Goal: Information Seeking & Learning: Check status

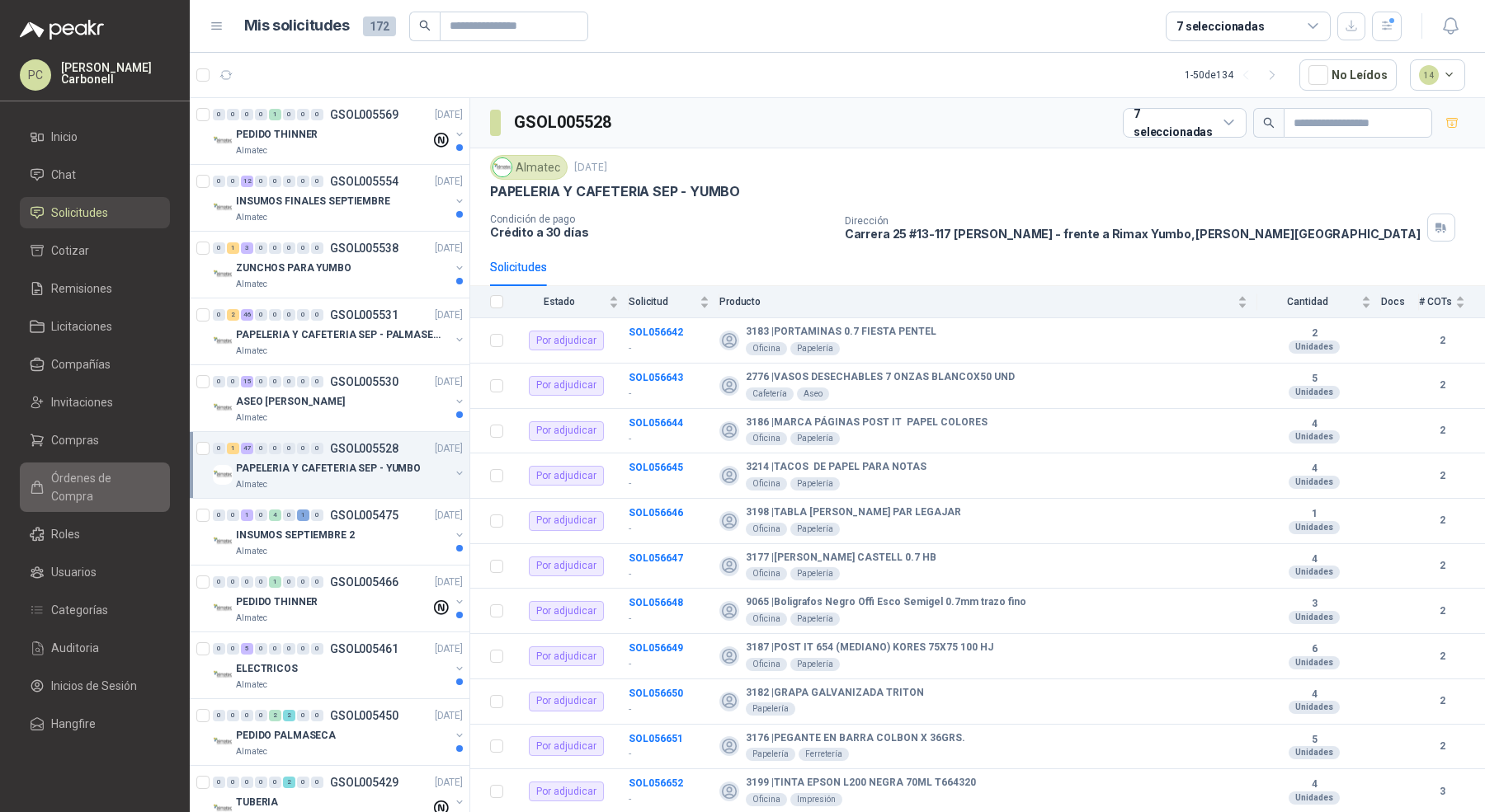
click at [148, 482] on span "Órdenes de Compra" at bounding box center [103, 488] width 103 height 36
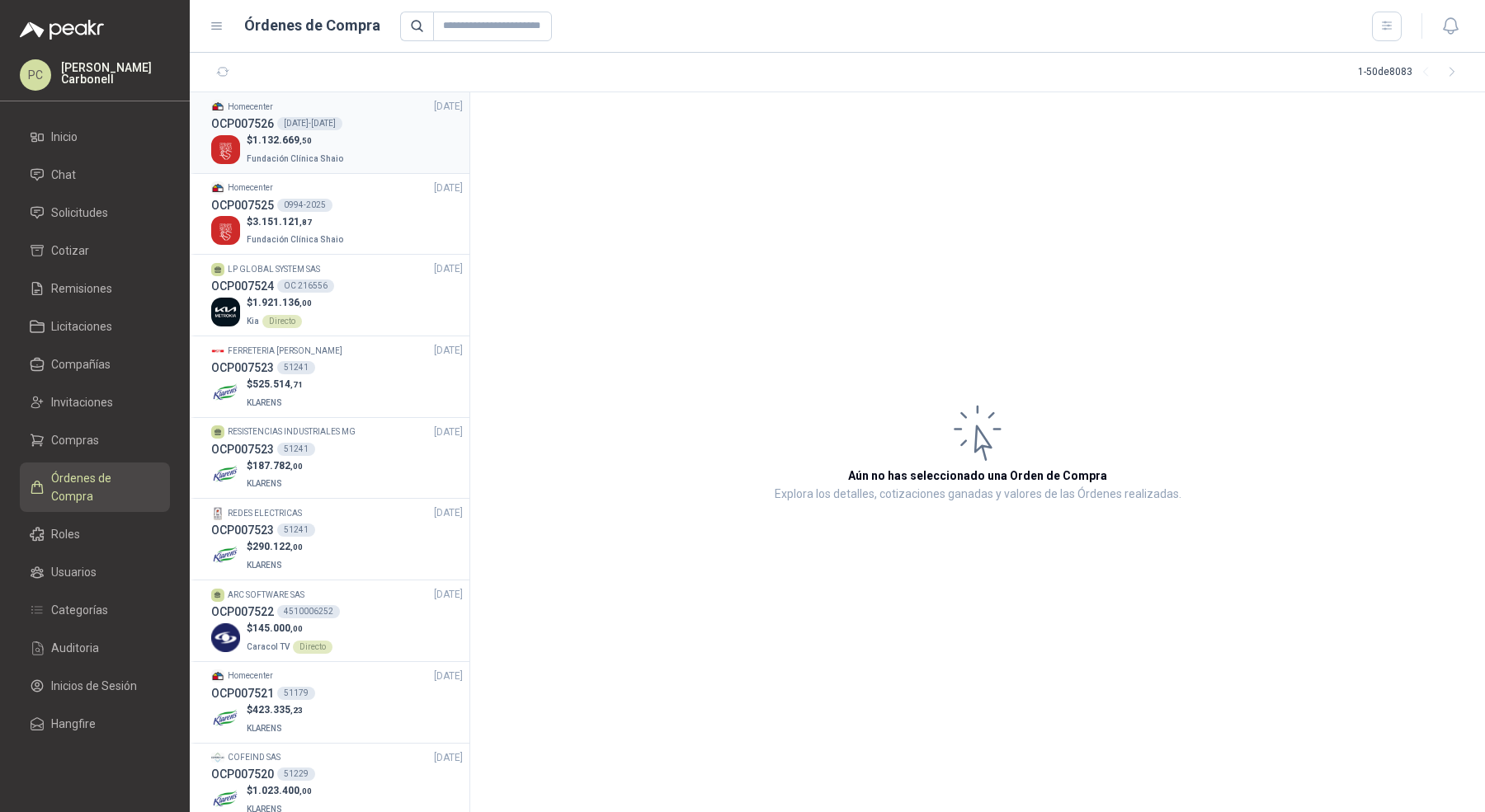
click at [400, 159] on div "$ 1.132.669 ,50 Fundación Clínica Shaio" at bounding box center [337, 149] width 252 height 33
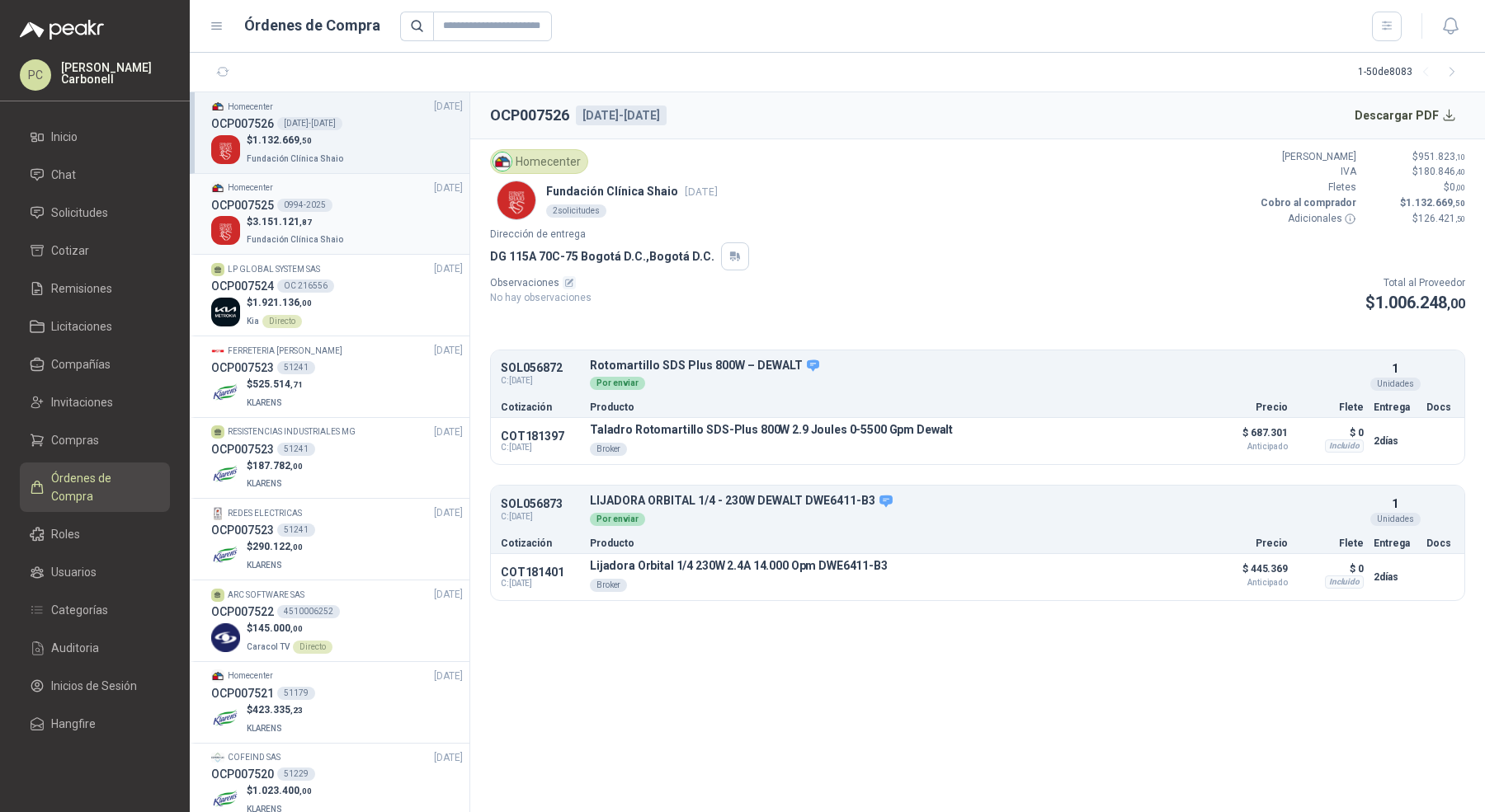
click at [390, 249] on li "Homecenter [DATE] OCP007525 0994-2025 $ 3.151.121 ,87 Fundación Clínica Shaio" at bounding box center [330, 215] width 280 height 82
click at [382, 209] on div "OCP007525 0994-2025" at bounding box center [337, 205] width 252 height 18
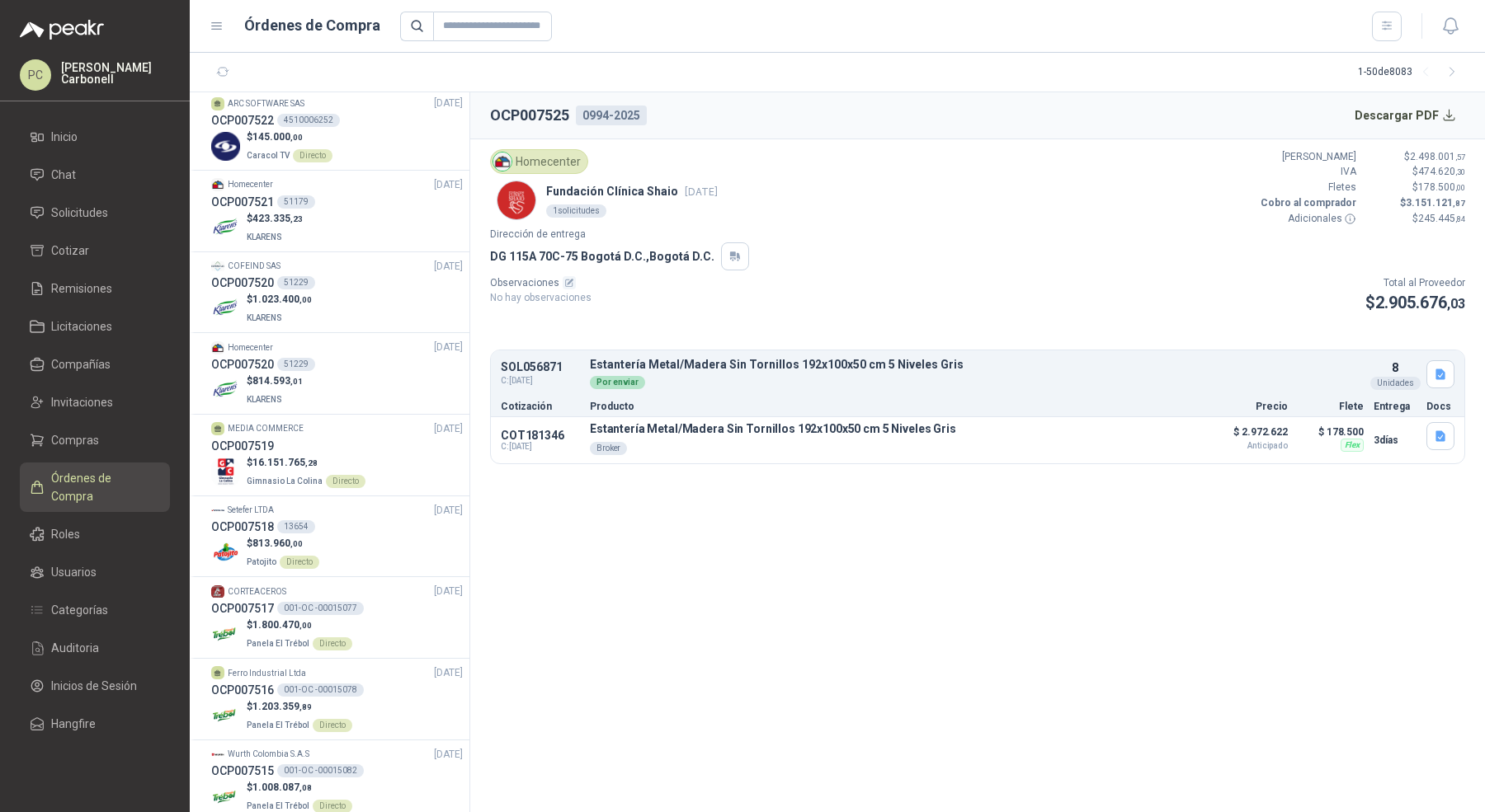
scroll to position [530, 0]
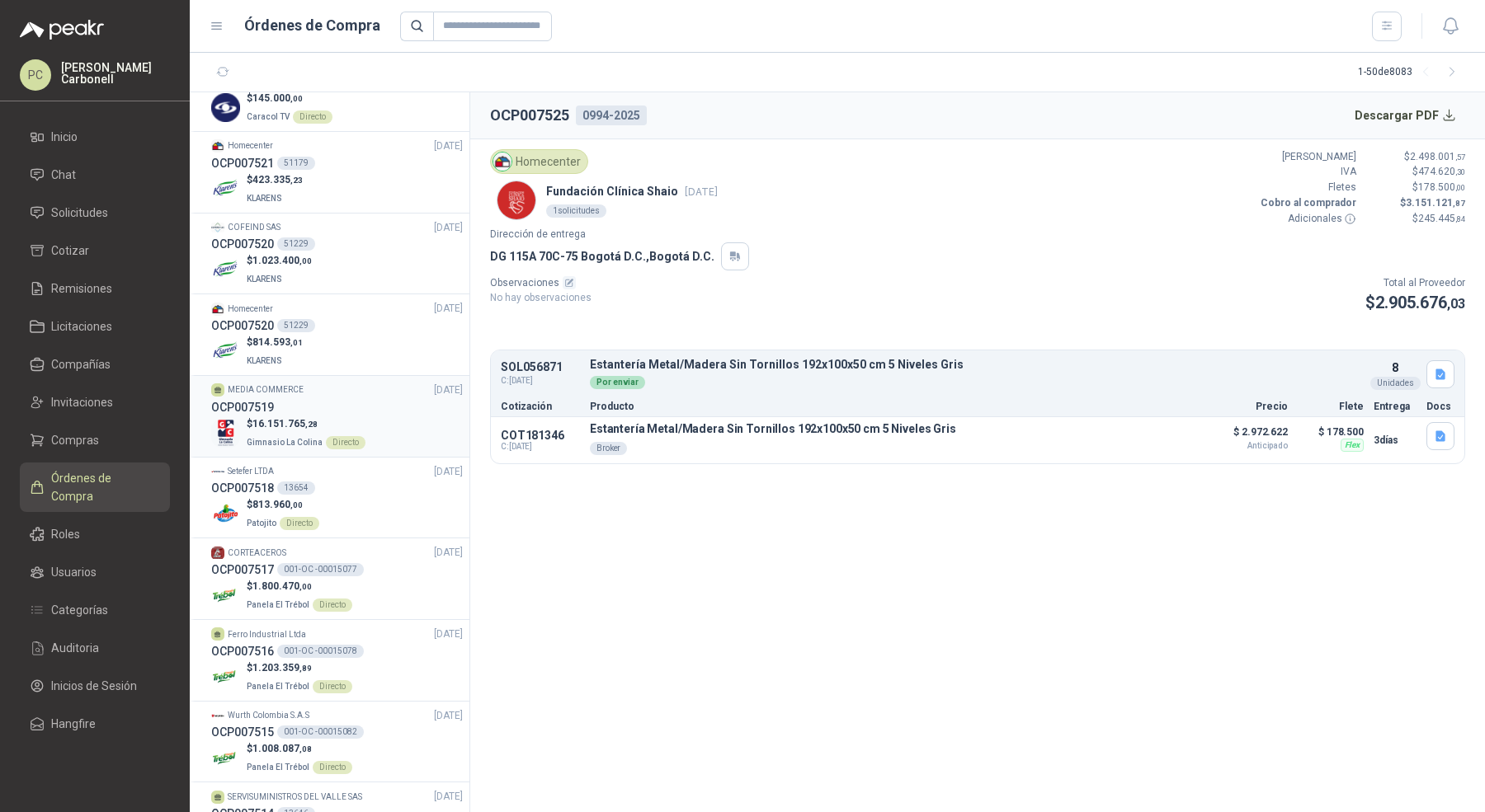
click at [379, 441] on div "$ 16.151.765 ,28 Gimnasio La Colina Directo" at bounding box center [337, 433] width 252 height 33
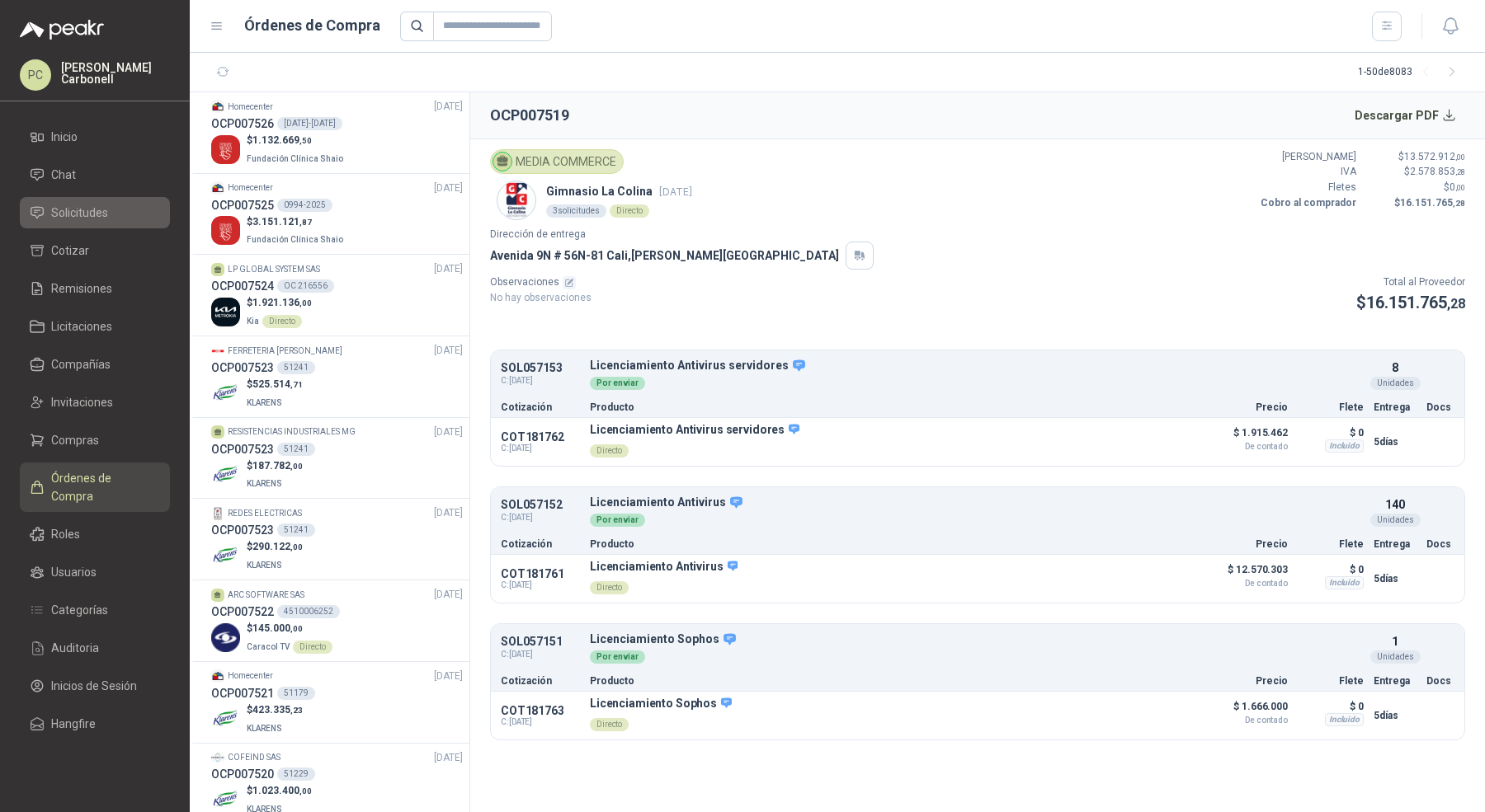
click at [130, 219] on li "Solicitudes" at bounding box center [95, 212] width 131 height 18
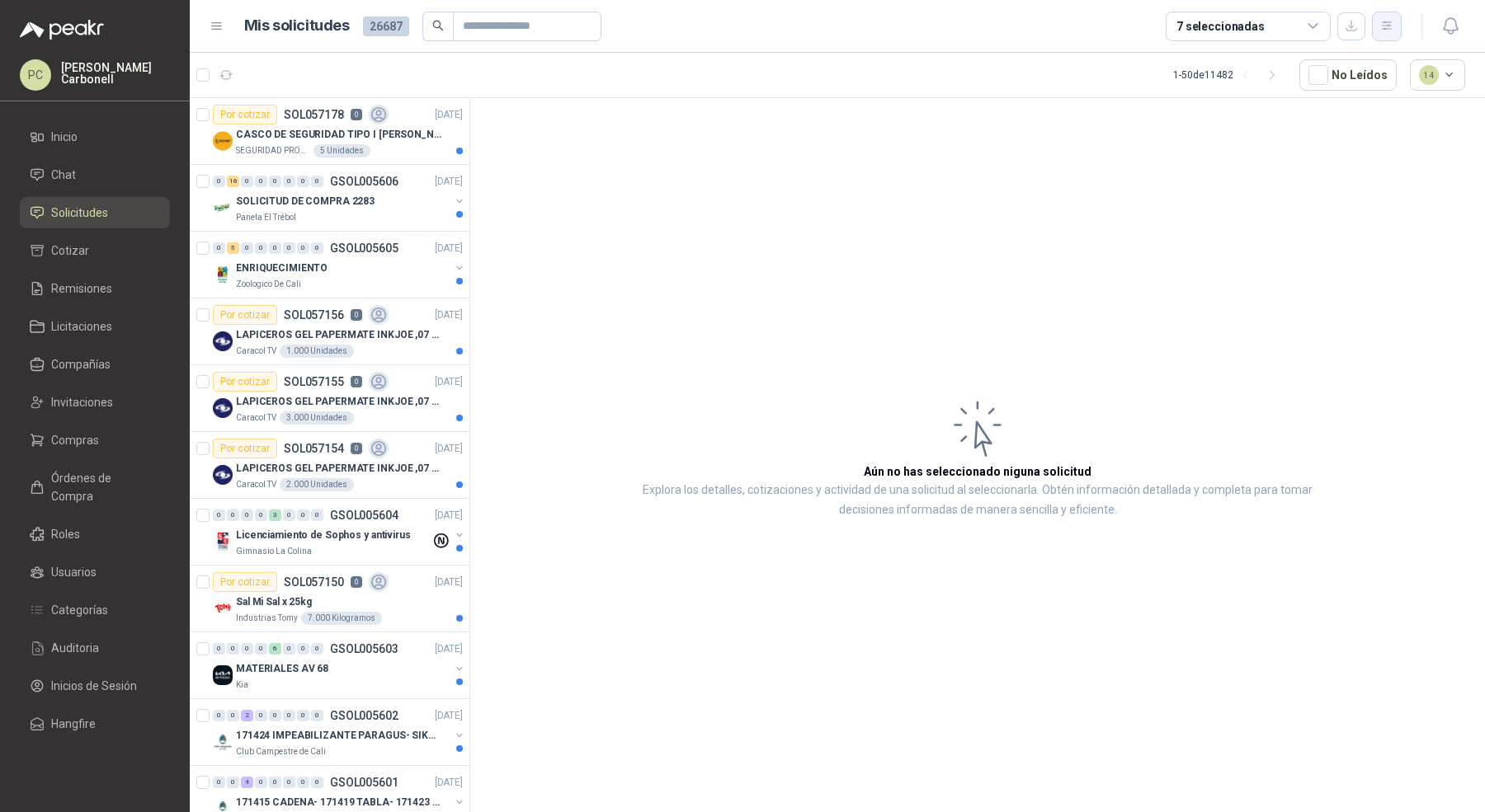
click at [1378, 21] on button "button" at bounding box center [1386, 26] width 30 height 30
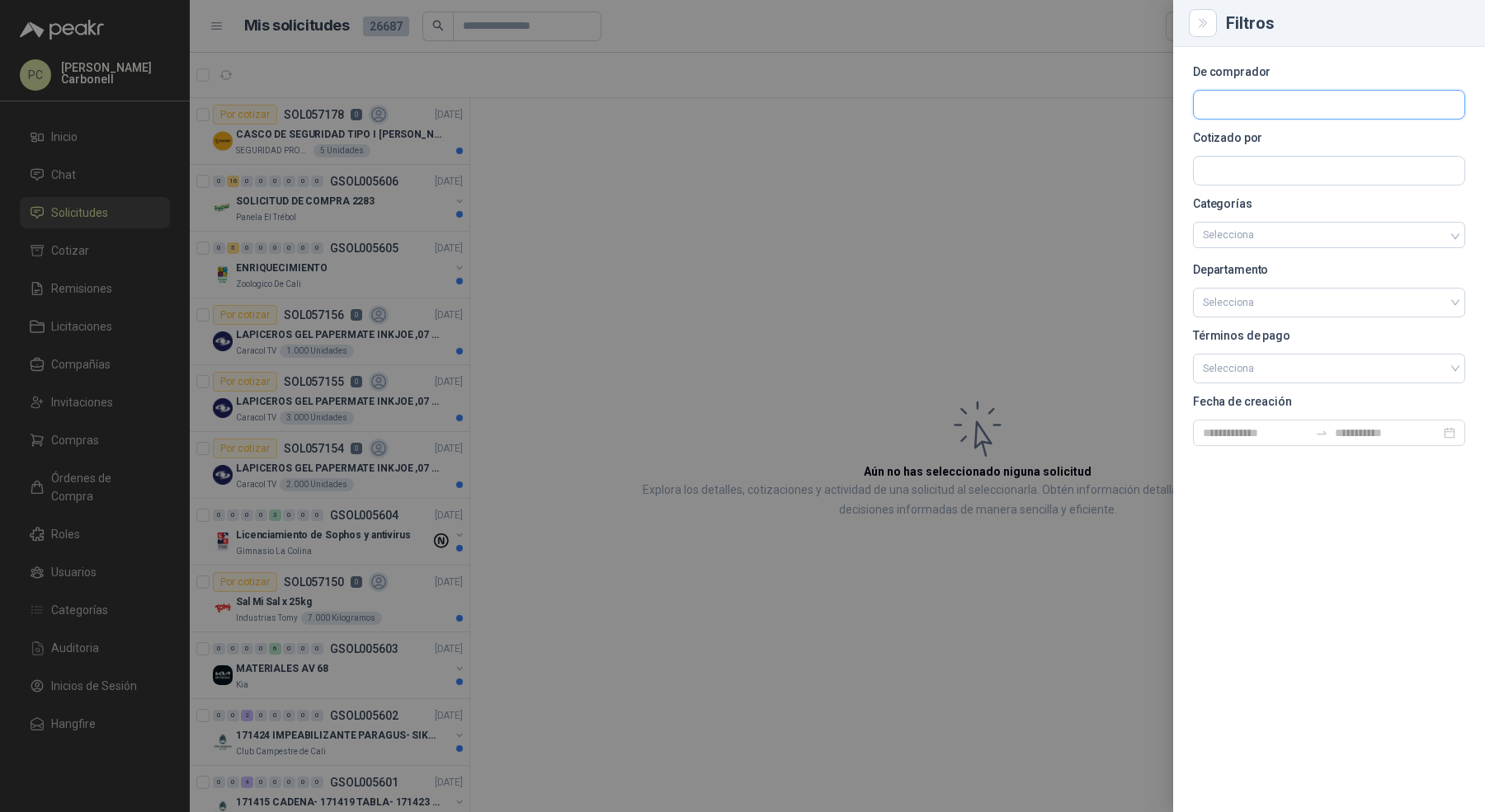
click at [1351, 106] on input "text" at bounding box center [1329, 105] width 271 height 28
type input "*****"
click at [1336, 147] on span "Colombiana de Protección vigilancia y Servicios Proviser Ltda -" at bounding box center [1345, 149] width 227 height 9
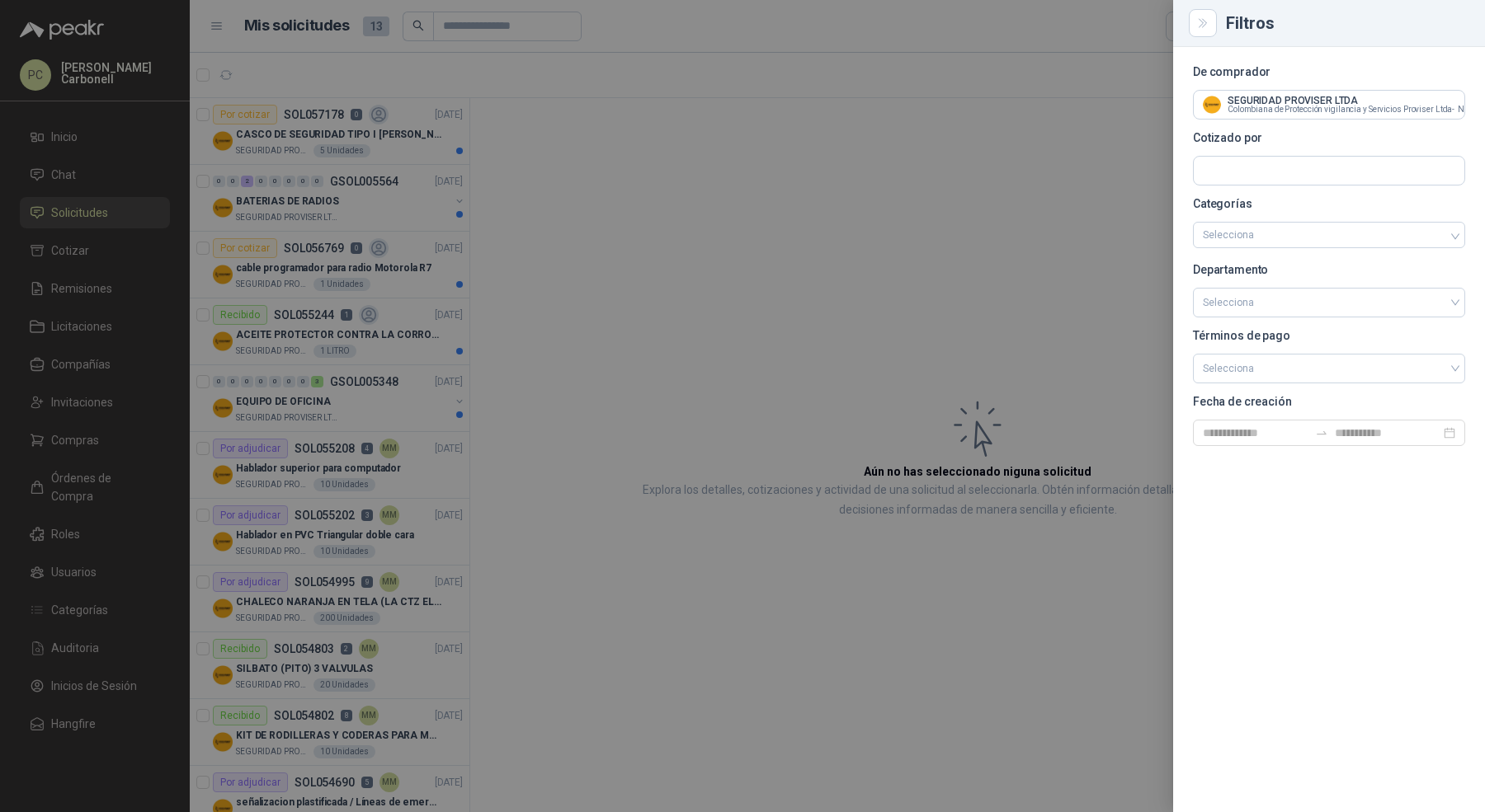
click at [703, 199] on div at bounding box center [742, 406] width 1485 height 812
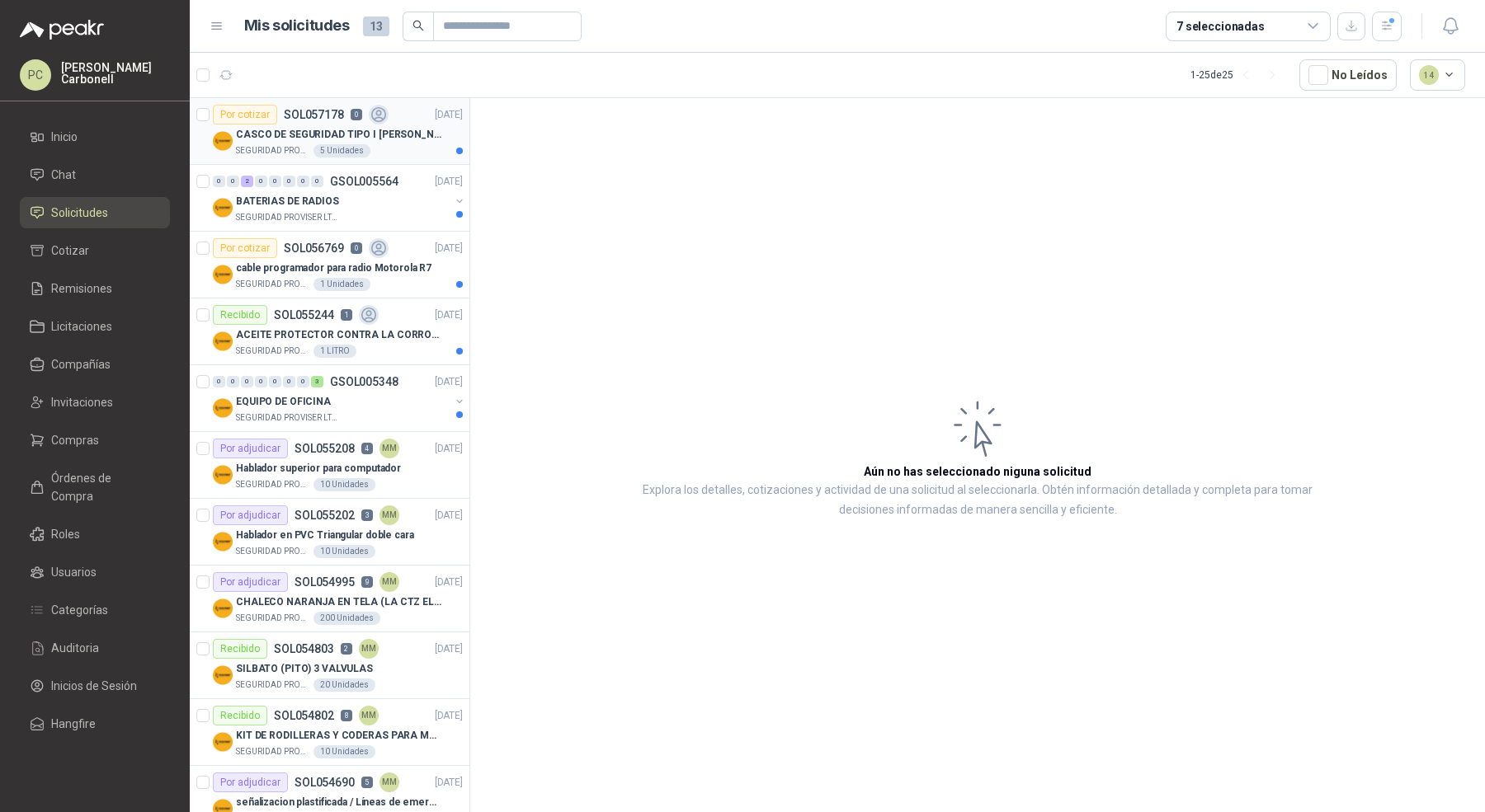
click at [403, 144] on div "SEGURIDAD PROVISER LTDA 5 Unidades" at bounding box center [350, 150] width 227 height 13
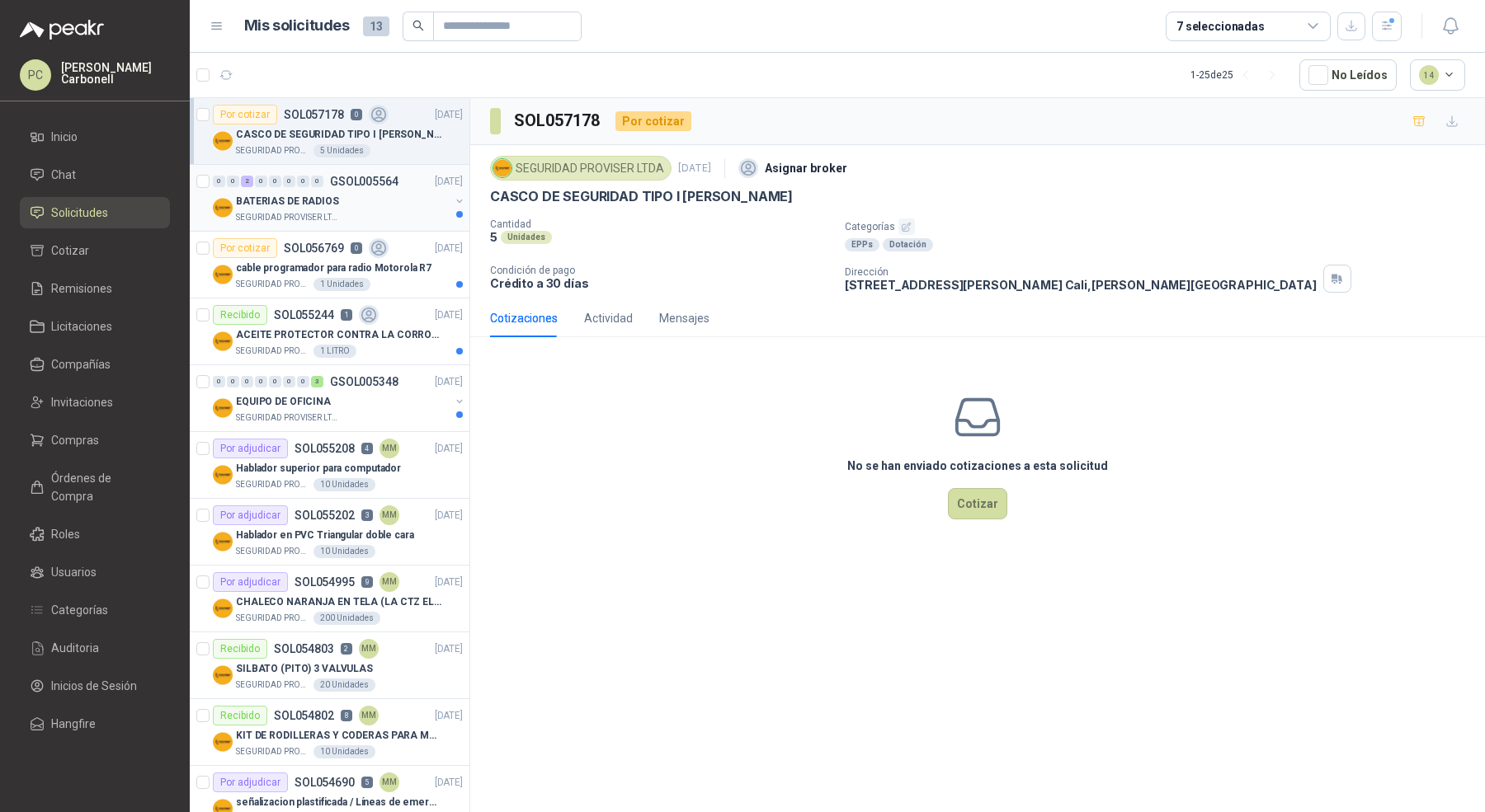
click at [393, 198] on div "BATERIAS DE RADIOS" at bounding box center [343, 201] width 214 height 20
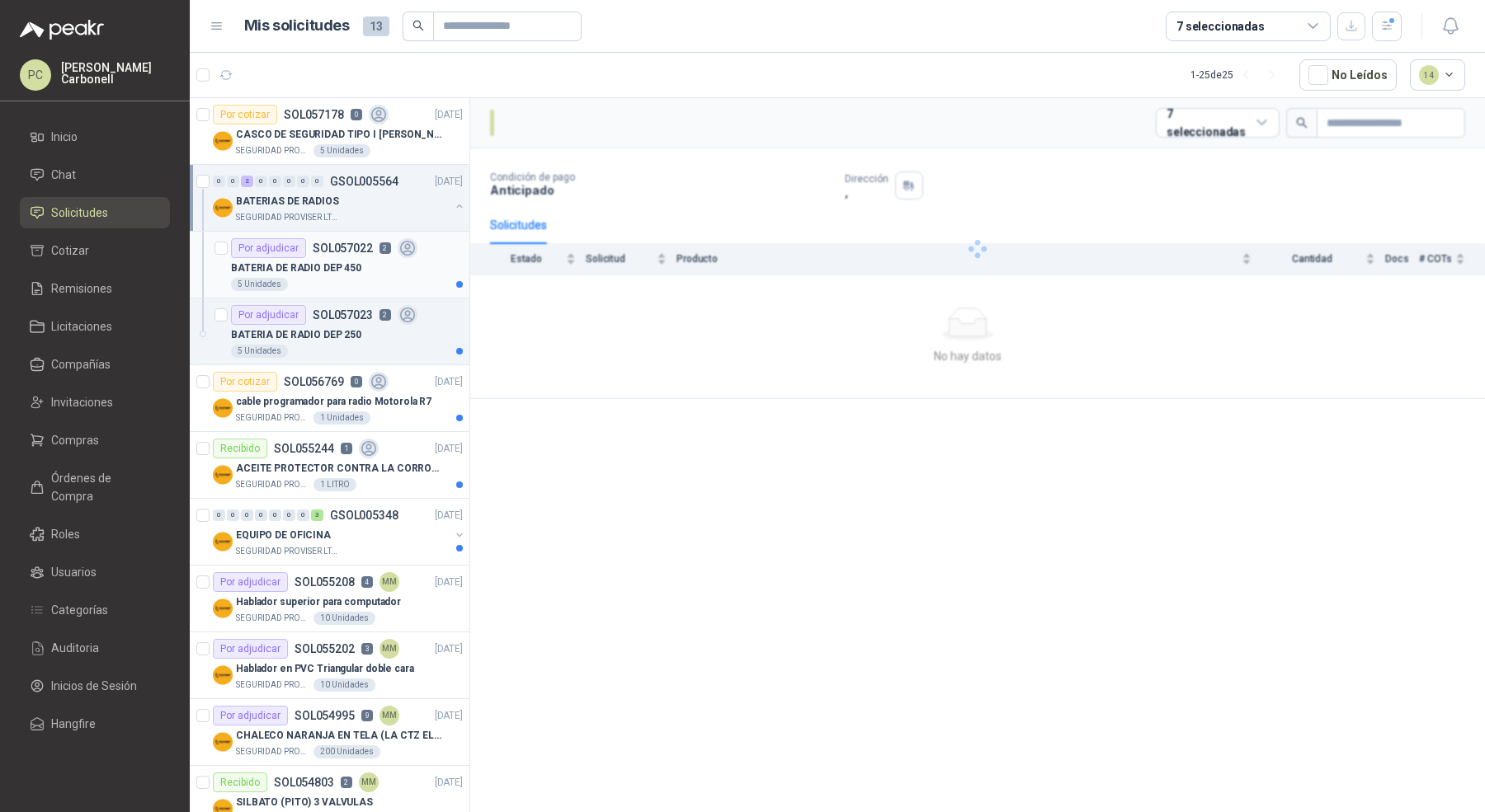
click at [396, 264] on div "BATERIA DE RADIO DEP 450" at bounding box center [347, 268] width 232 height 20
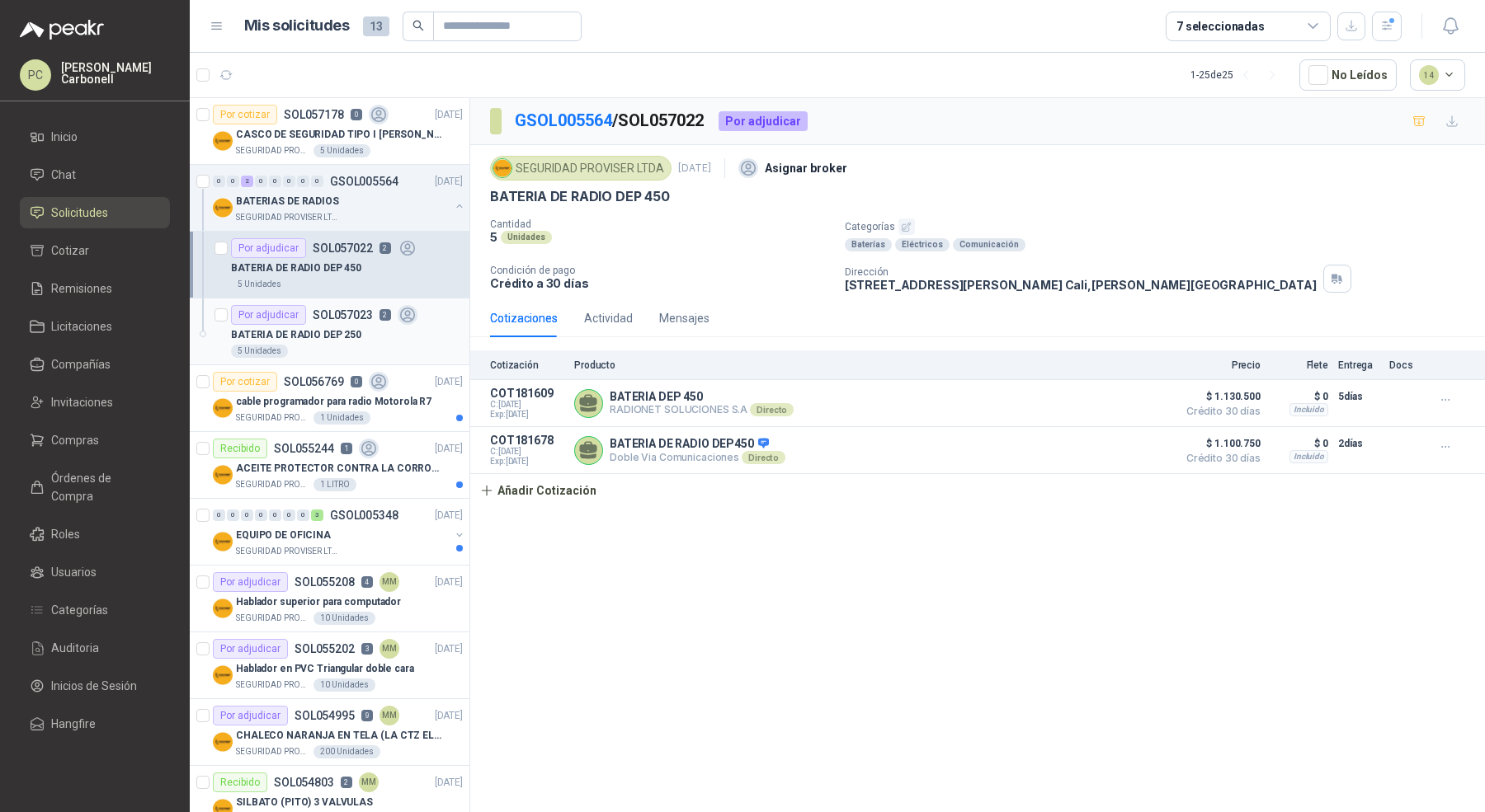
click at [399, 331] on div "BATERIA DE RADIO DEP 250" at bounding box center [347, 334] width 232 height 20
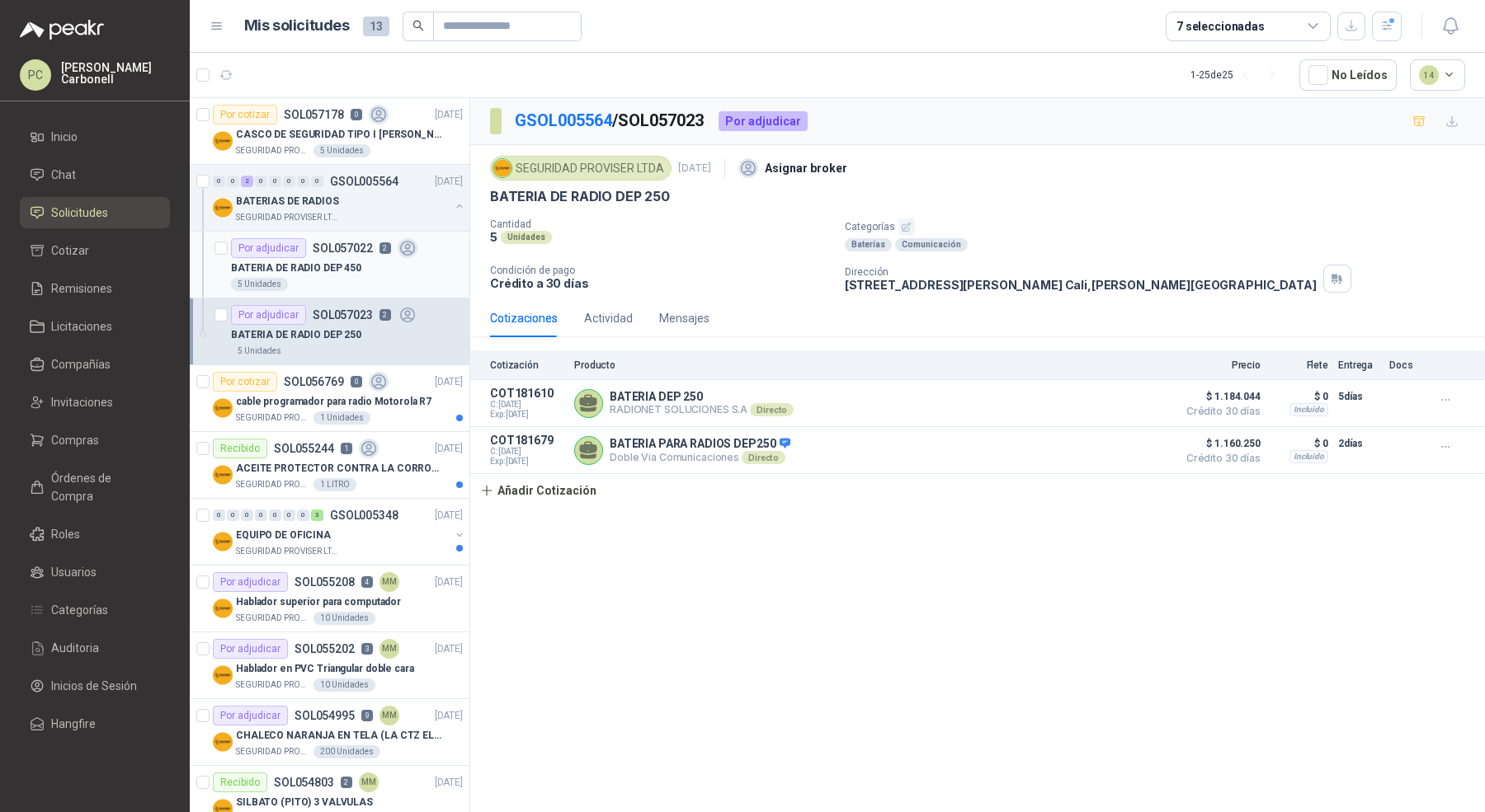
click at [407, 260] on div "BATERIA DE RADIO DEP 450" at bounding box center [347, 268] width 232 height 20
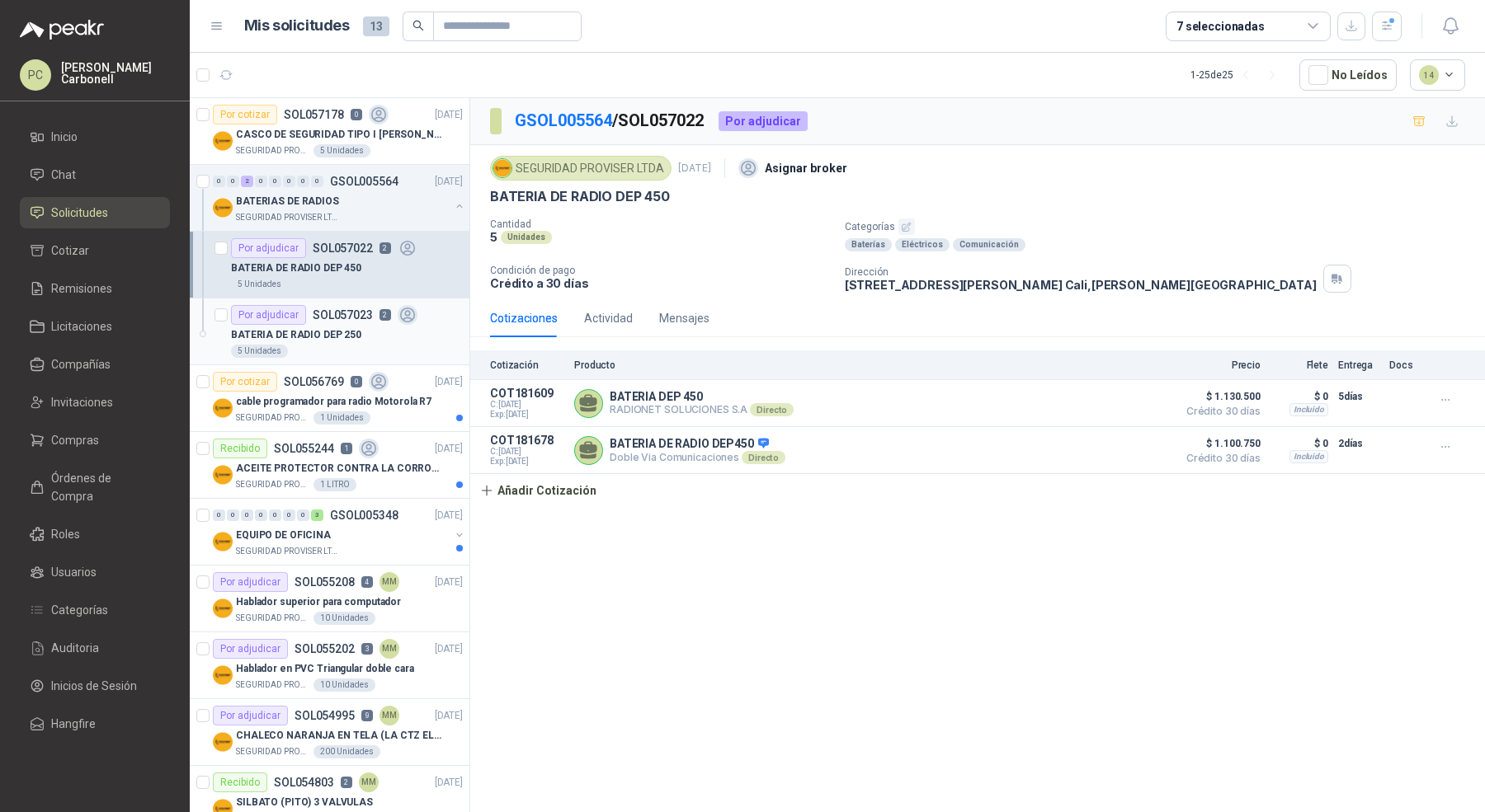
click at [405, 315] on icon at bounding box center [407, 315] width 14 height 14
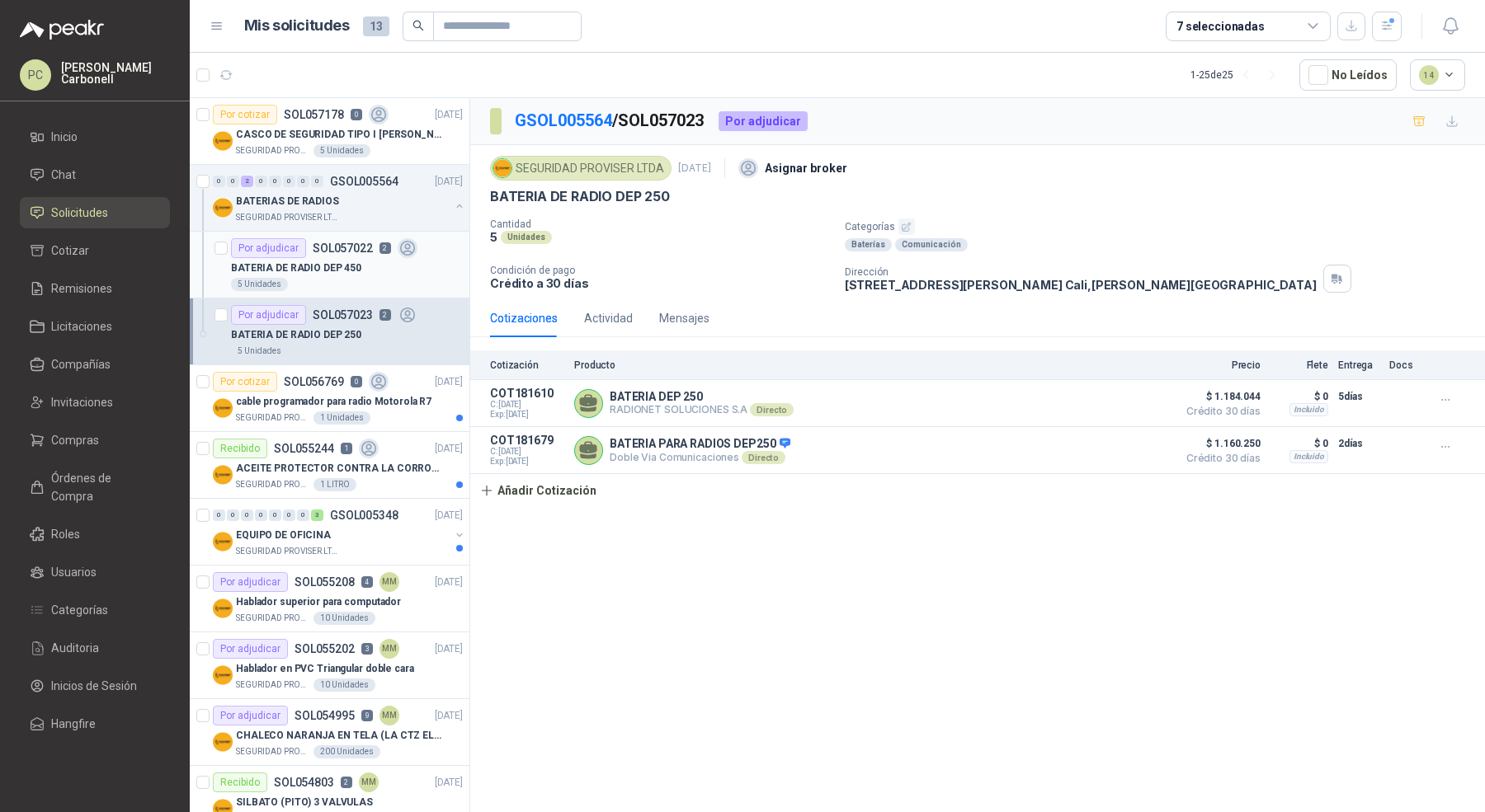
click at [407, 244] on icon at bounding box center [407, 248] width 14 height 14
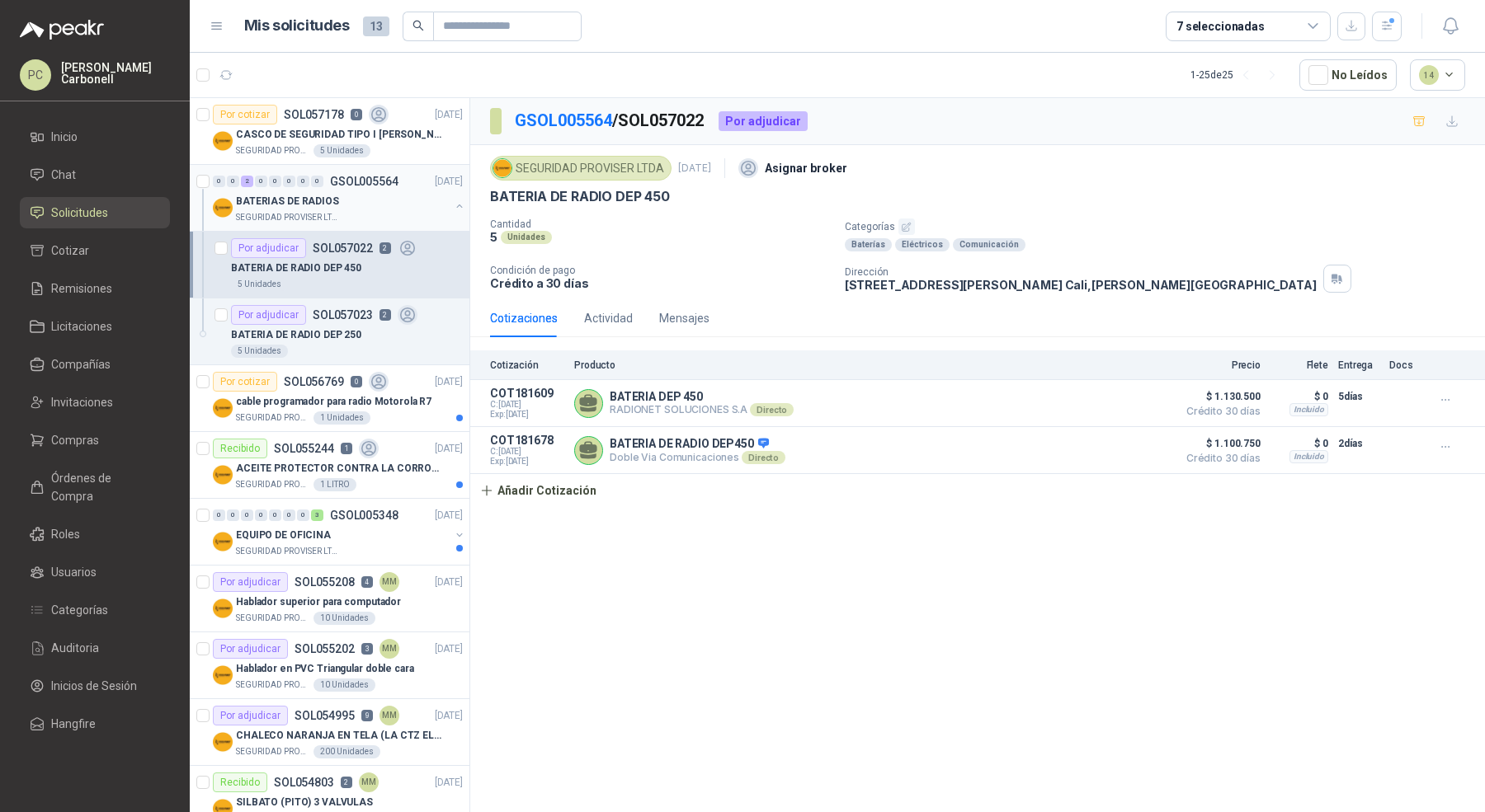
click at [453, 203] on button "button" at bounding box center [459, 205] width 13 height 13
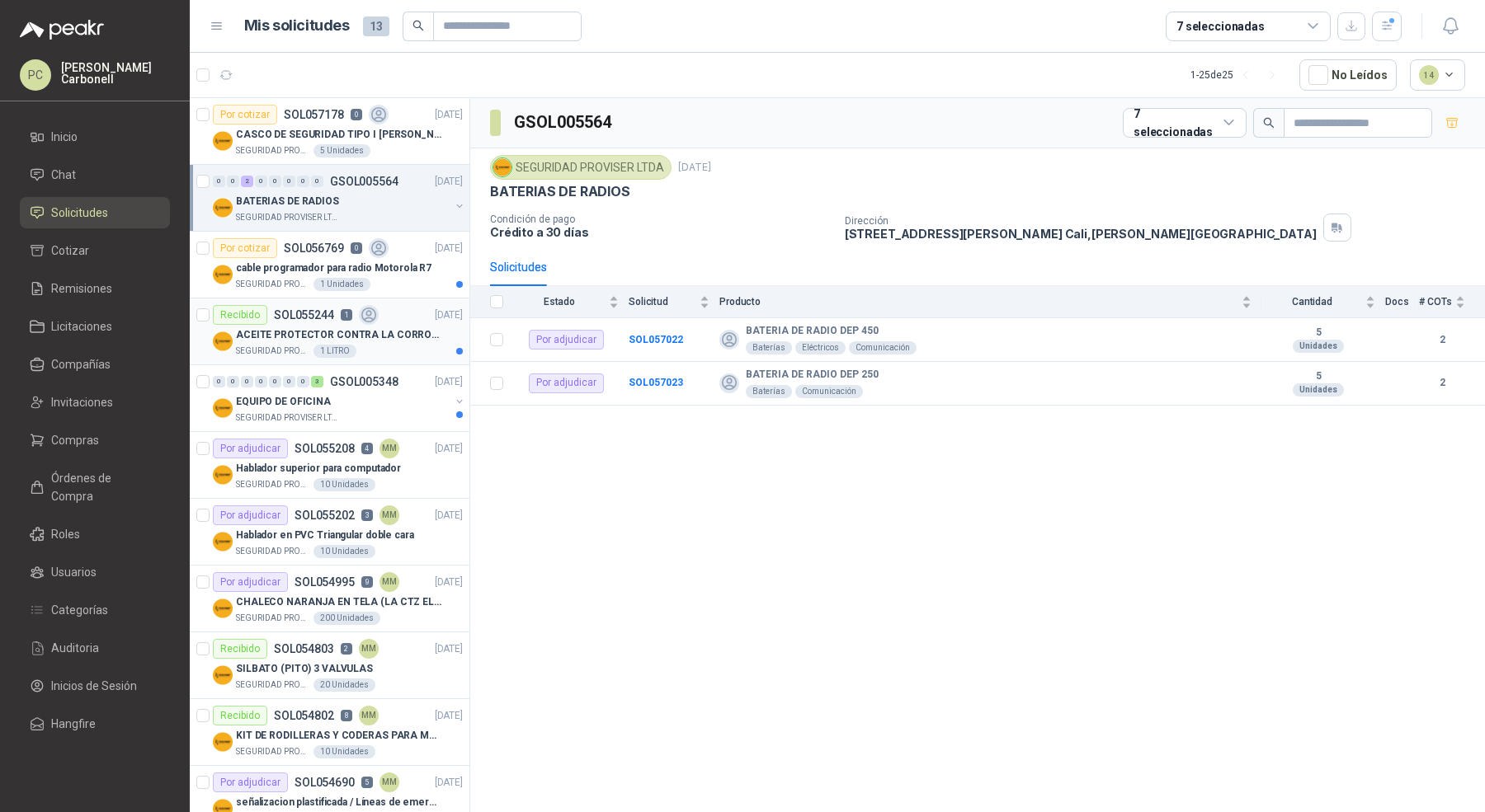
click at [405, 342] on div "ACEITE PROTECTOR CONTRA LA CORROSION - PARA LIMPIEZA DE ARMAMENTO" at bounding box center [350, 334] width 227 height 20
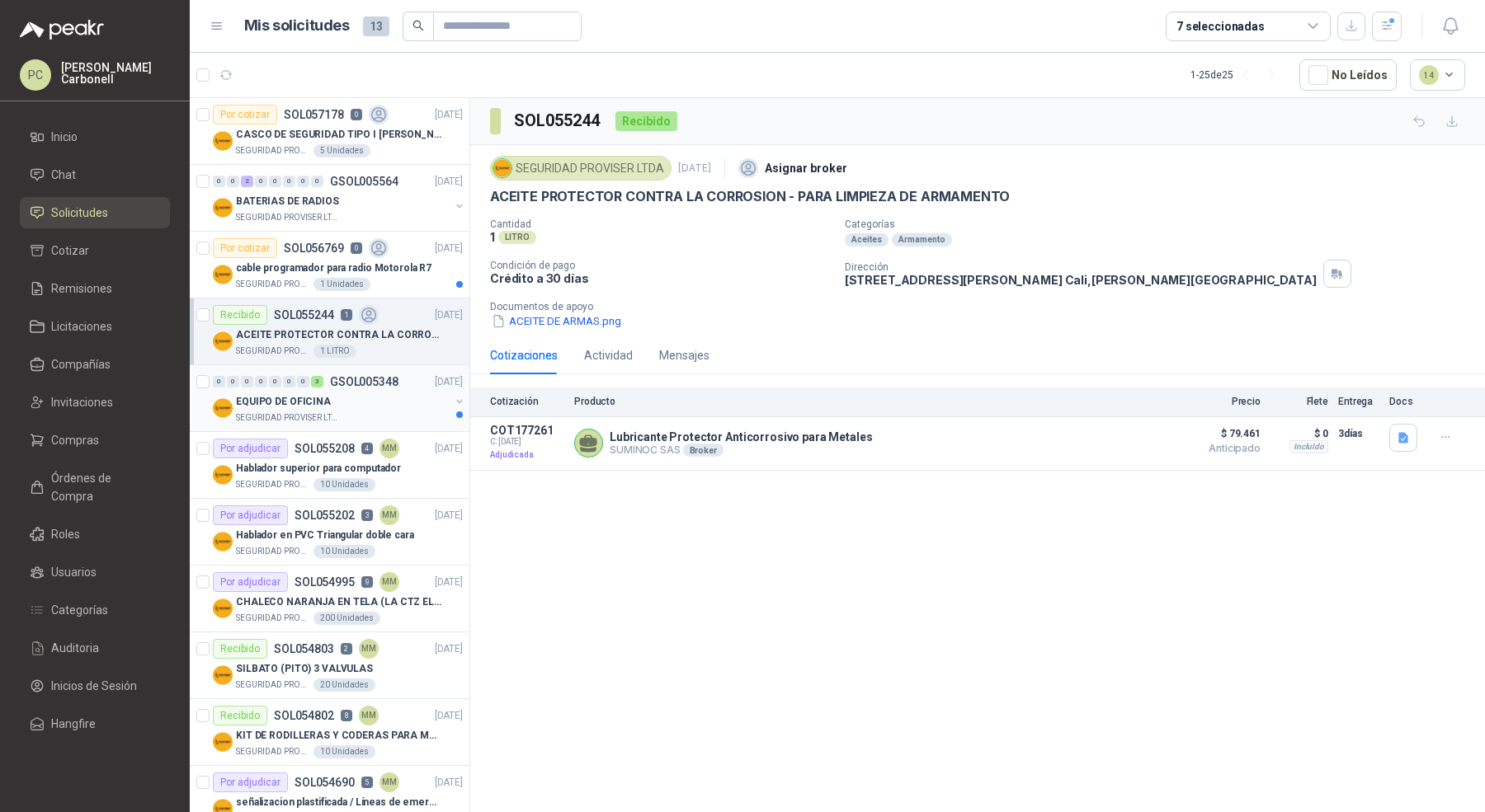
click at [405, 406] on div "EQUIPO DE OFICINA" at bounding box center [343, 401] width 214 height 20
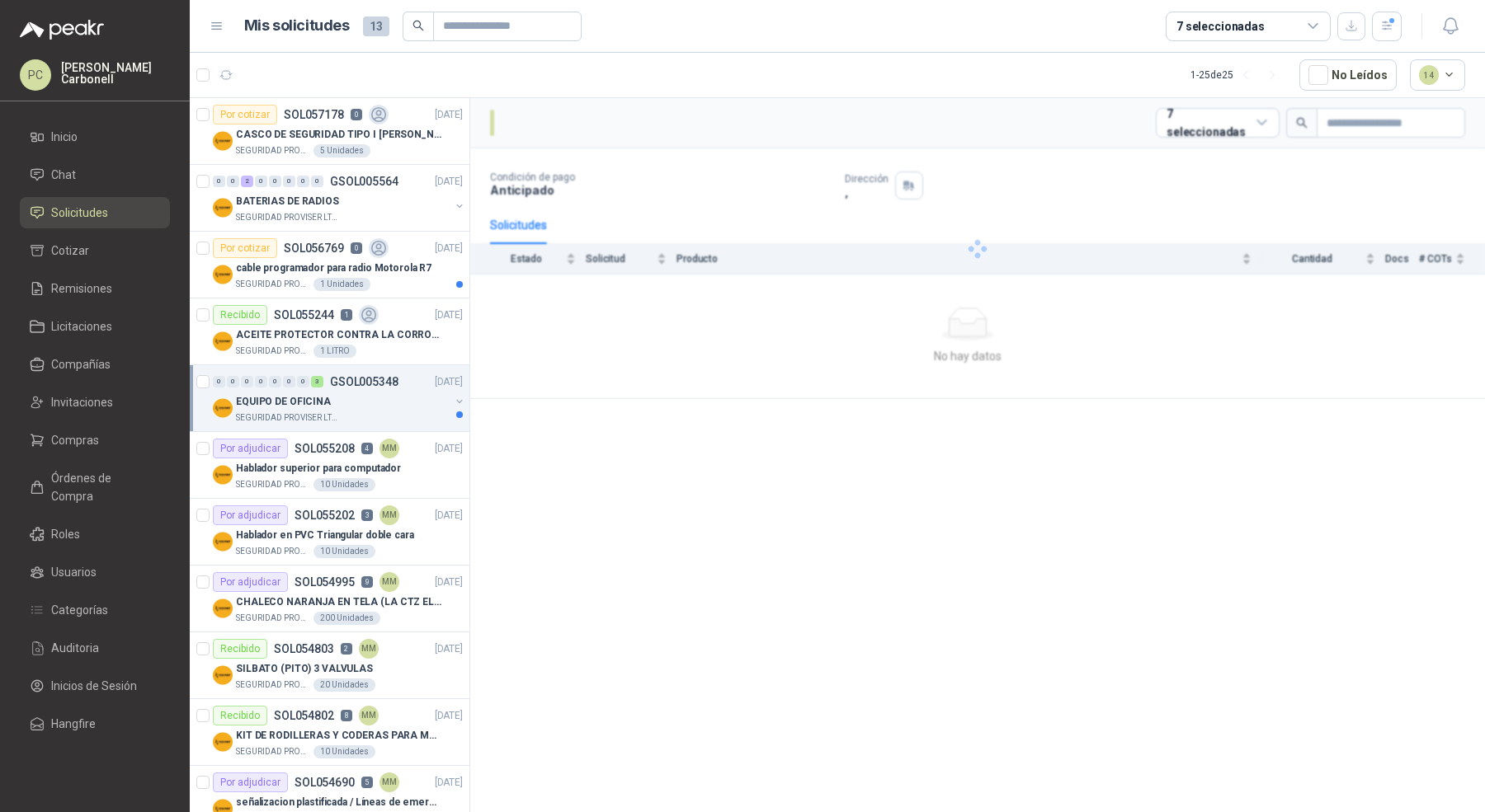
click at [405, 406] on div "EQUIPO DE OFICINA" at bounding box center [343, 401] width 214 height 20
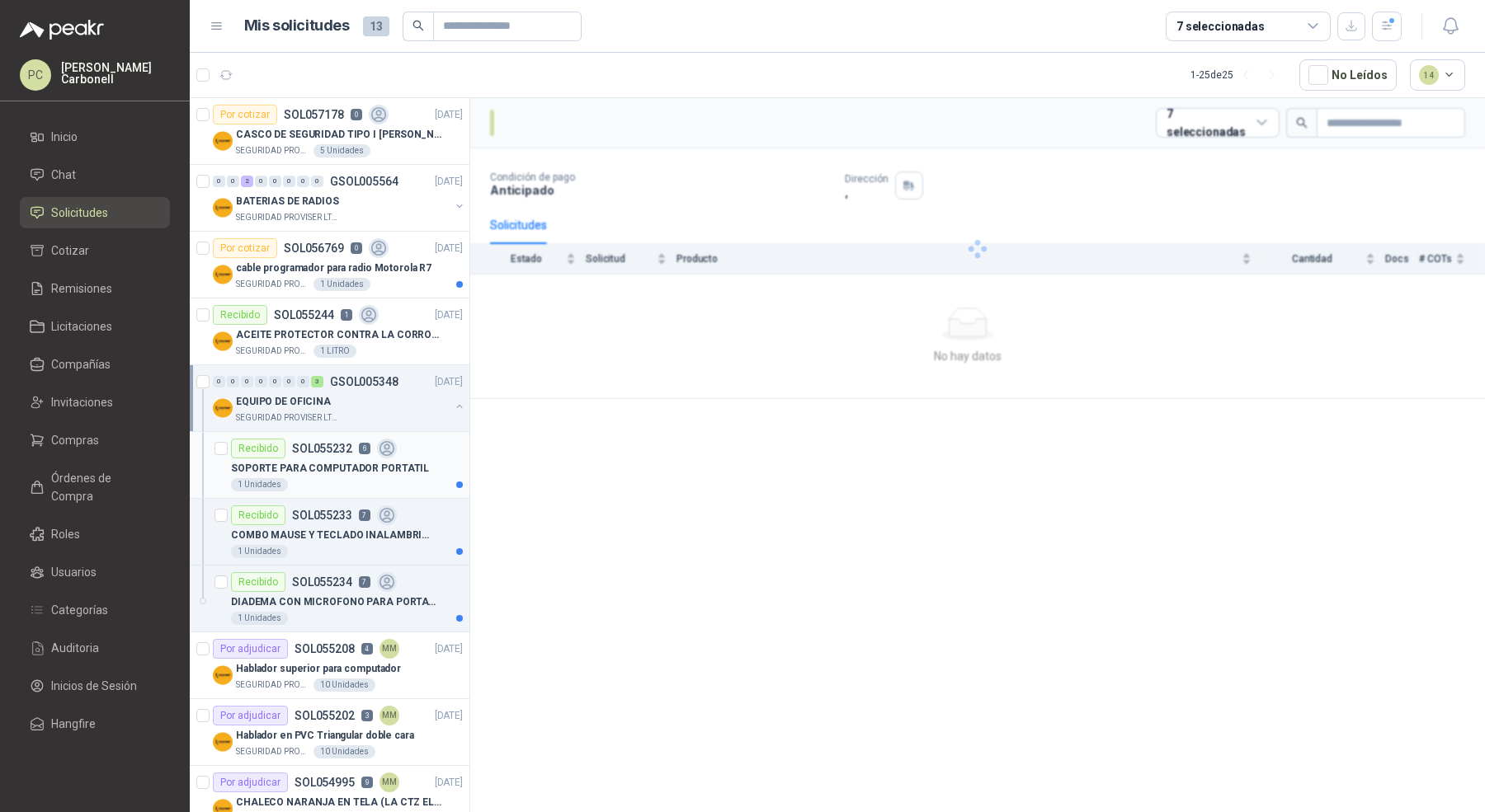
click at [397, 478] on div "1 Unidades" at bounding box center [347, 484] width 232 height 13
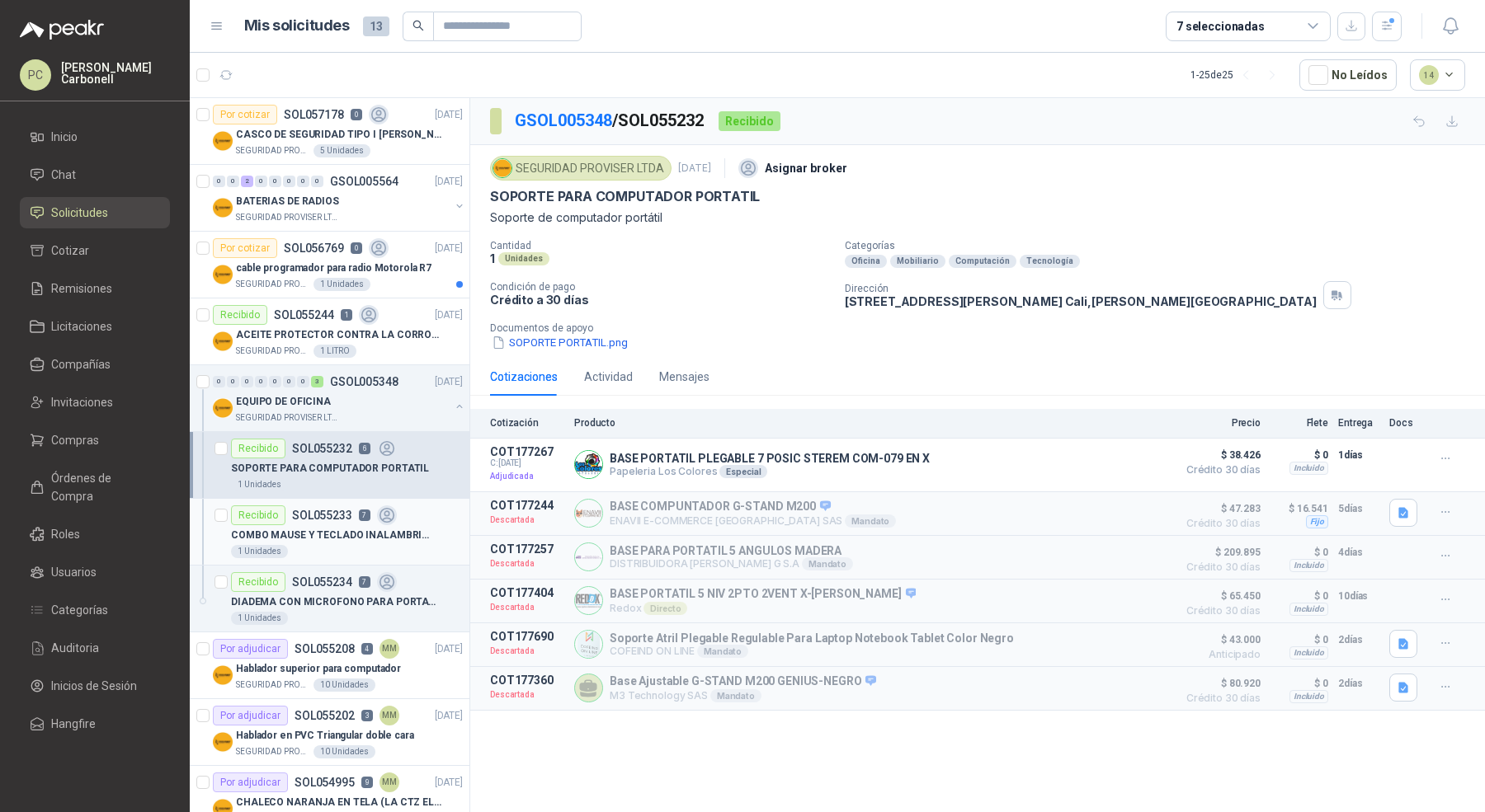
click at [406, 532] on p "COMBO MAUSE Y TECLADO INALAMBRICO" at bounding box center [333, 536] width 205 height 15
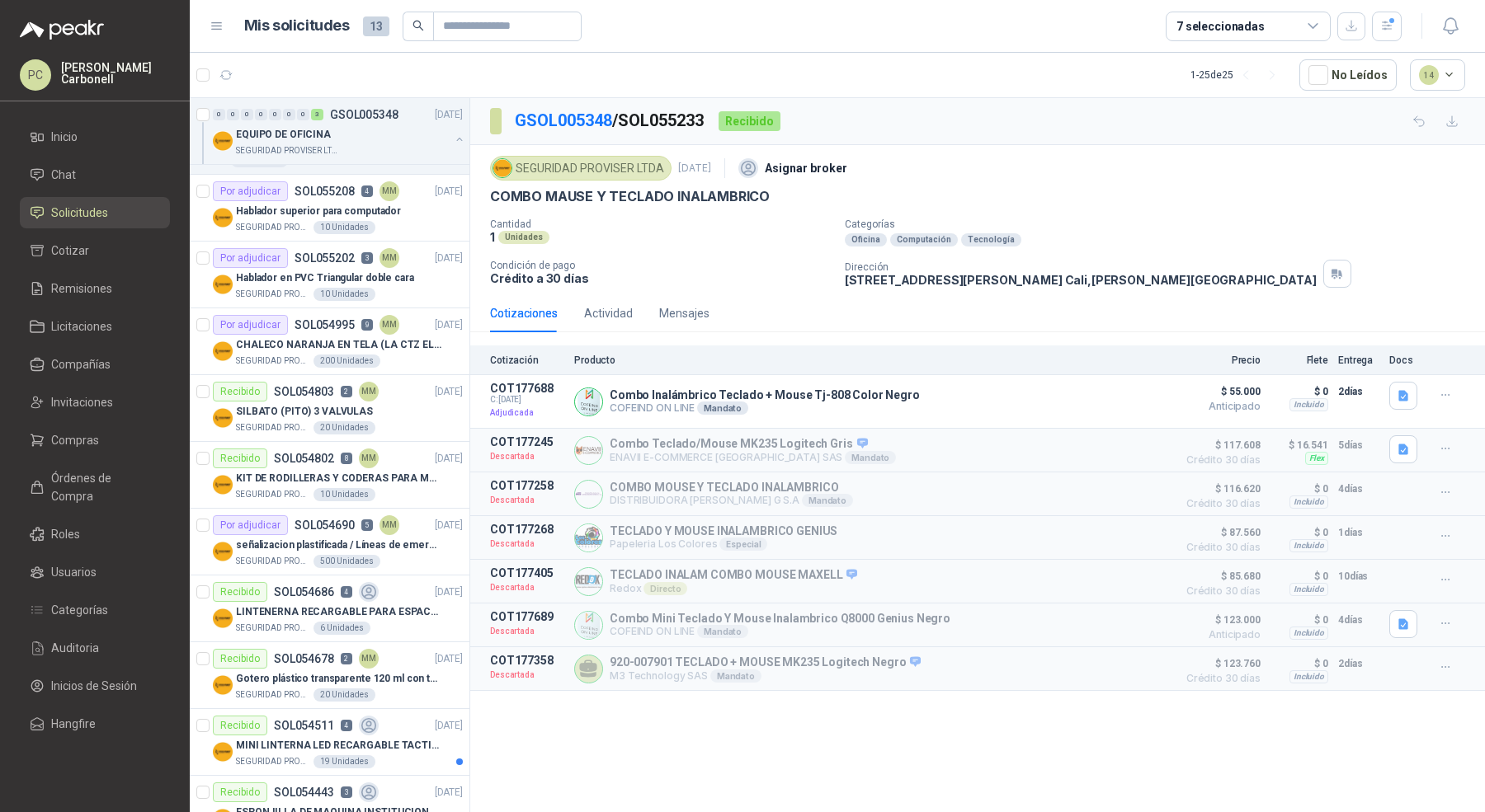
scroll to position [545, 0]
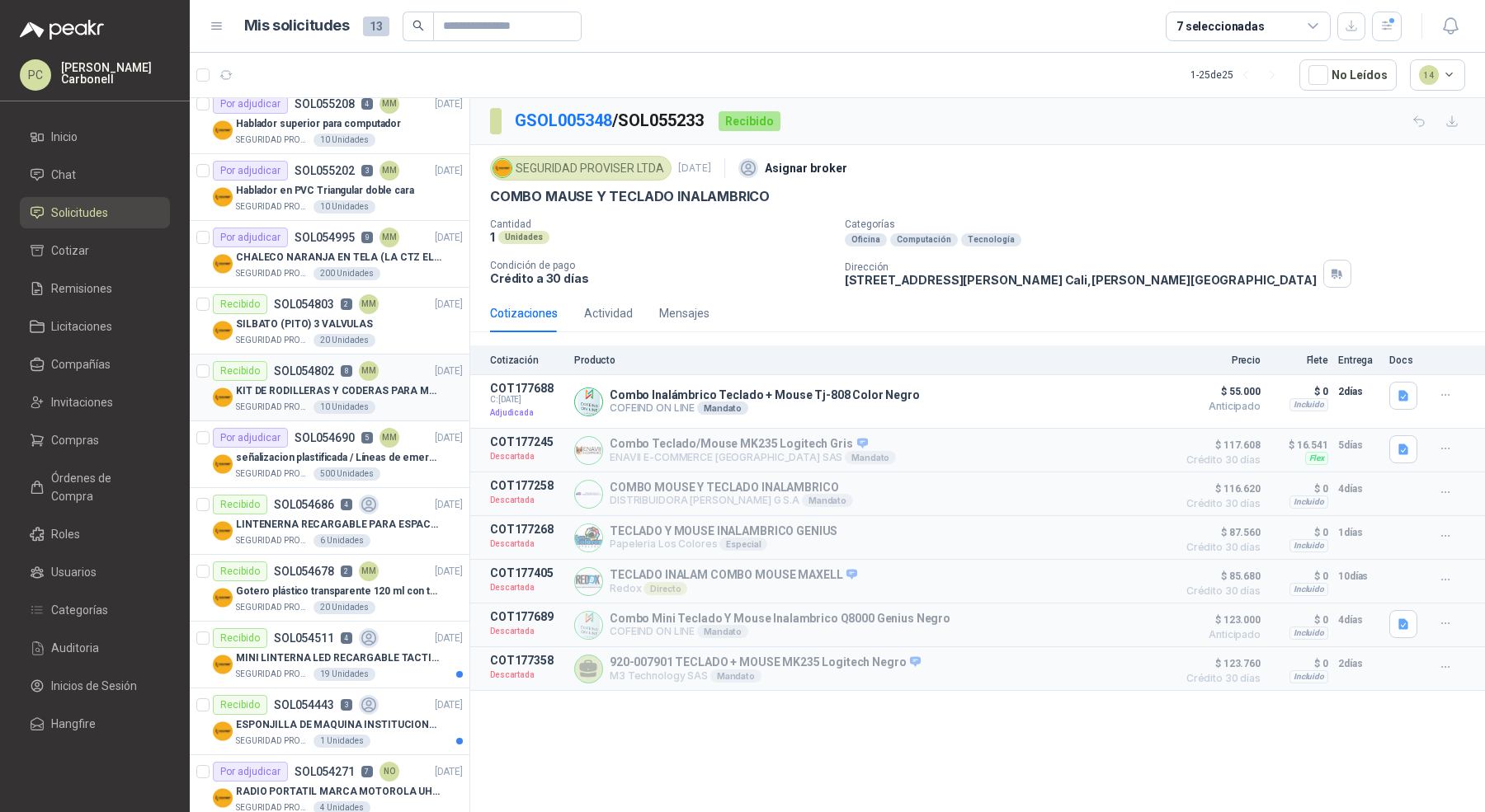
click at [379, 385] on p "KIT DE RODILLERAS Y CODERAS PARA MOTORIZADO" at bounding box center [338, 391] width 205 height 15
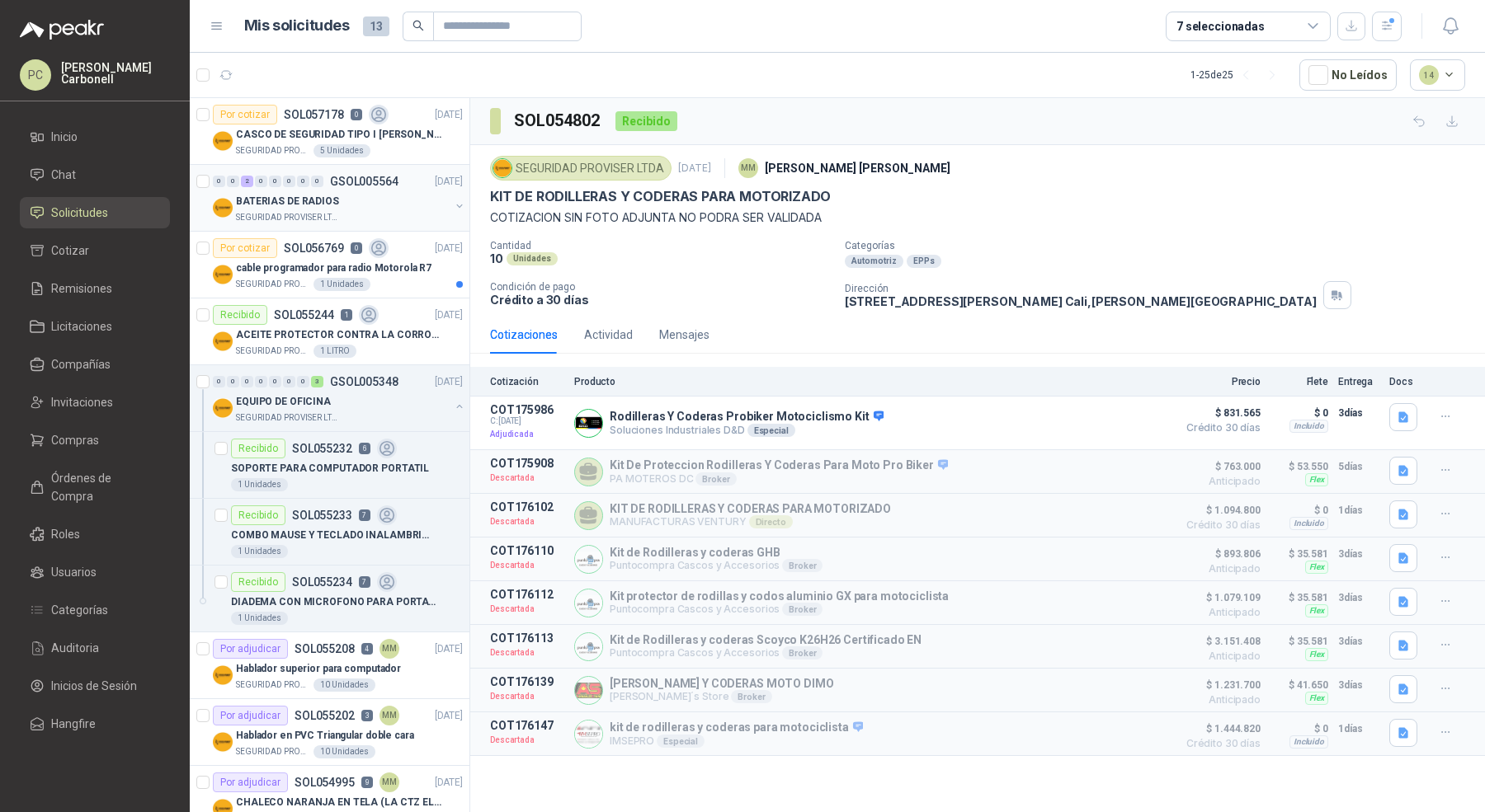
click at [332, 202] on p "BATERIAS DE RADIOS" at bounding box center [288, 202] width 103 height 15
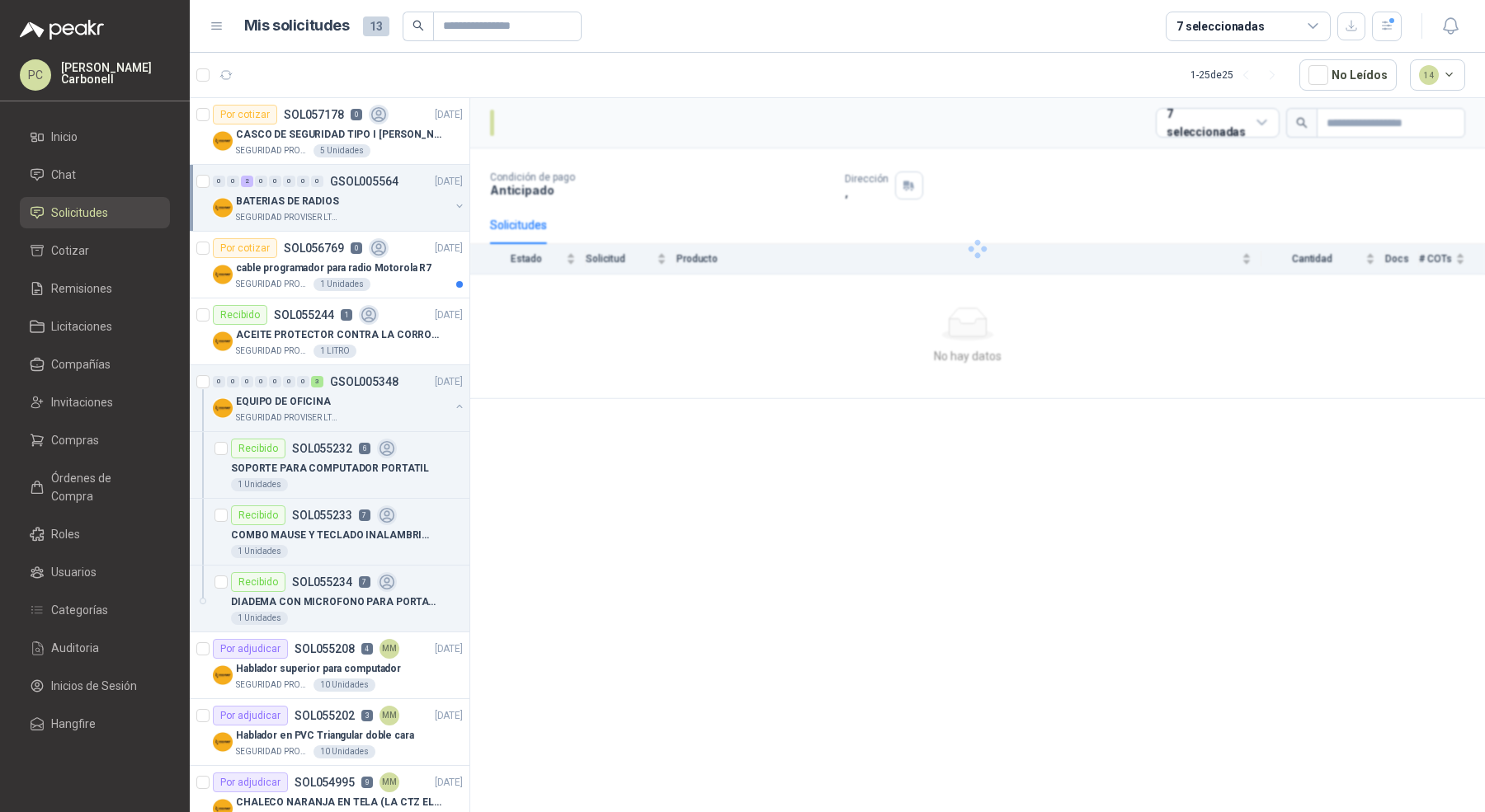
click at [332, 202] on p "BATERIAS DE RADIOS" at bounding box center [288, 202] width 103 height 15
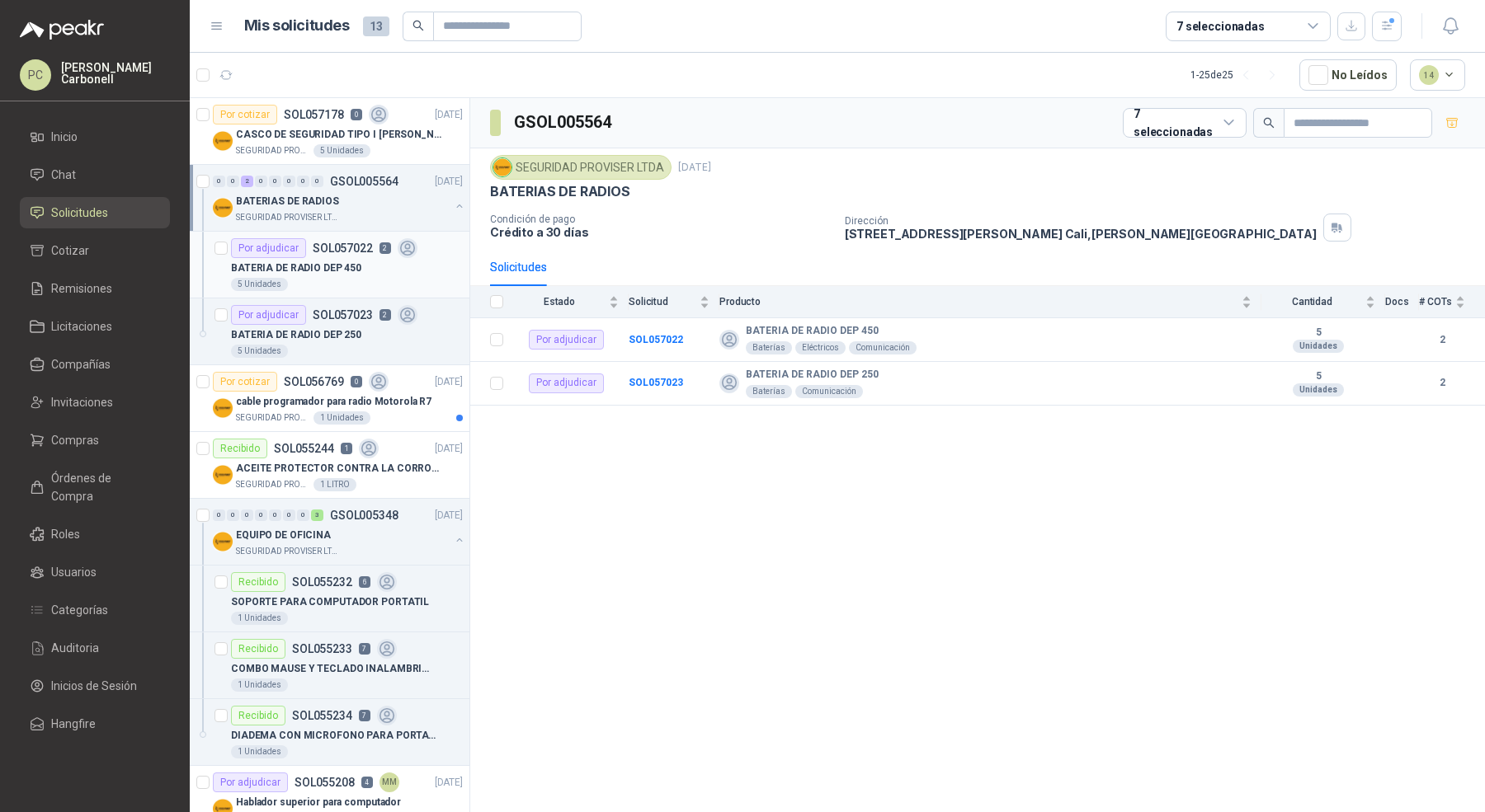
click at [324, 288] on div "5 Unidades" at bounding box center [347, 284] width 232 height 13
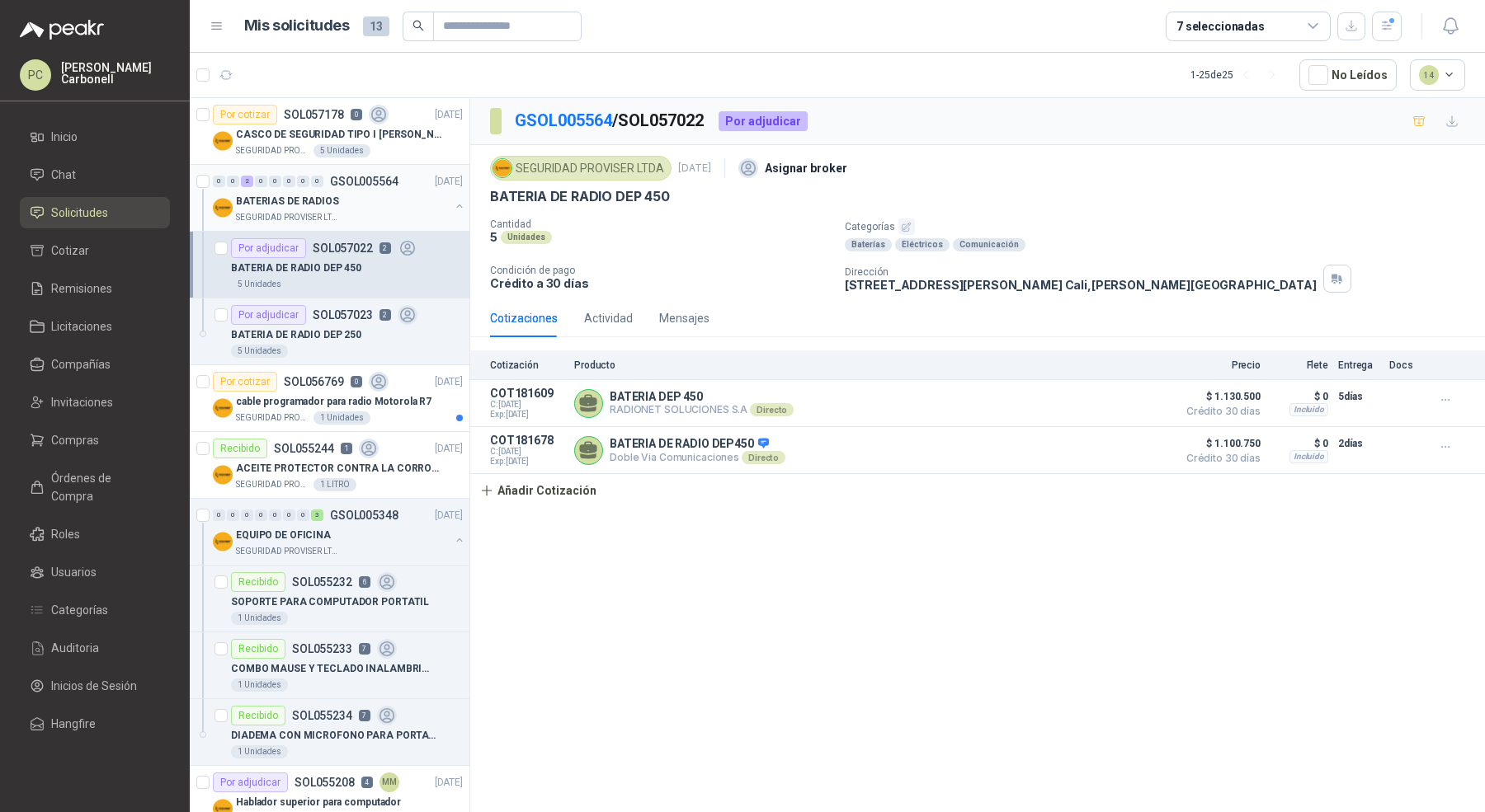
click at [453, 203] on button "button" at bounding box center [459, 205] width 13 height 13
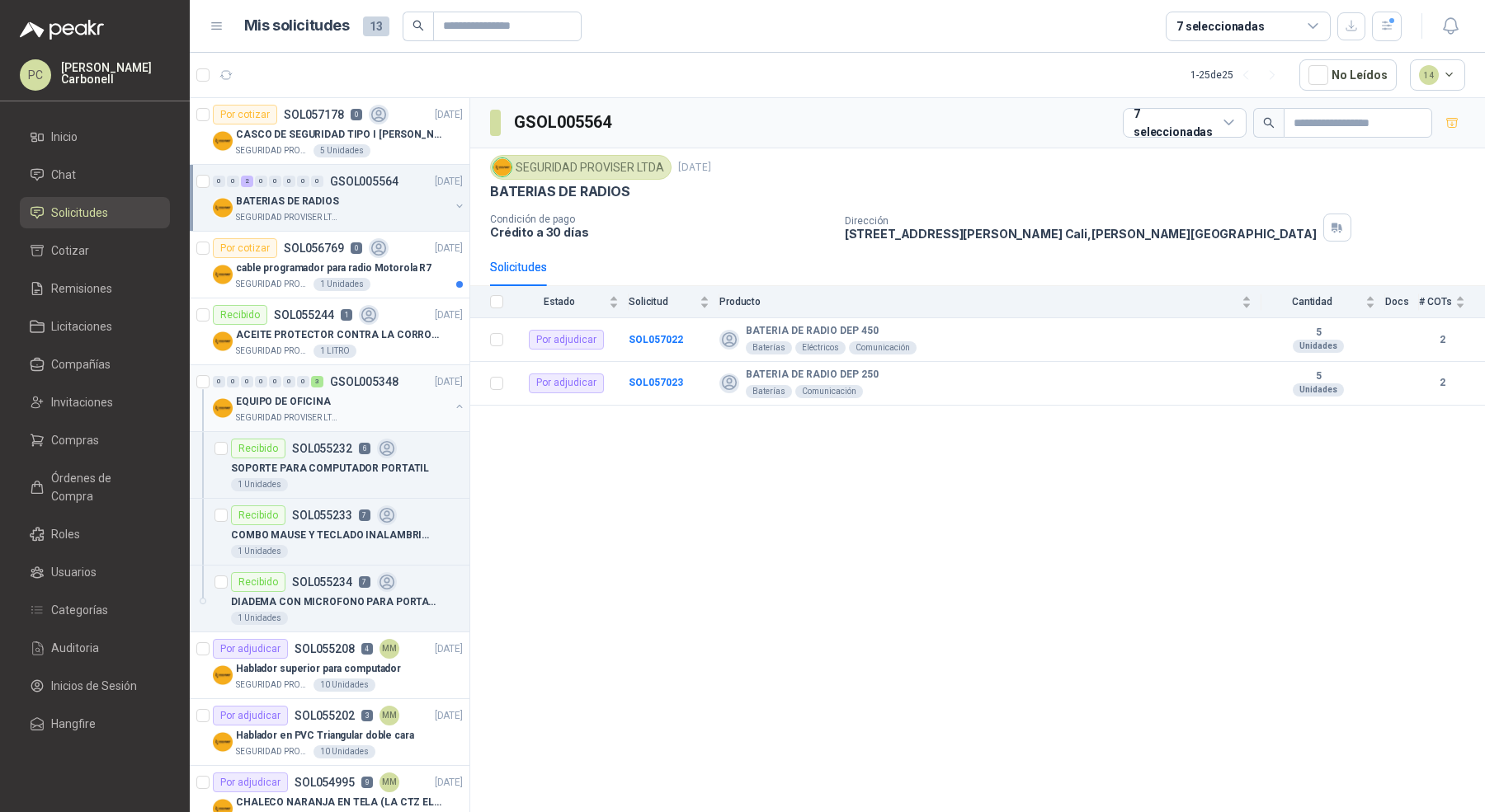
click at [453, 406] on button "button" at bounding box center [459, 406] width 13 height 13
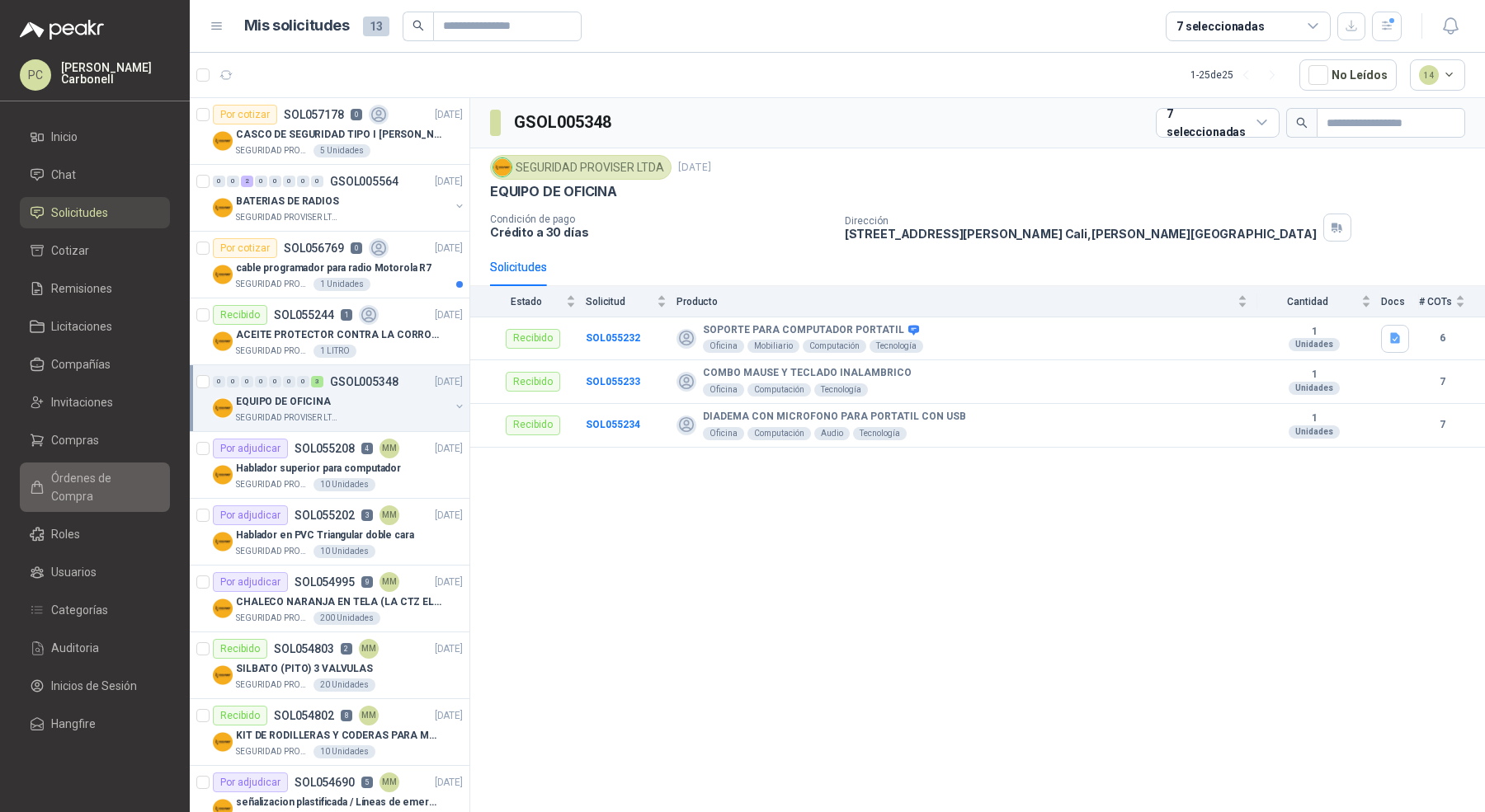
click at [113, 475] on span "Órdenes de Compra" at bounding box center [103, 488] width 103 height 36
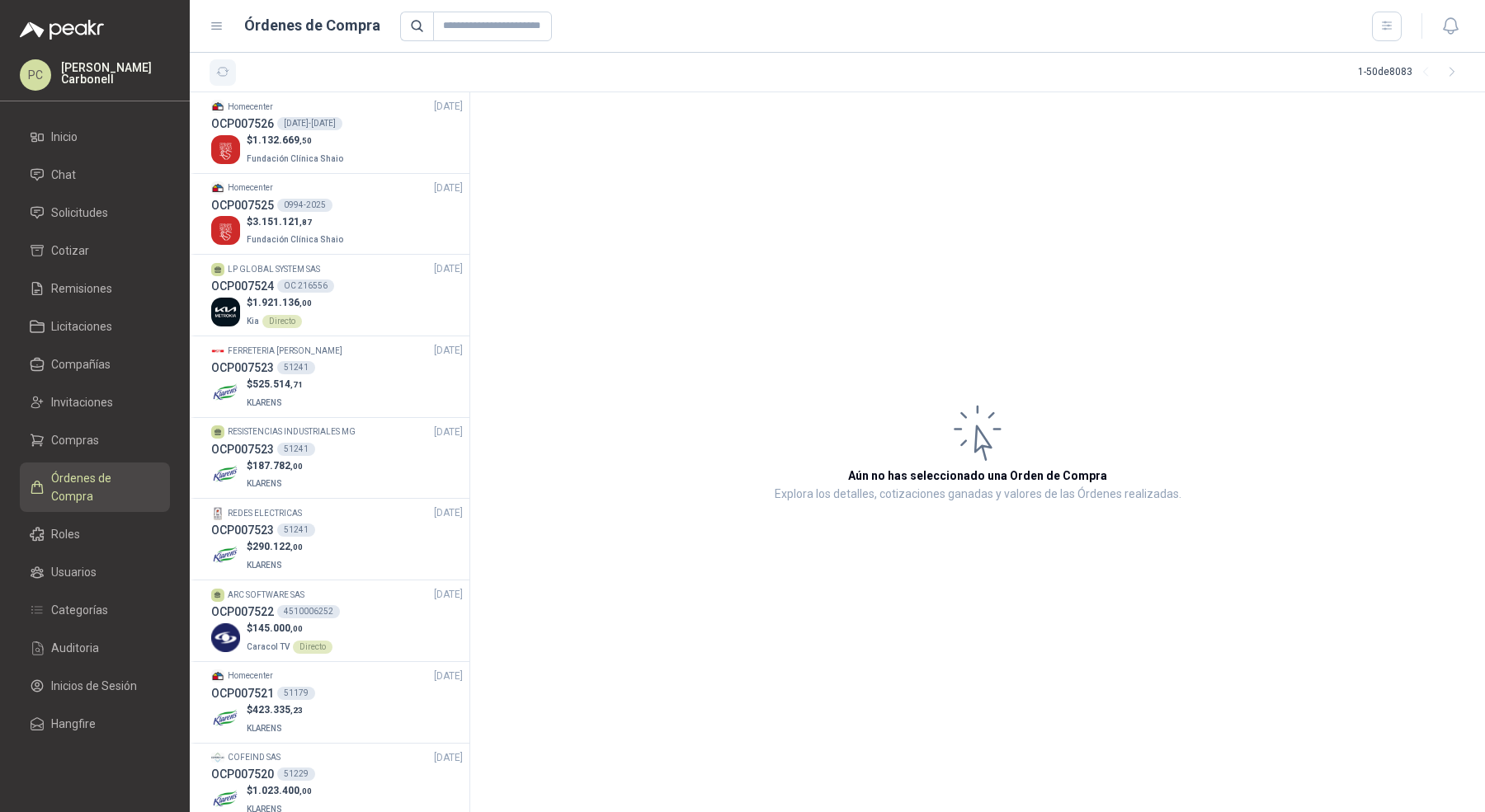
click at [219, 74] on icon "button" at bounding box center [223, 72] width 14 height 14
click at [113, 221] on li "Solicitudes" at bounding box center [95, 212] width 131 height 18
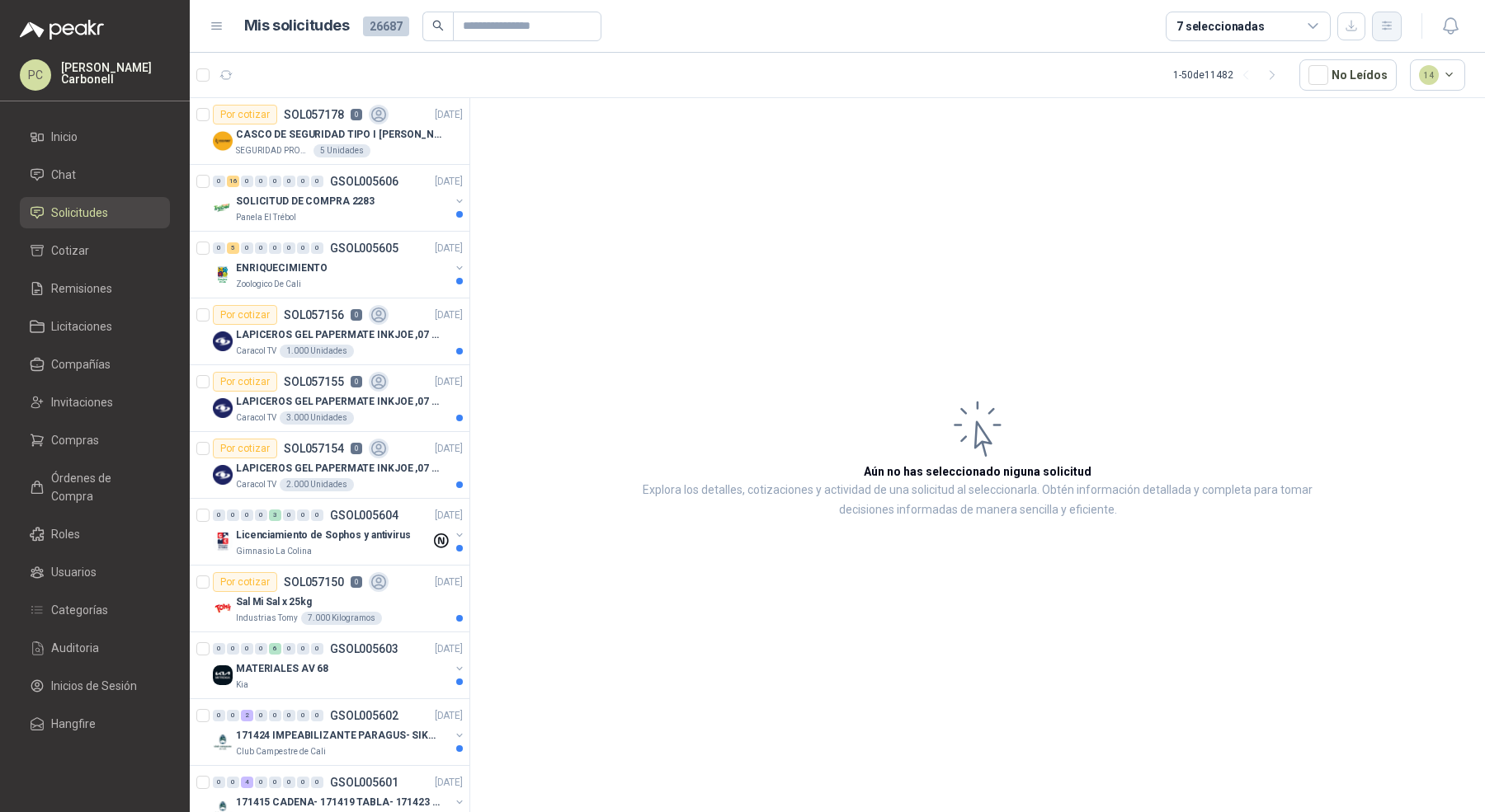
click at [1397, 32] on button "button" at bounding box center [1386, 26] width 30 height 30
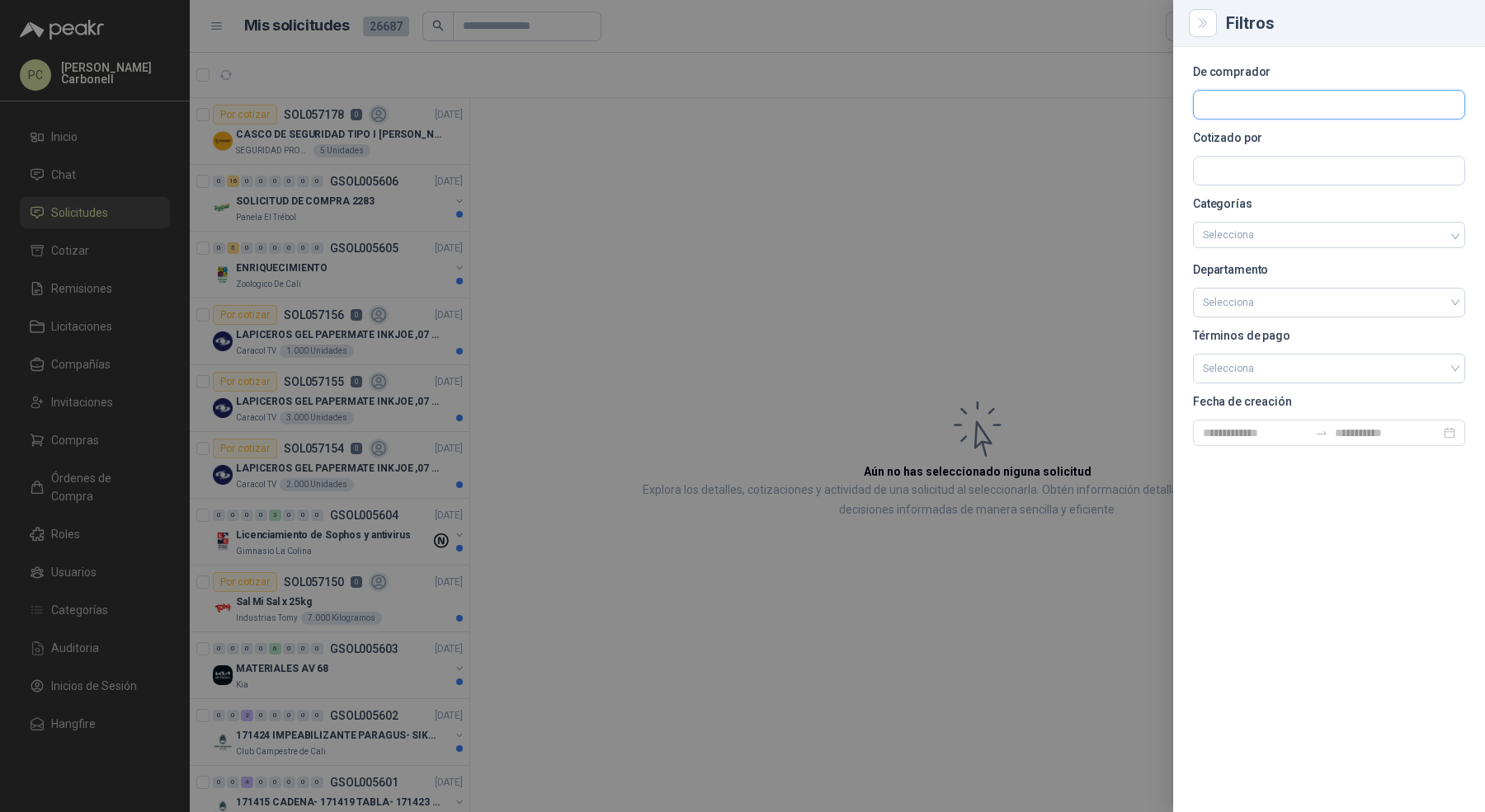
click at [1354, 97] on input "text" at bounding box center [1329, 105] width 271 height 28
type input "******"
click at [1356, 139] on p "Patojito" at bounding box center [1305, 141] width 148 height 10
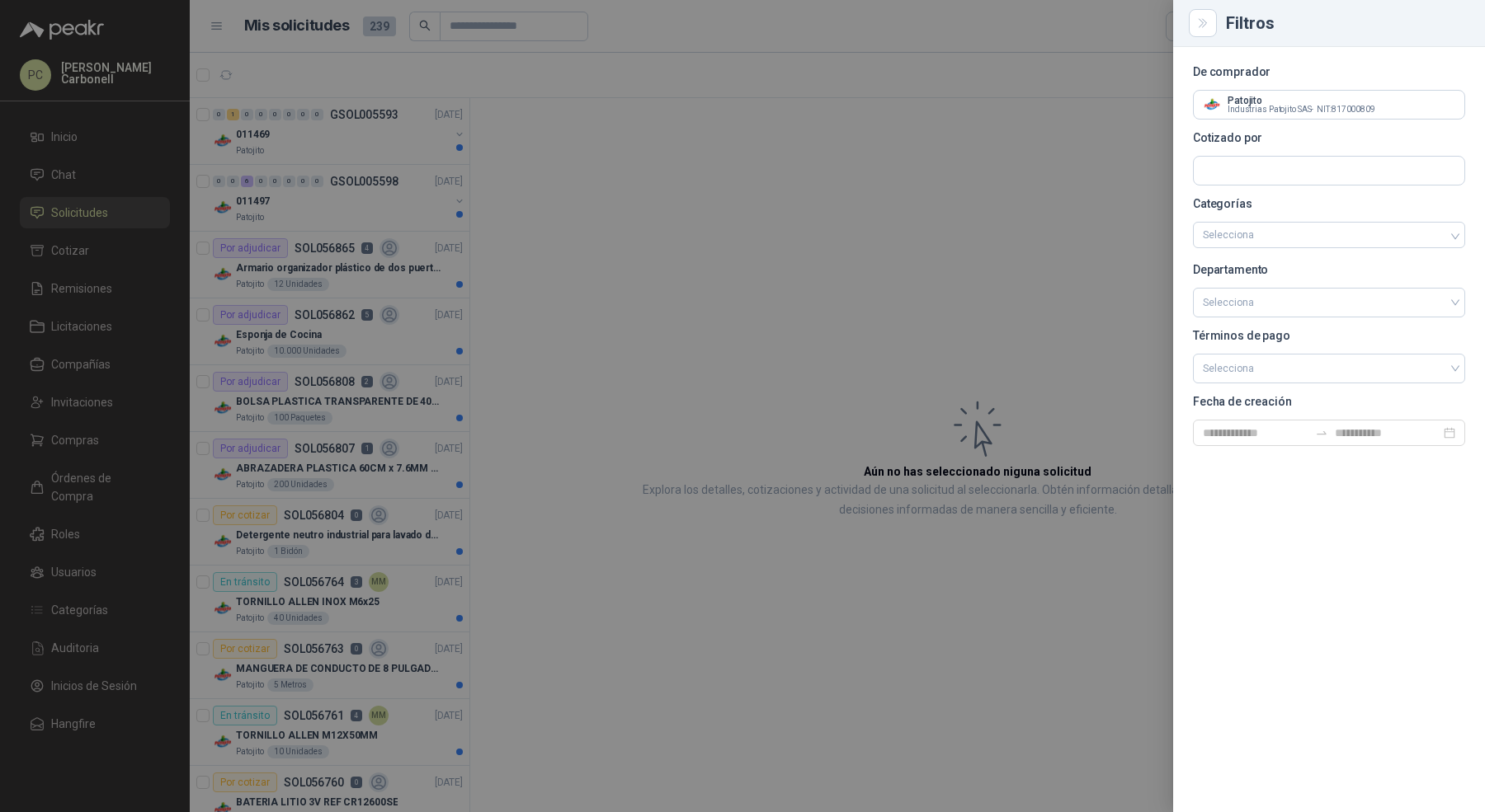
click at [529, 204] on div at bounding box center [742, 406] width 1485 height 812
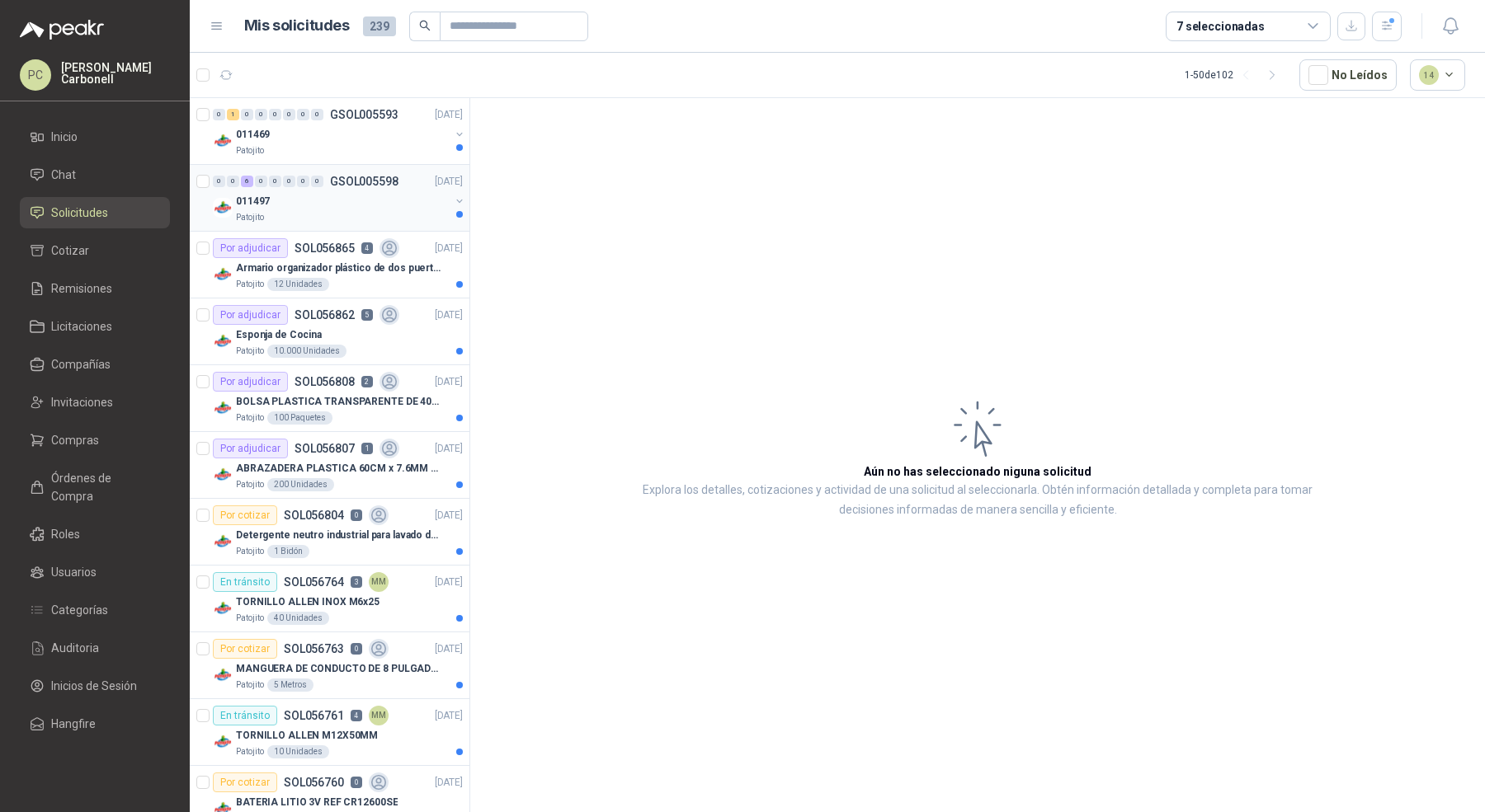
click at [417, 191] on div "011497" at bounding box center [343, 201] width 214 height 20
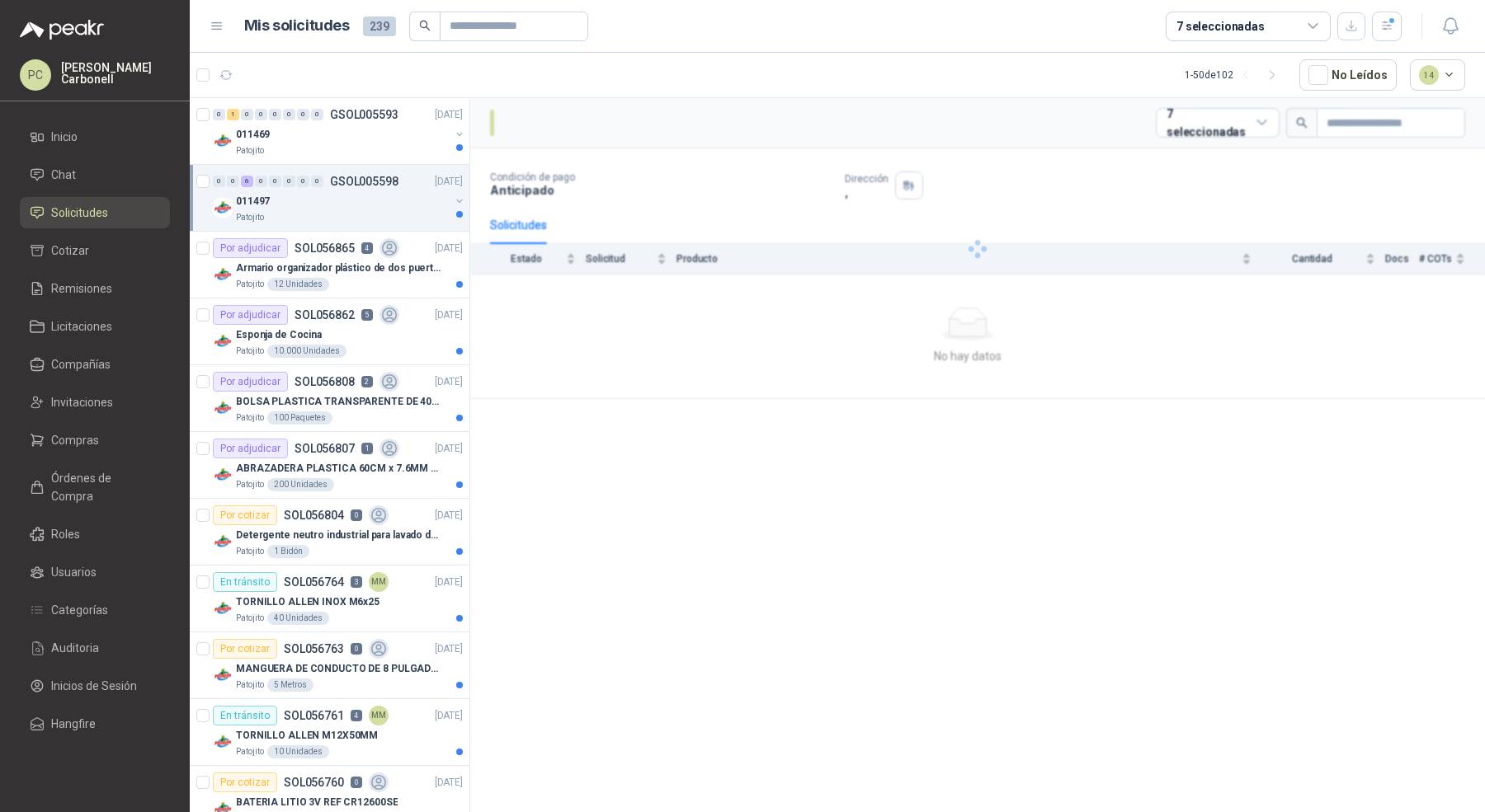
click at [417, 191] on div "011497" at bounding box center [343, 201] width 214 height 20
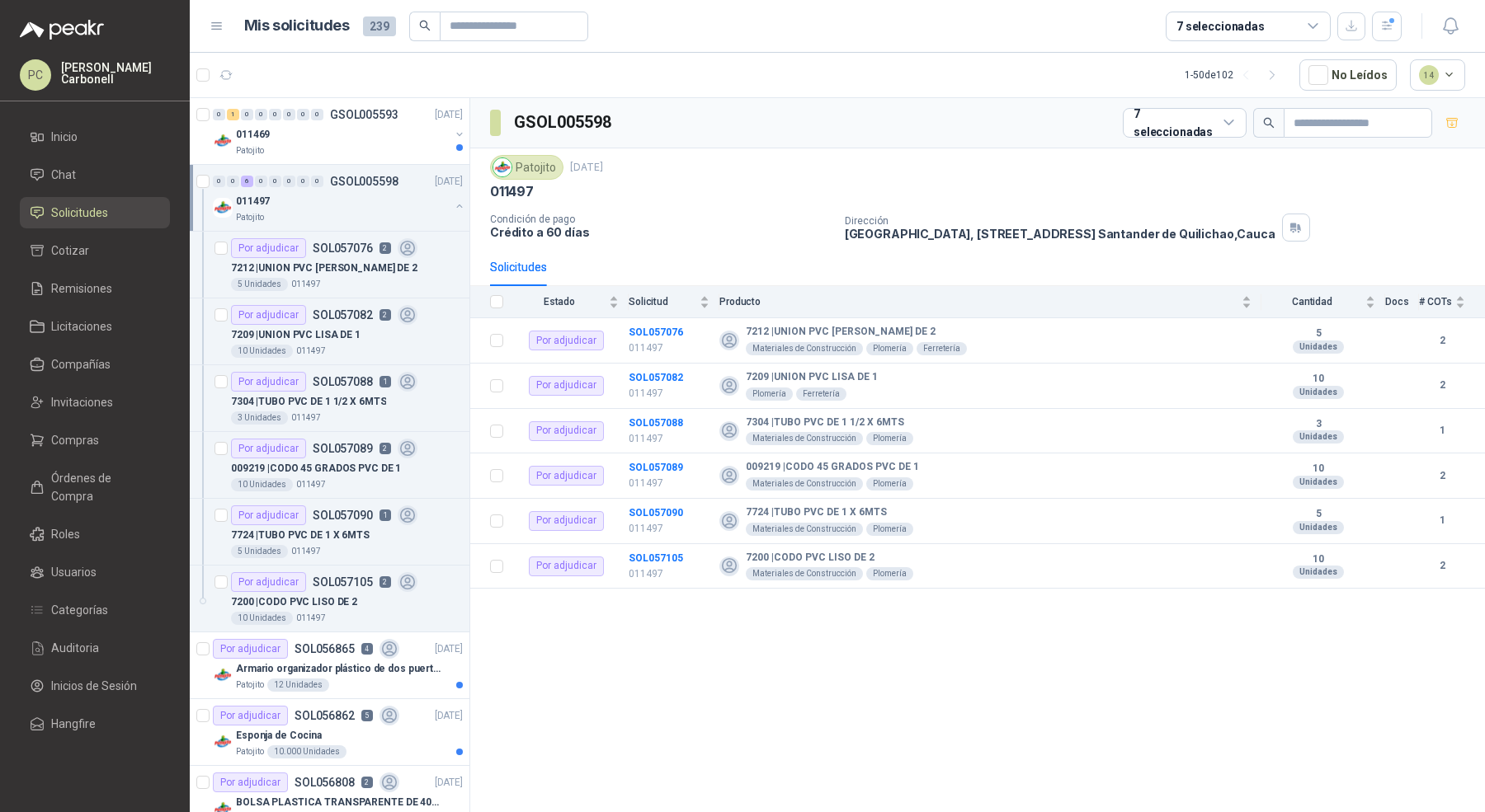
click at [417, 191] on div "011497" at bounding box center [343, 201] width 214 height 20
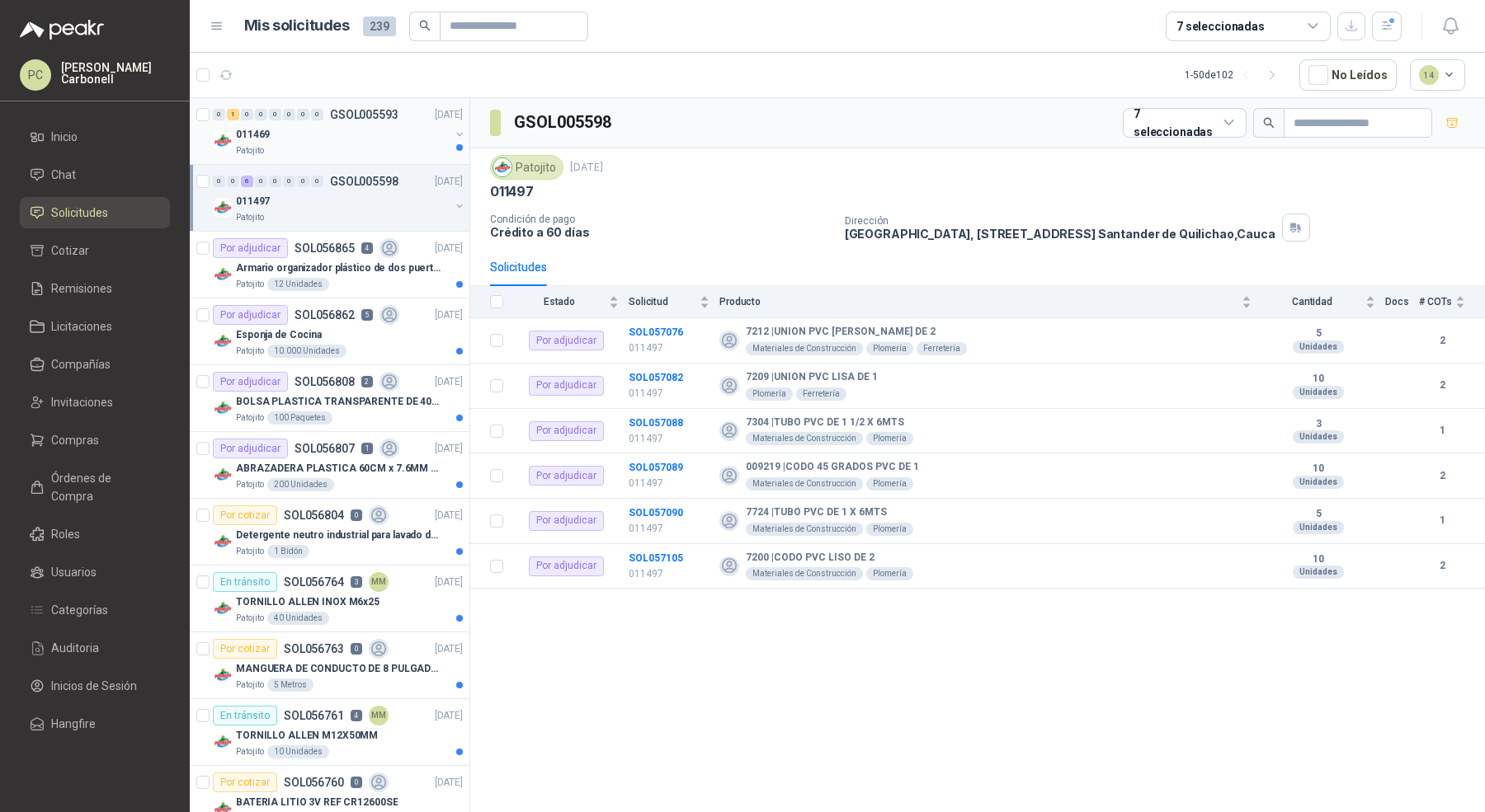
click at [422, 150] on div "Patojito" at bounding box center [343, 150] width 214 height 13
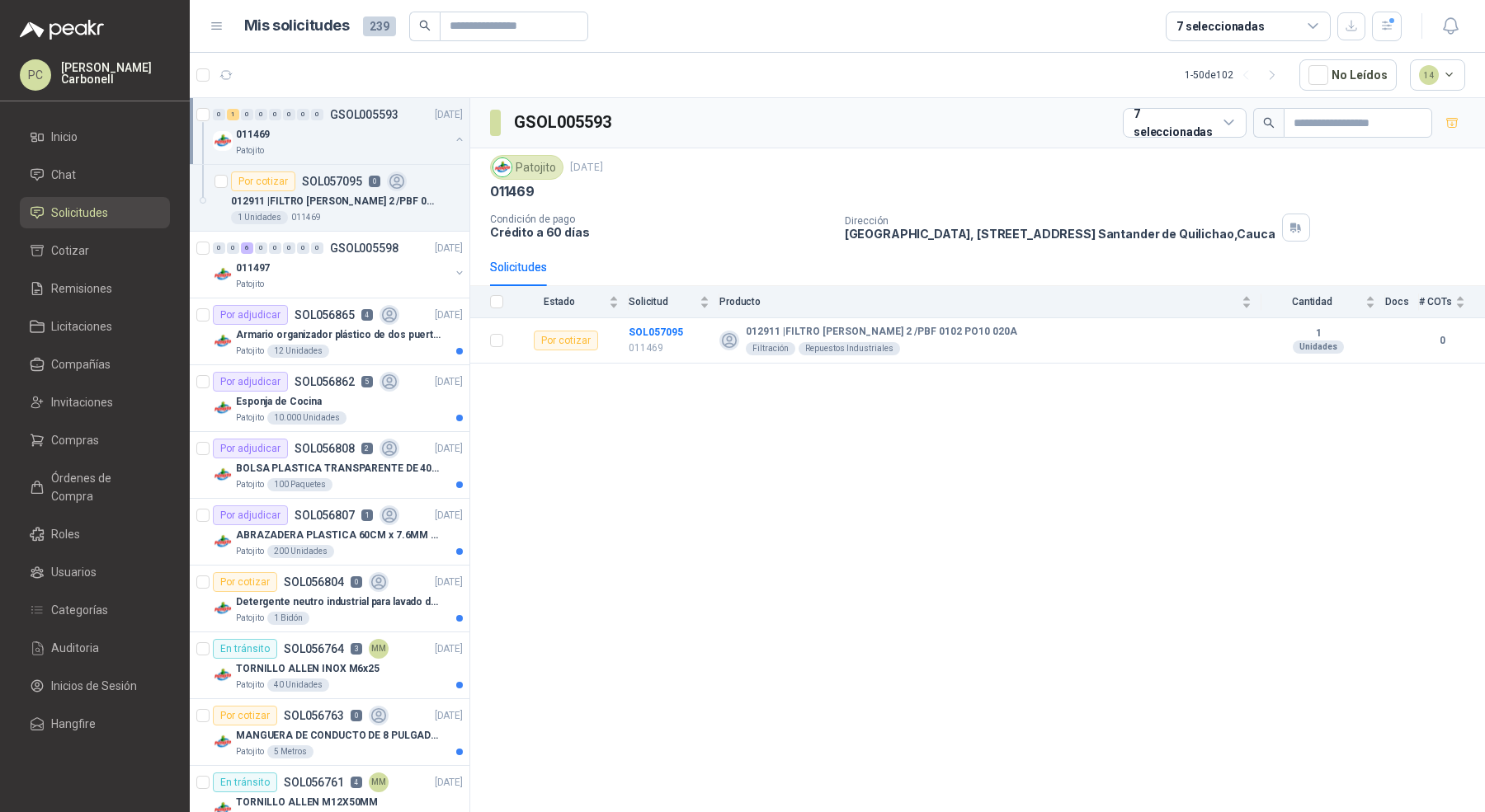
click at [422, 150] on div "Patojito" at bounding box center [343, 150] width 214 height 13
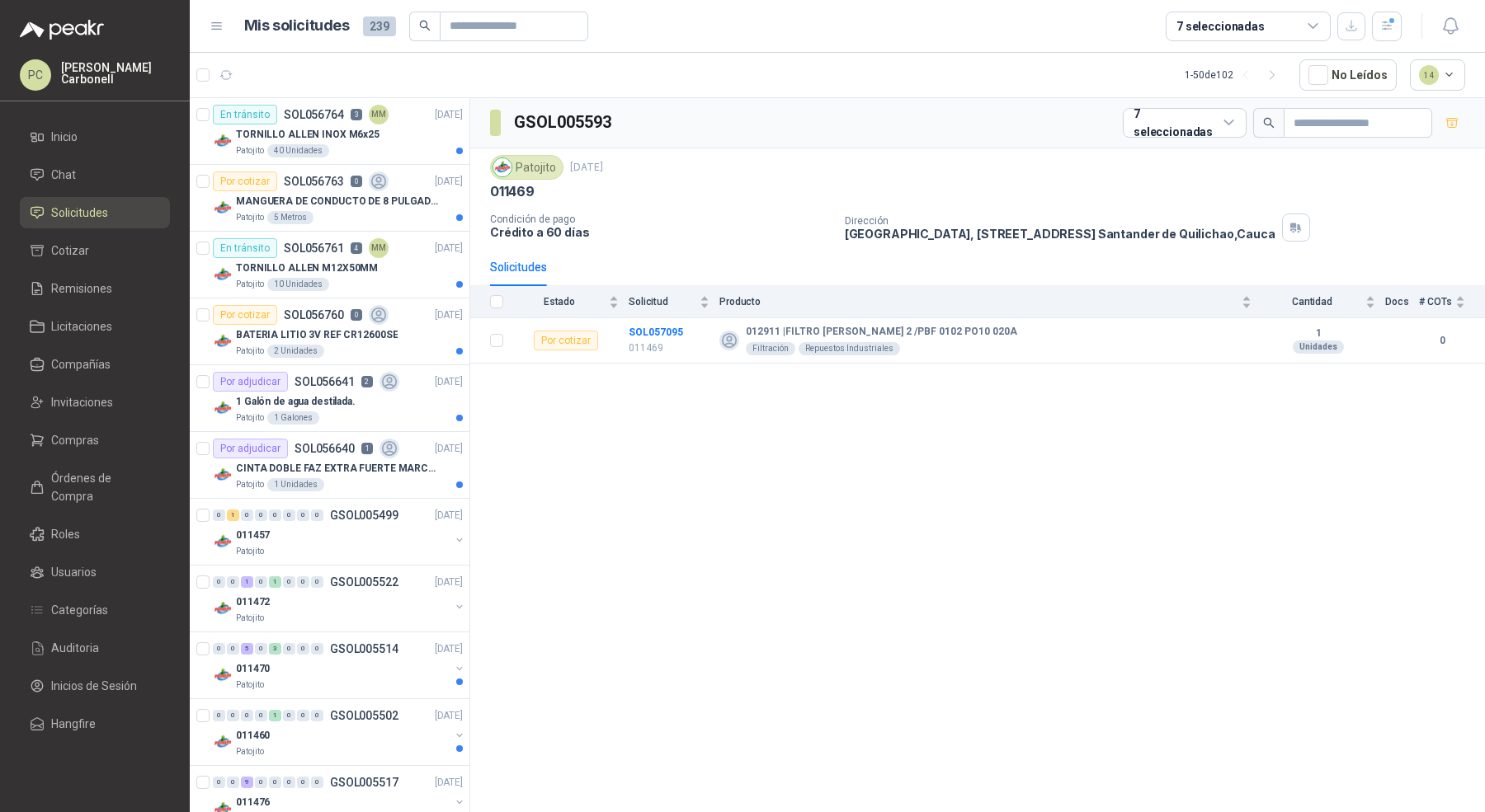
scroll to position [483, 0]
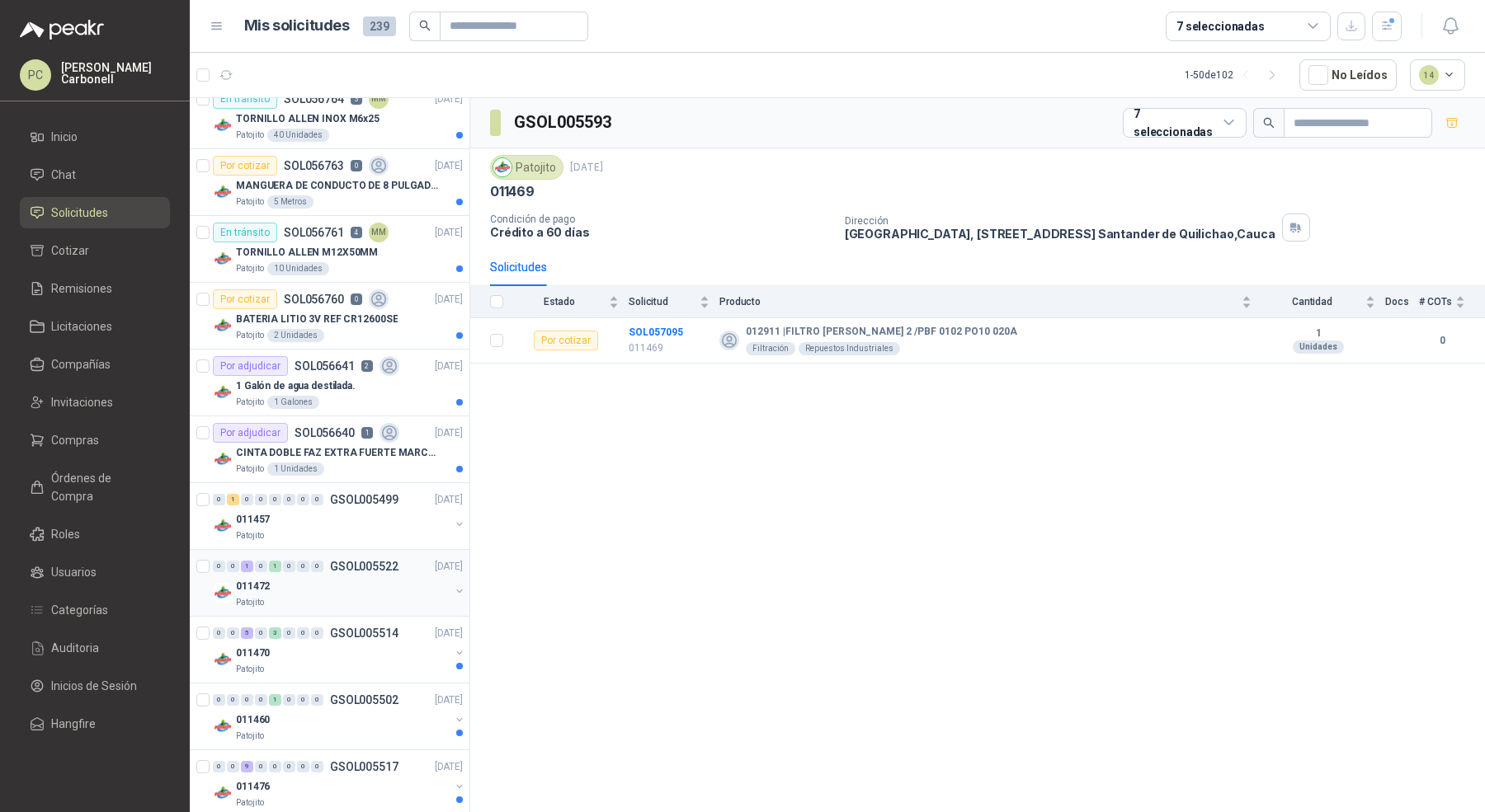
click at [380, 590] on div "011472" at bounding box center [343, 585] width 214 height 20
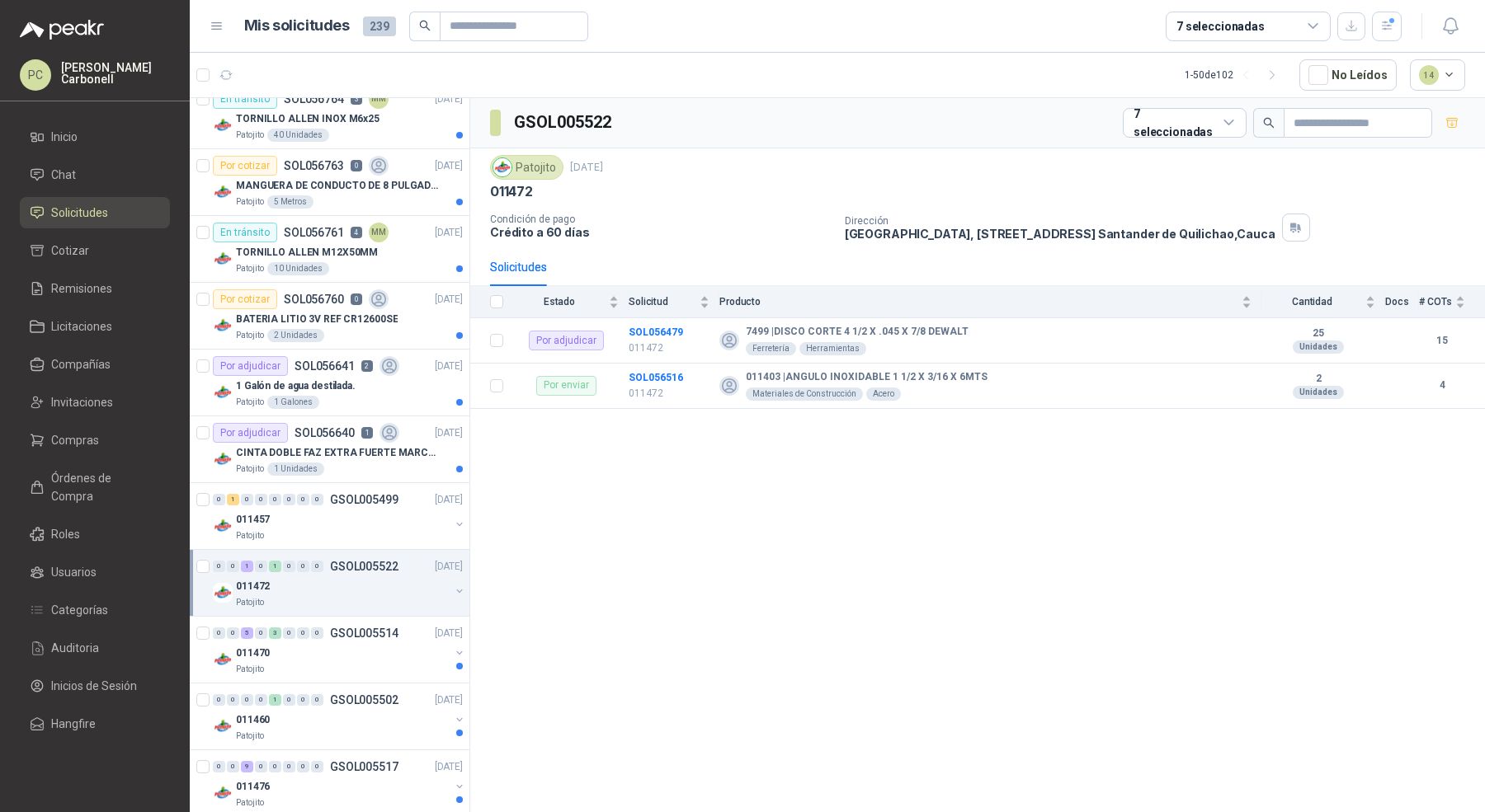
click at [380, 589] on div "011472" at bounding box center [343, 585] width 214 height 20
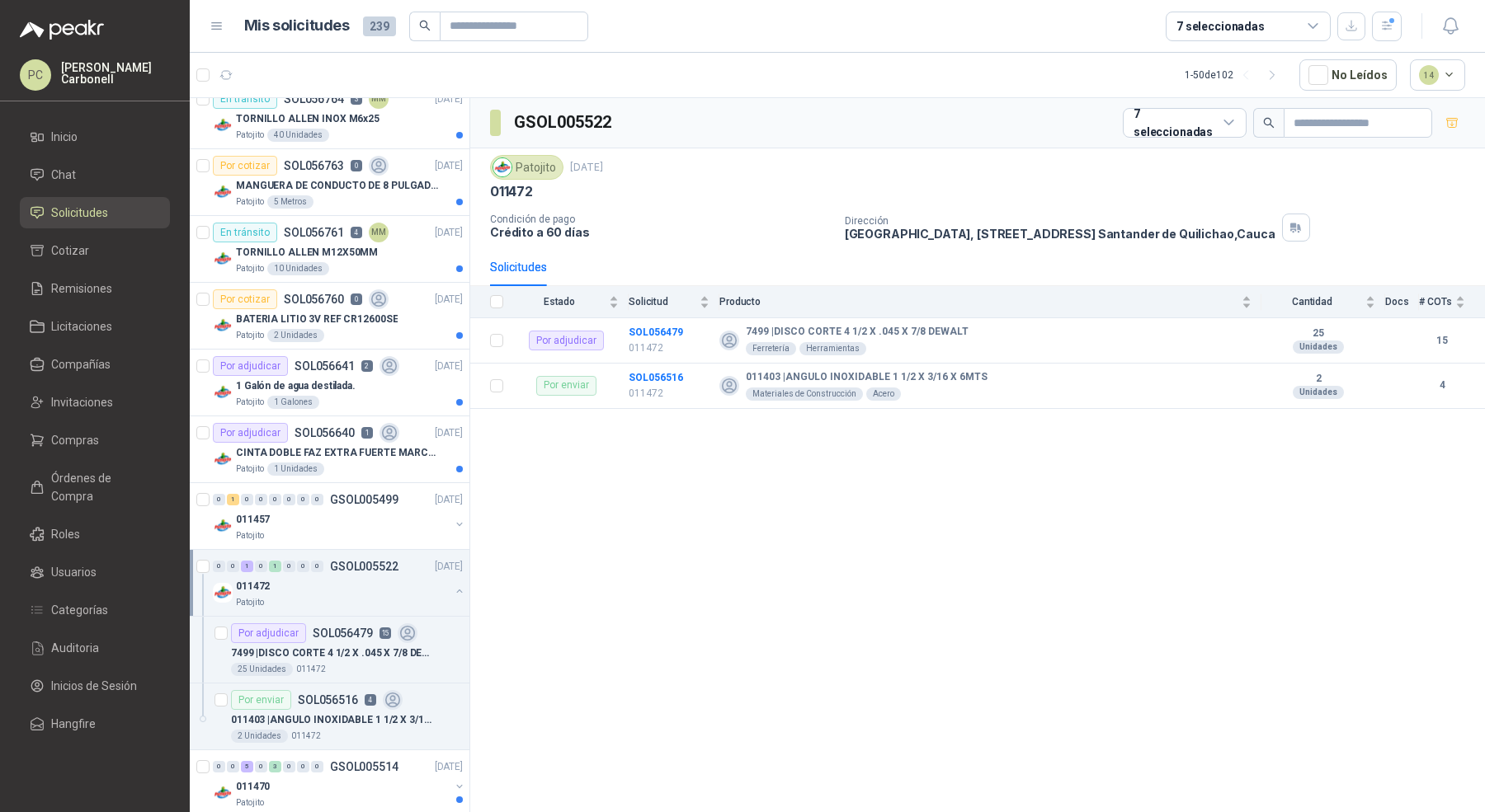
click at [380, 589] on div "011472" at bounding box center [343, 585] width 214 height 20
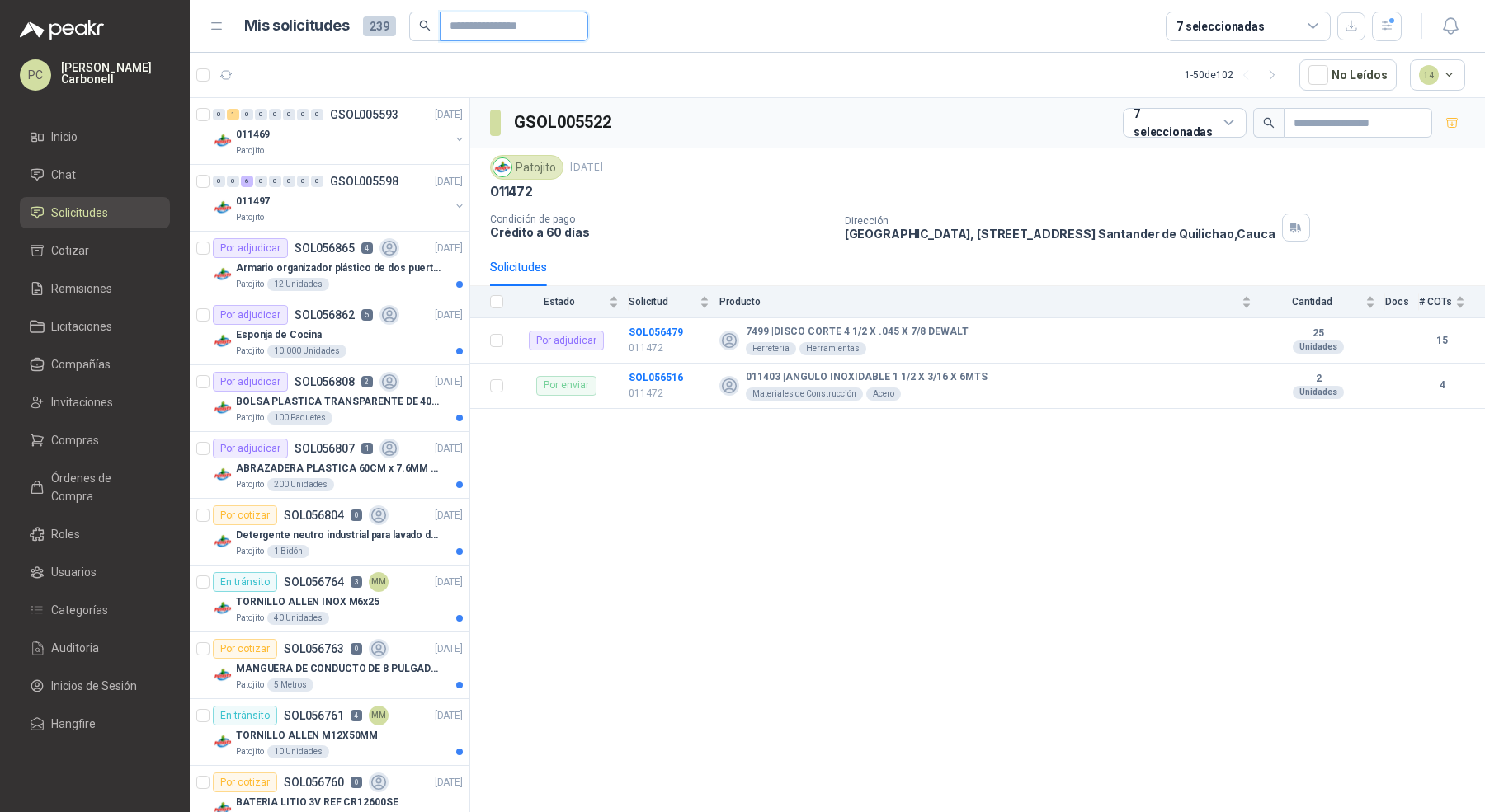
click at [478, 22] on input "text" at bounding box center [507, 26] width 115 height 28
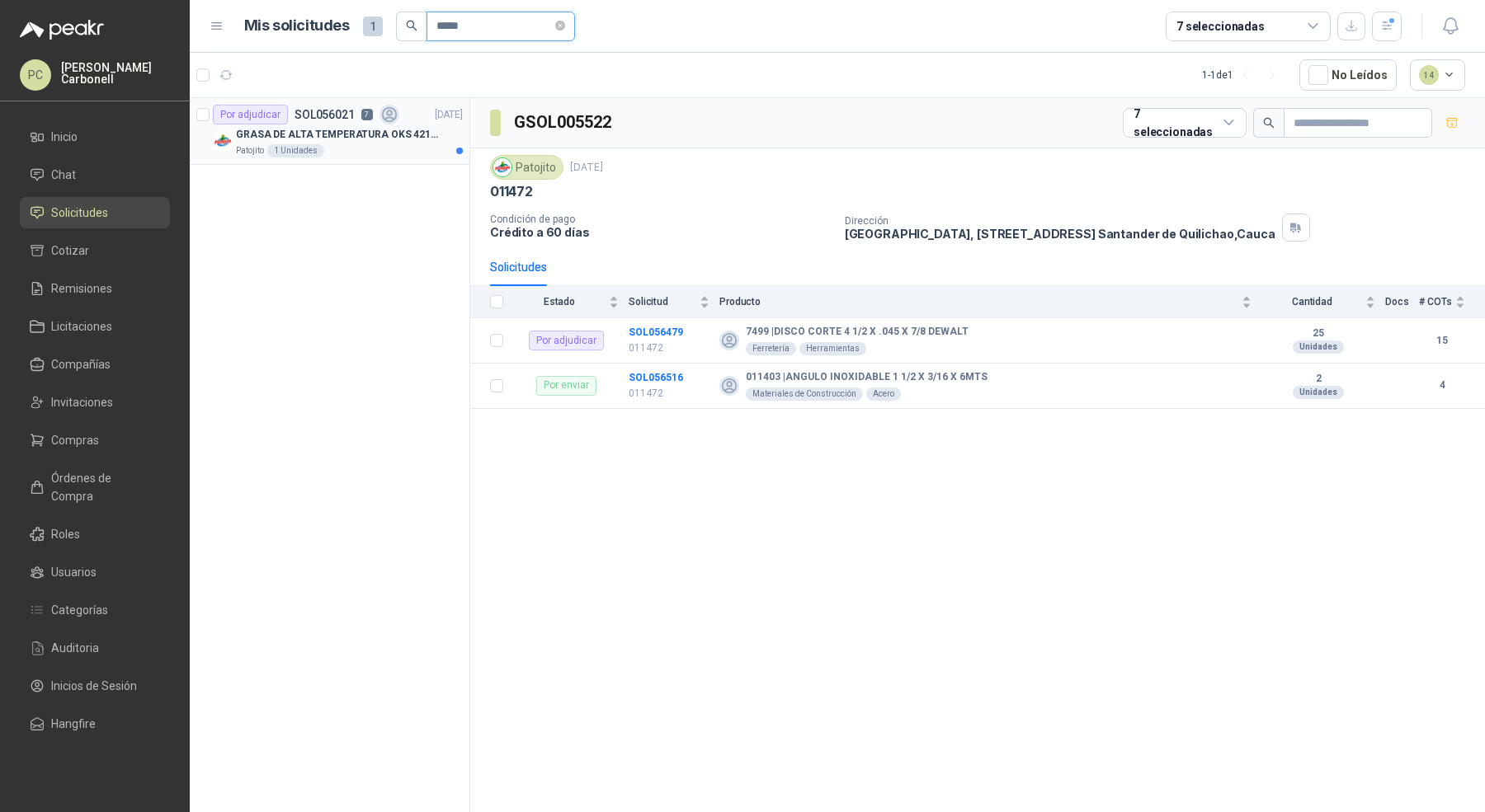
type input "*****"
click at [352, 150] on div "Patojito 1 Unidades" at bounding box center [350, 150] width 227 height 13
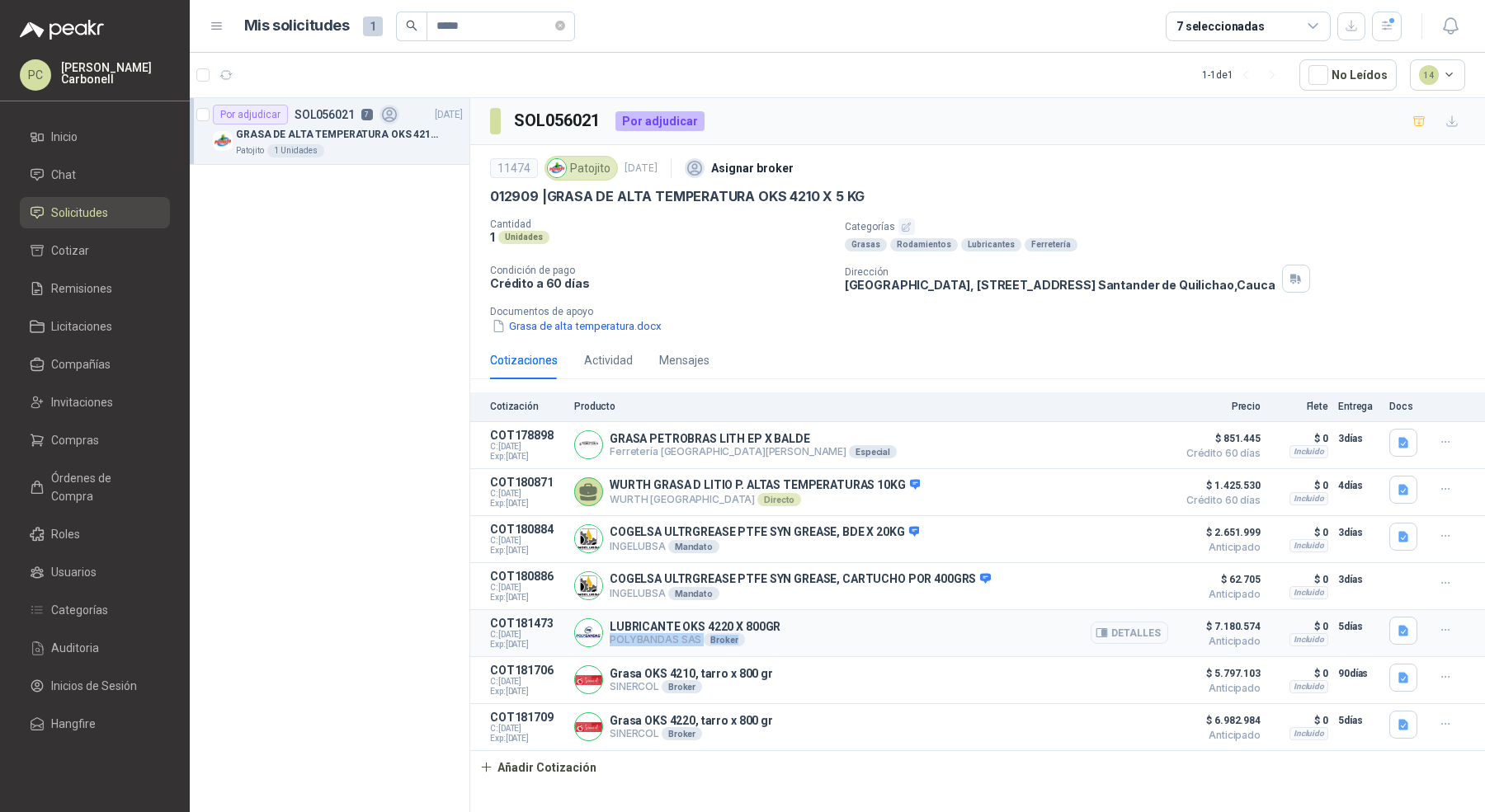
drag, startPoint x: 608, startPoint y: 633, endPoint x: 825, endPoint y: 649, distance: 217.6
click at [825, 649] on article "COT181473 C: [DATE] Exp: [DATE] LUBRICANTE OKS 4220 X 800GR POLYBANDAS SAS Brok…" at bounding box center [977, 633] width 1014 height 47
click at [800, 637] on div "LUBRICANTE OKS 4220 X 800GR POLYBANDAS SAS Broker Detalles" at bounding box center [871, 633] width 594 height 33
click at [1406, 628] on icon "button" at bounding box center [1403, 630] width 10 height 10
click at [1363, 591] on button "PI_OKS_4220 (3).pdf" at bounding box center [1345, 592] width 120 height 17
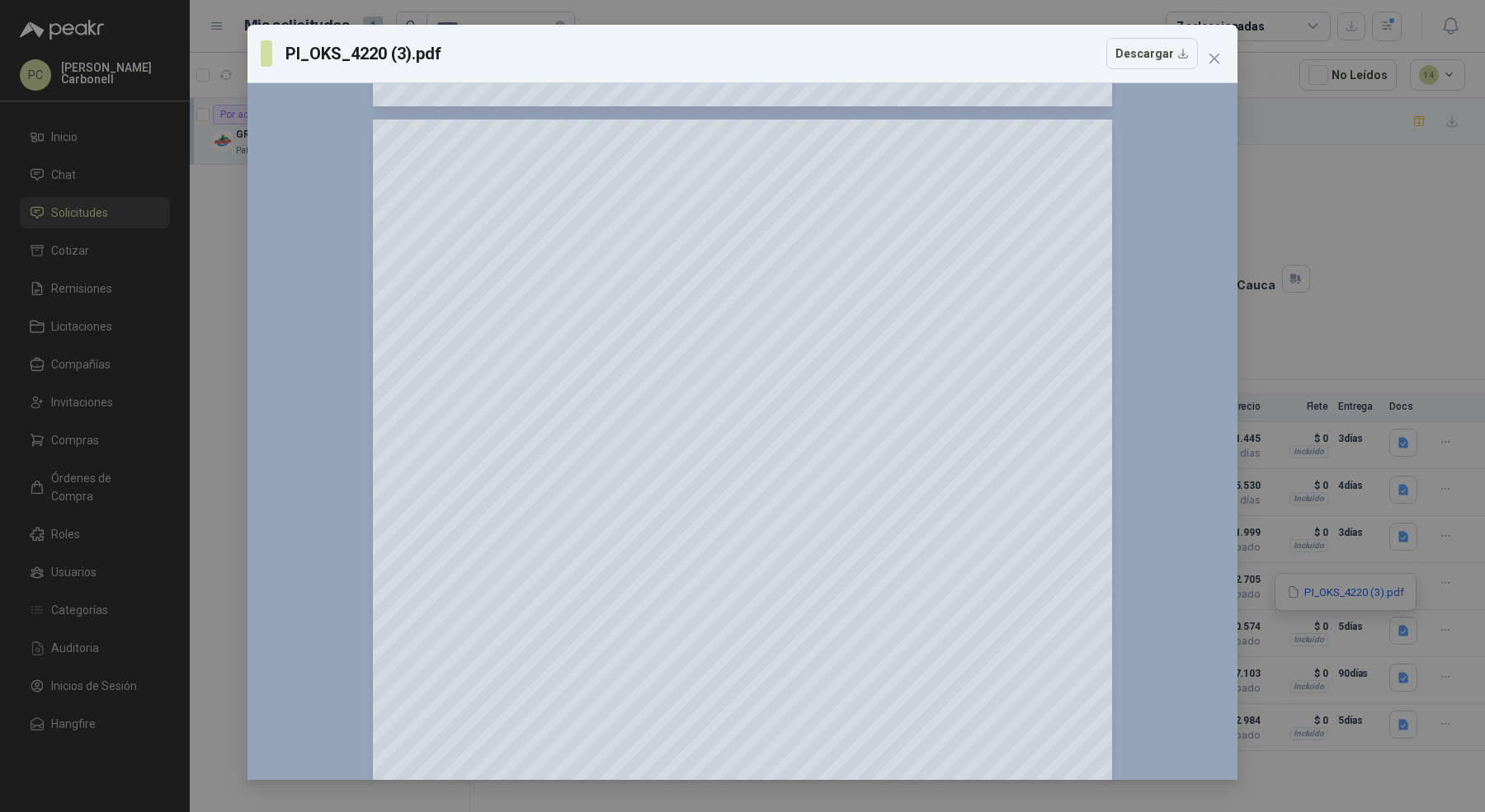
scroll to position [1934, 0]
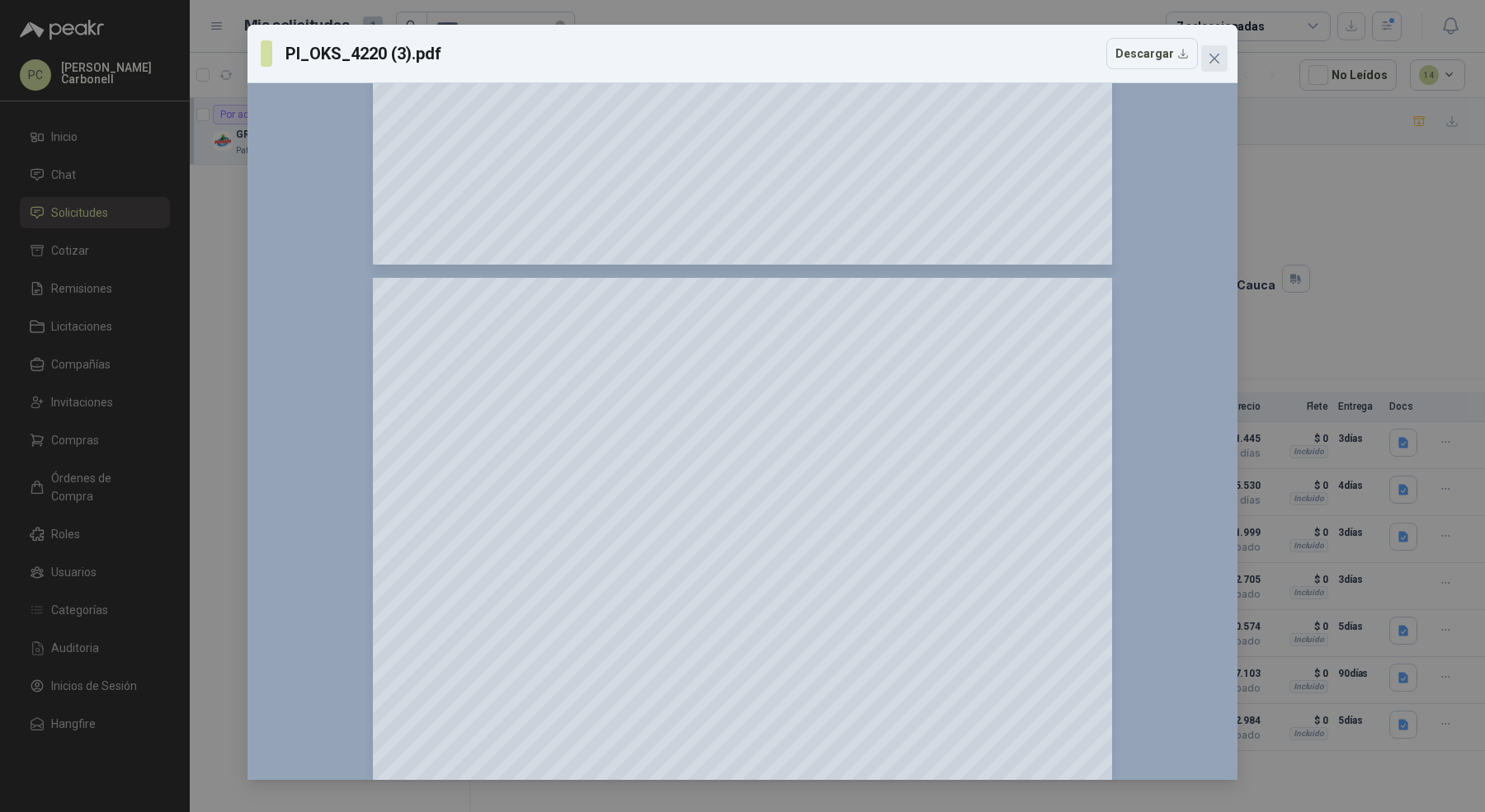
click at [1206, 70] on button "Close" at bounding box center [1214, 58] width 27 height 27
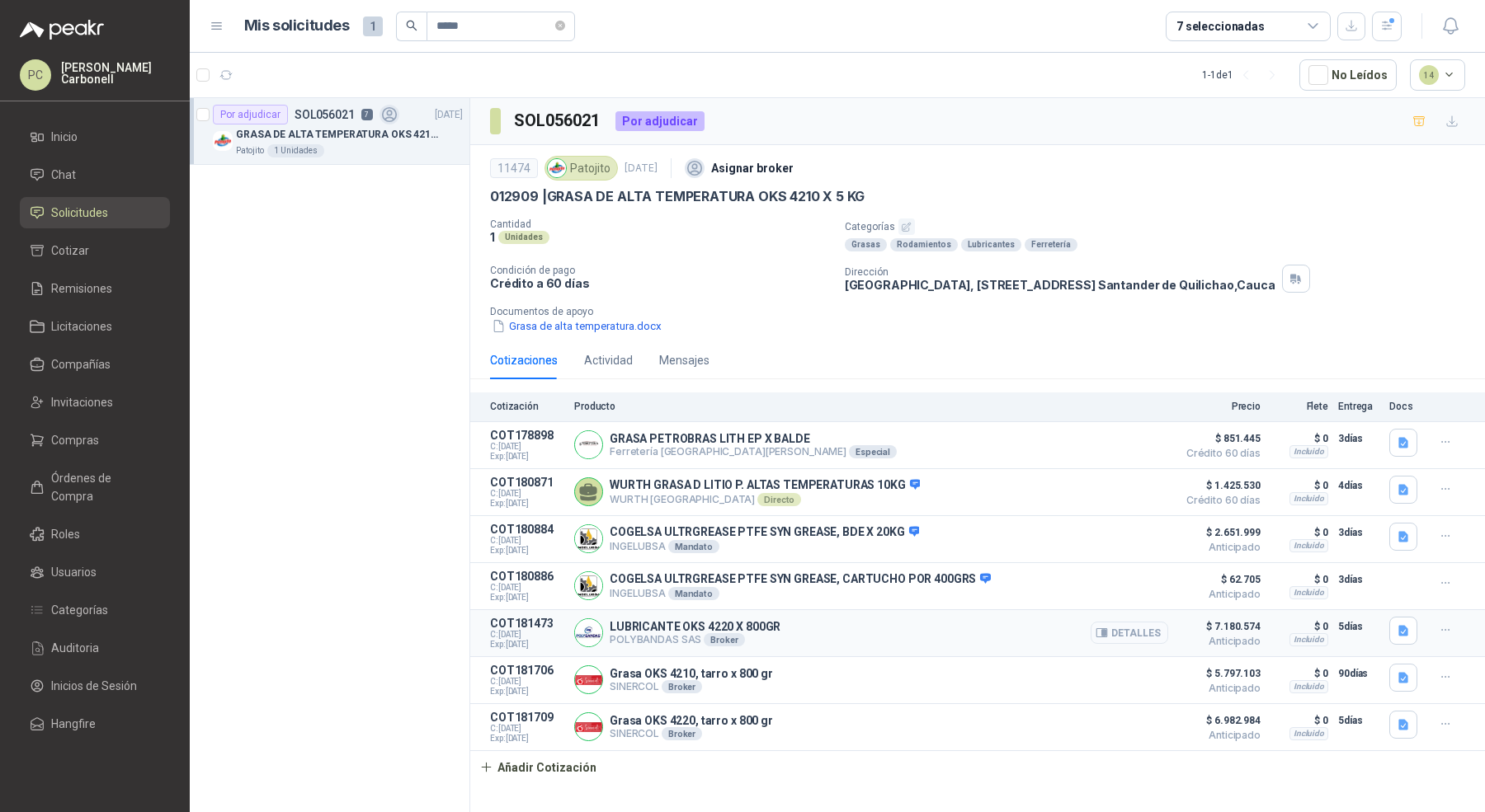
click at [1141, 636] on button "Detalles" at bounding box center [1129, 633] width 77 height 22
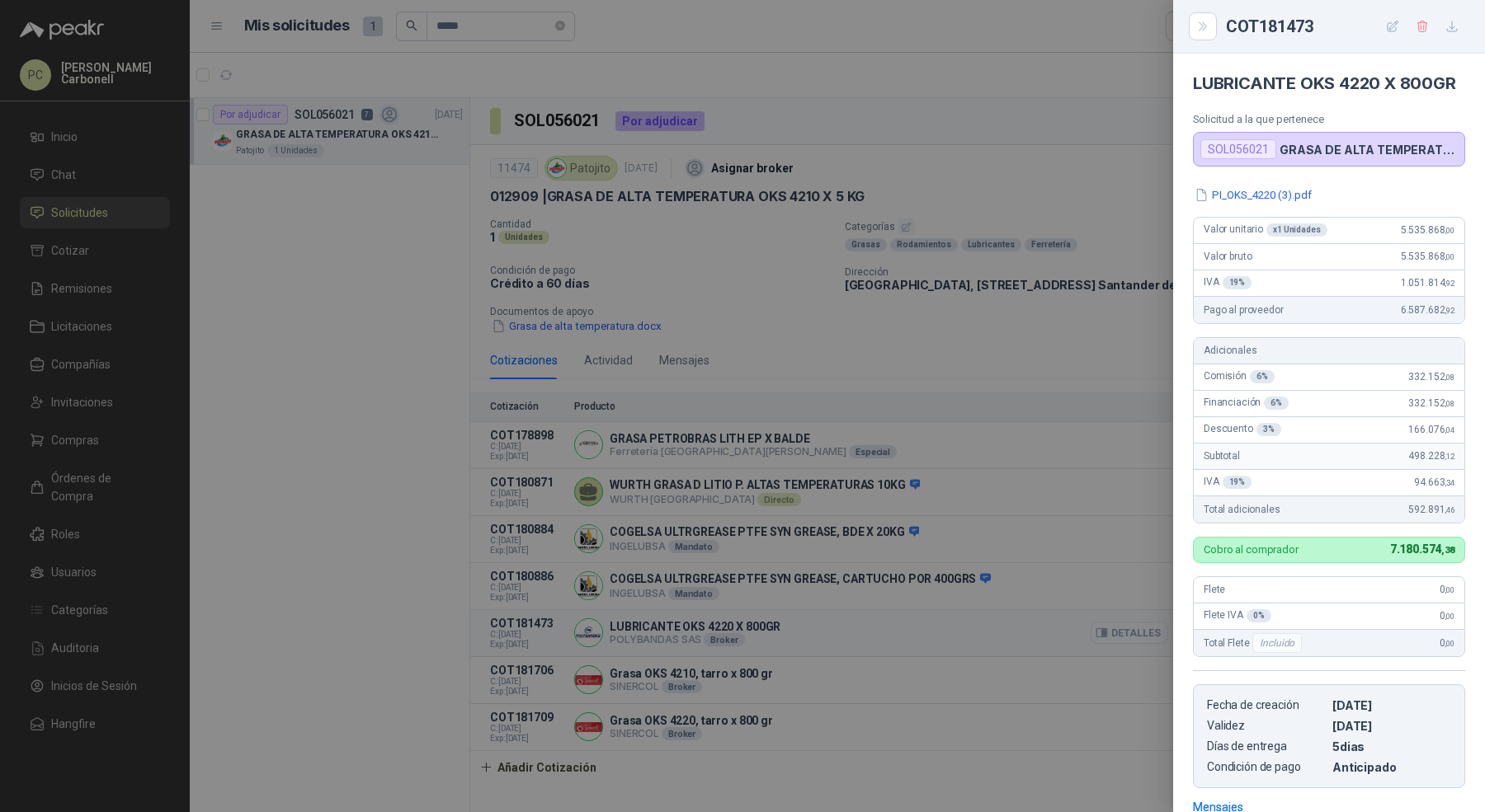
scroll to position [256, 0]
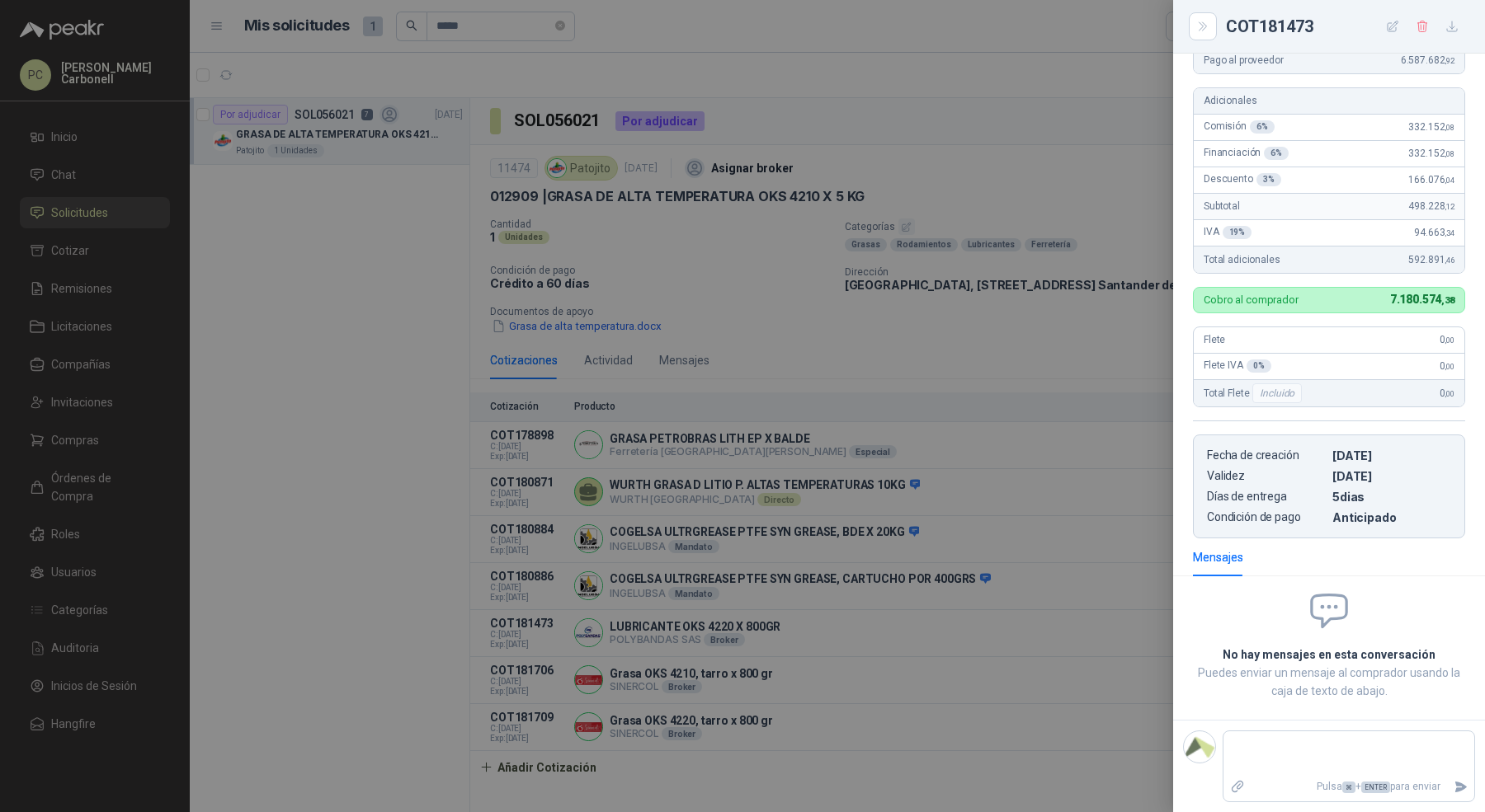
click at [1050, 489] on div at bounding box center [742, 406] width 1485 height 812
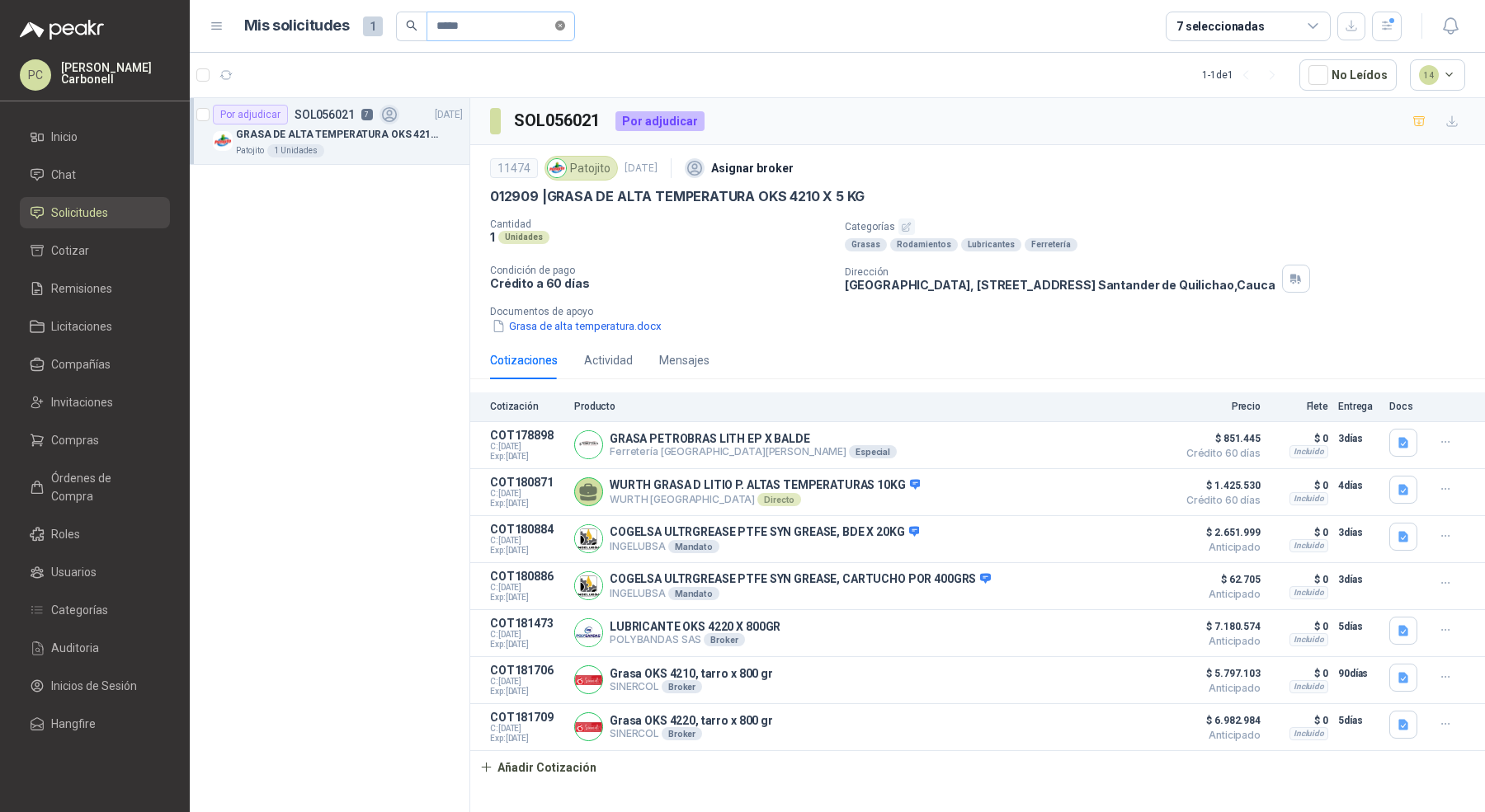
click at [565, 27] on icon "close-circle" at bounding box center [560, 26] width 10 height 10
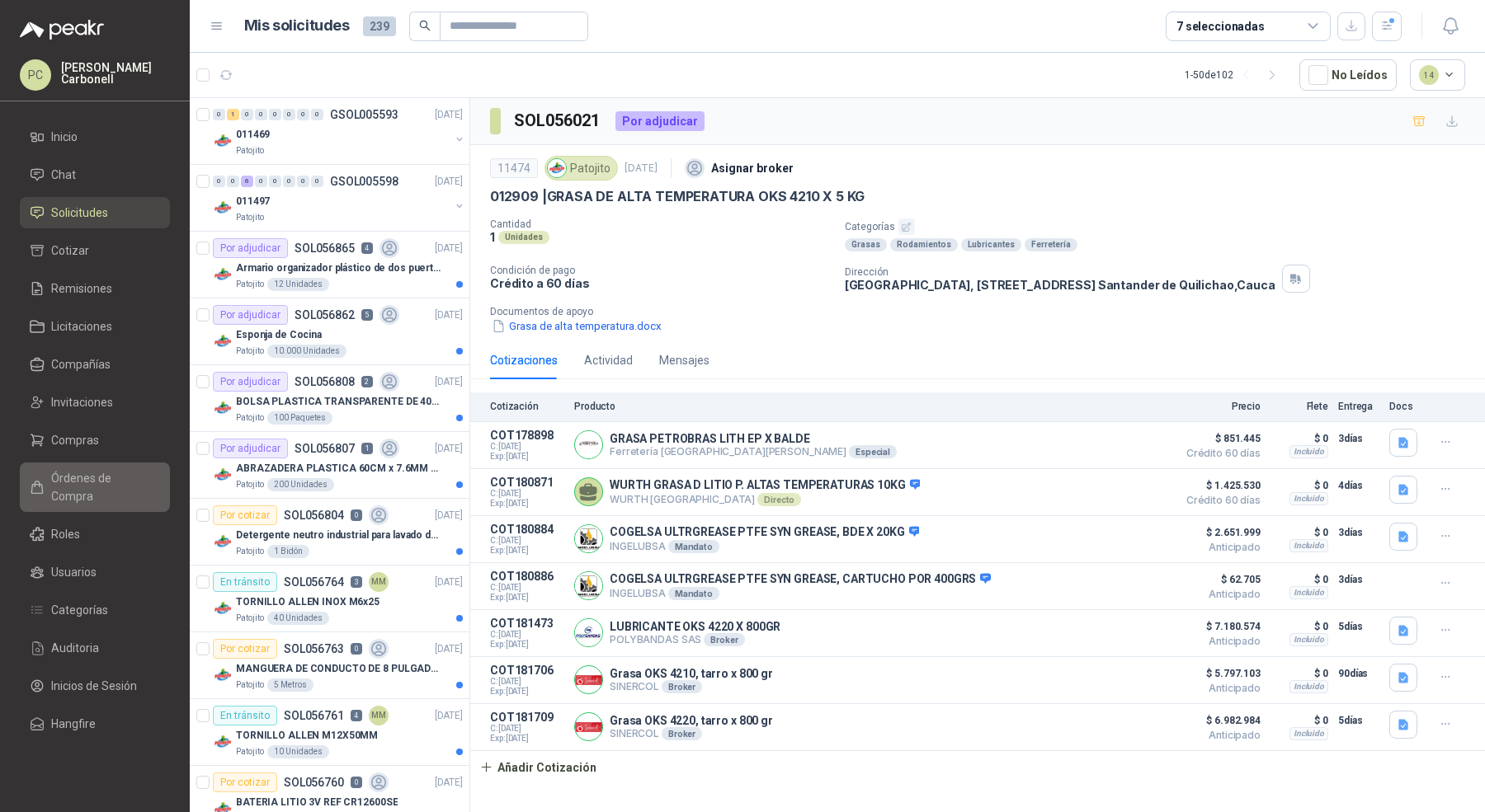
click at [93, 463] on link "Órdenes de Compra" at bounding box center [94, 488] width 150 height 50
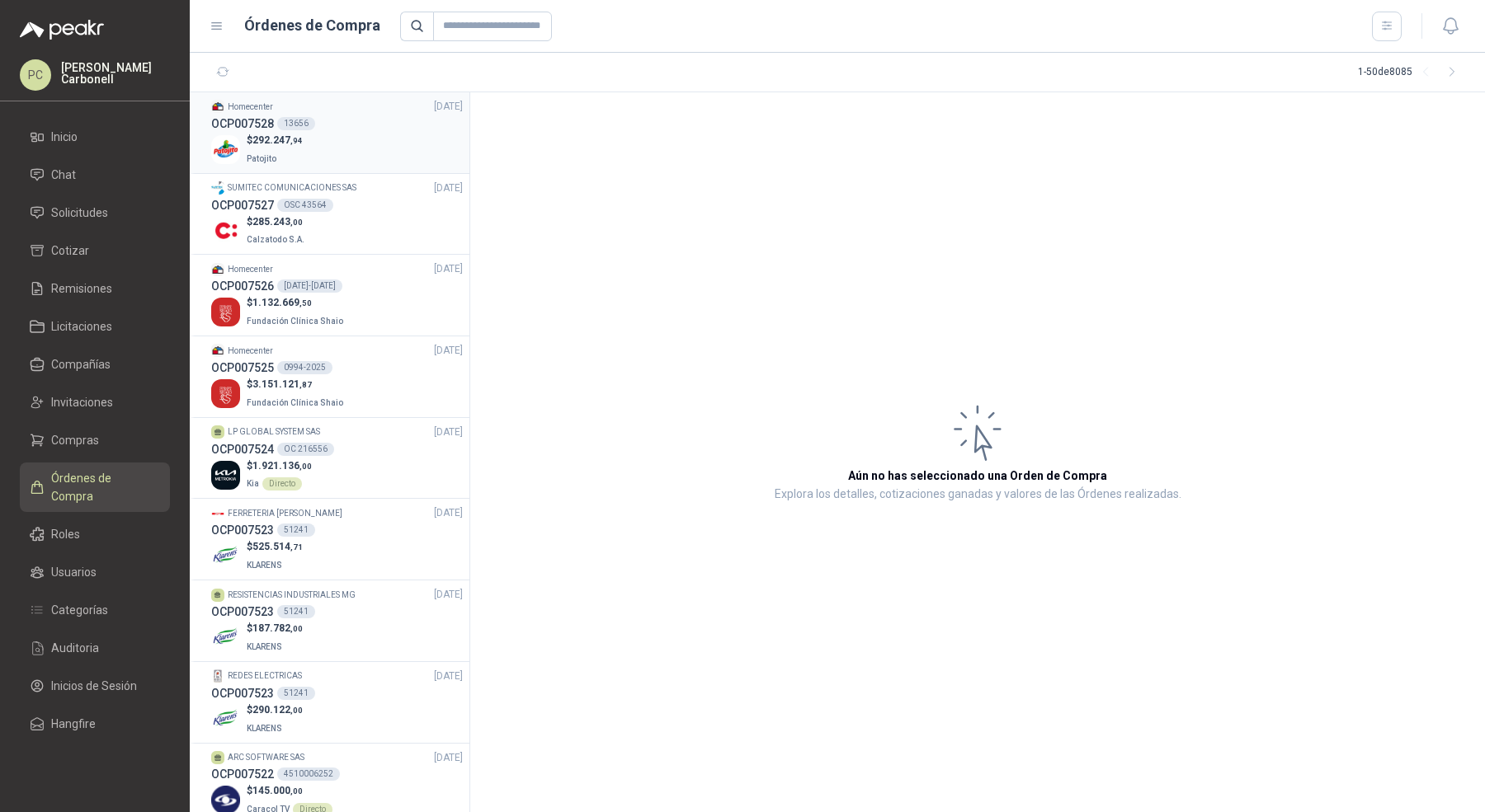
click at [361, 157] on div "$ 292.247 ,94 Patojito" at bounding box center [337, 149] width 252 height 33
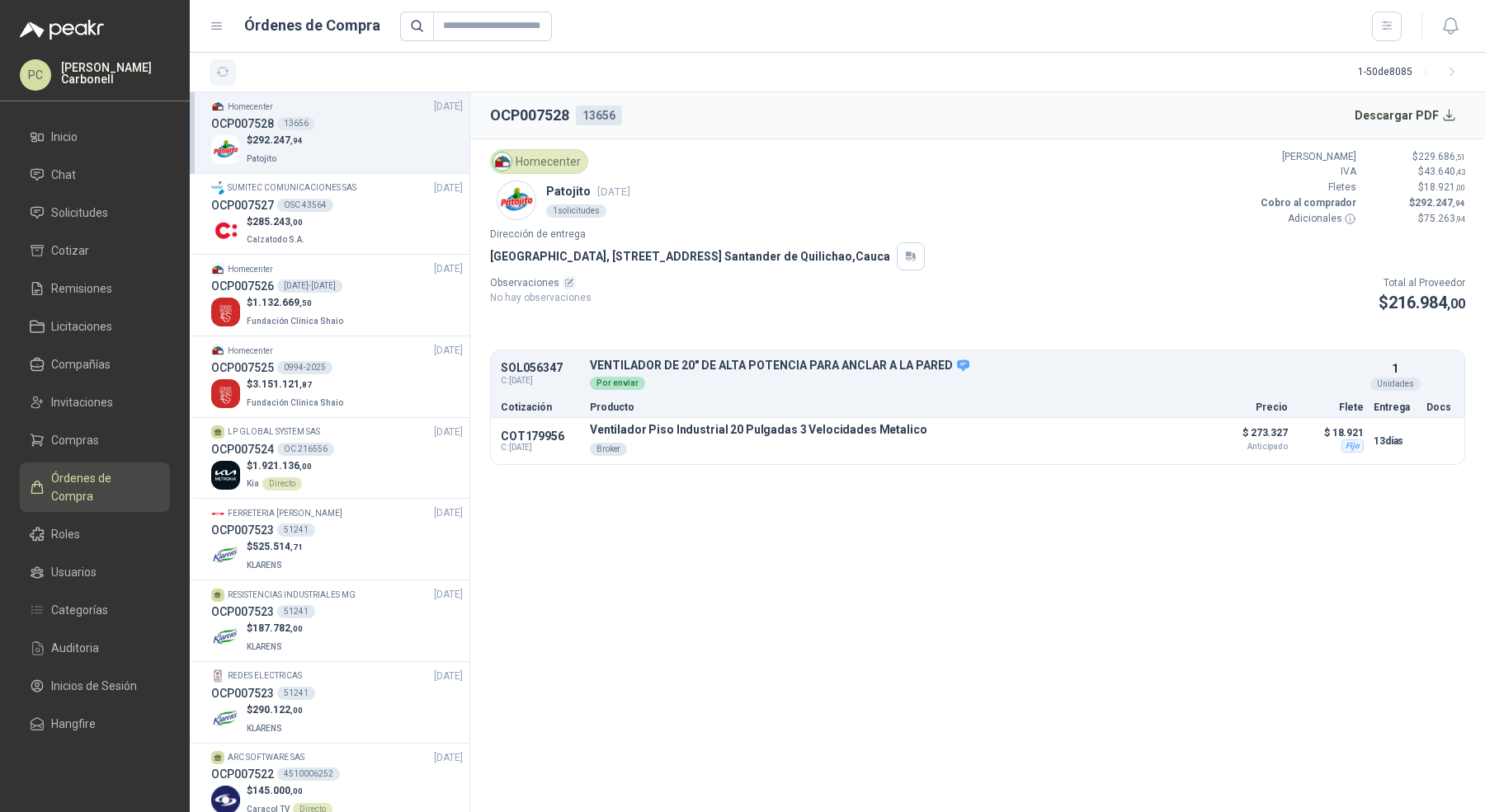
click at [214, 75] on button "button" at bounding box center [222, 72] width 27 height 27
click at [121, 206] on li "Solicitudes" at bounding box center [95, 212] width 131 height 18
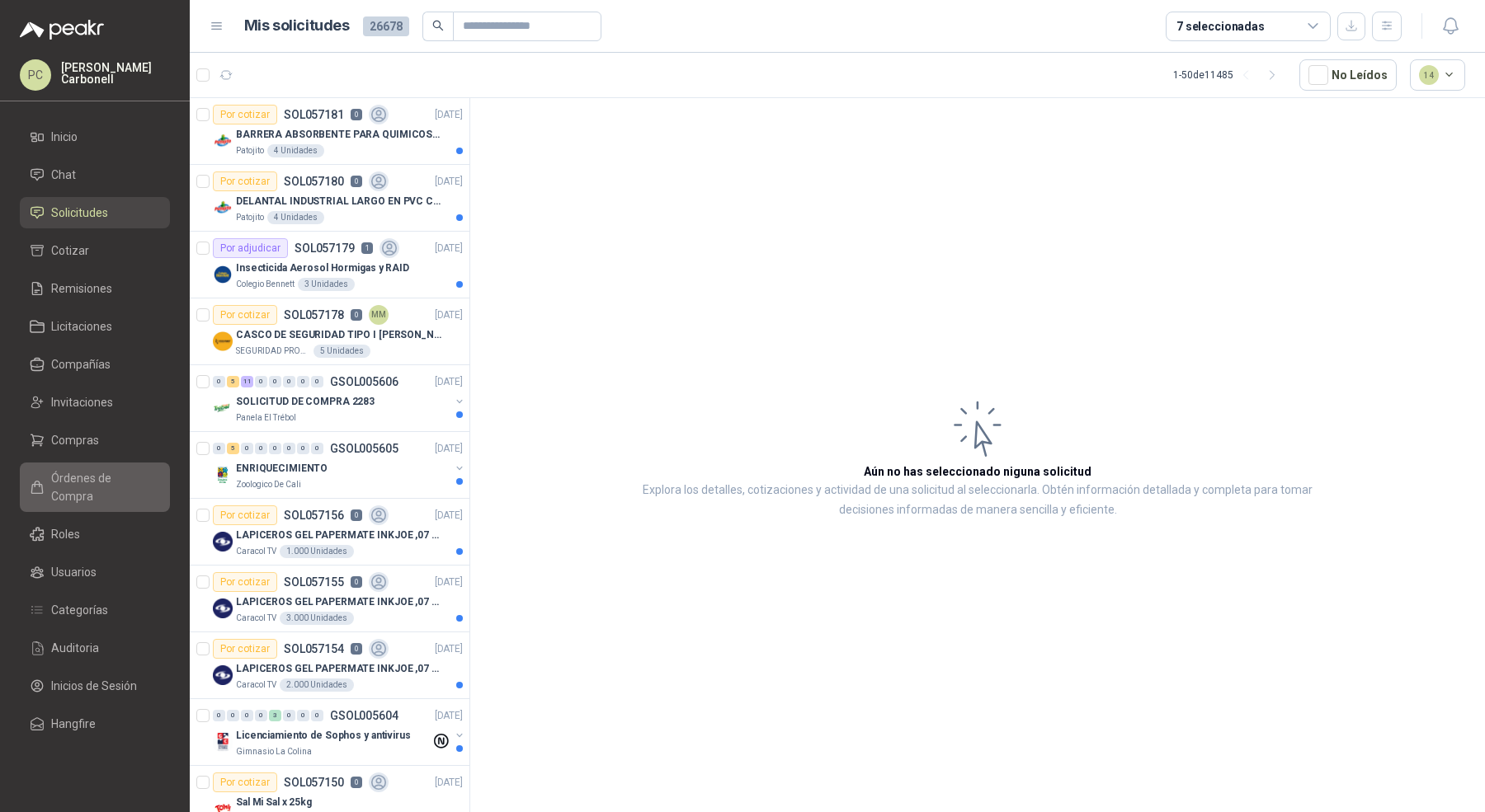
click at [103, 488] on link "Órdenes de Compra" at bounding box center [94, 488] width 150 height 50
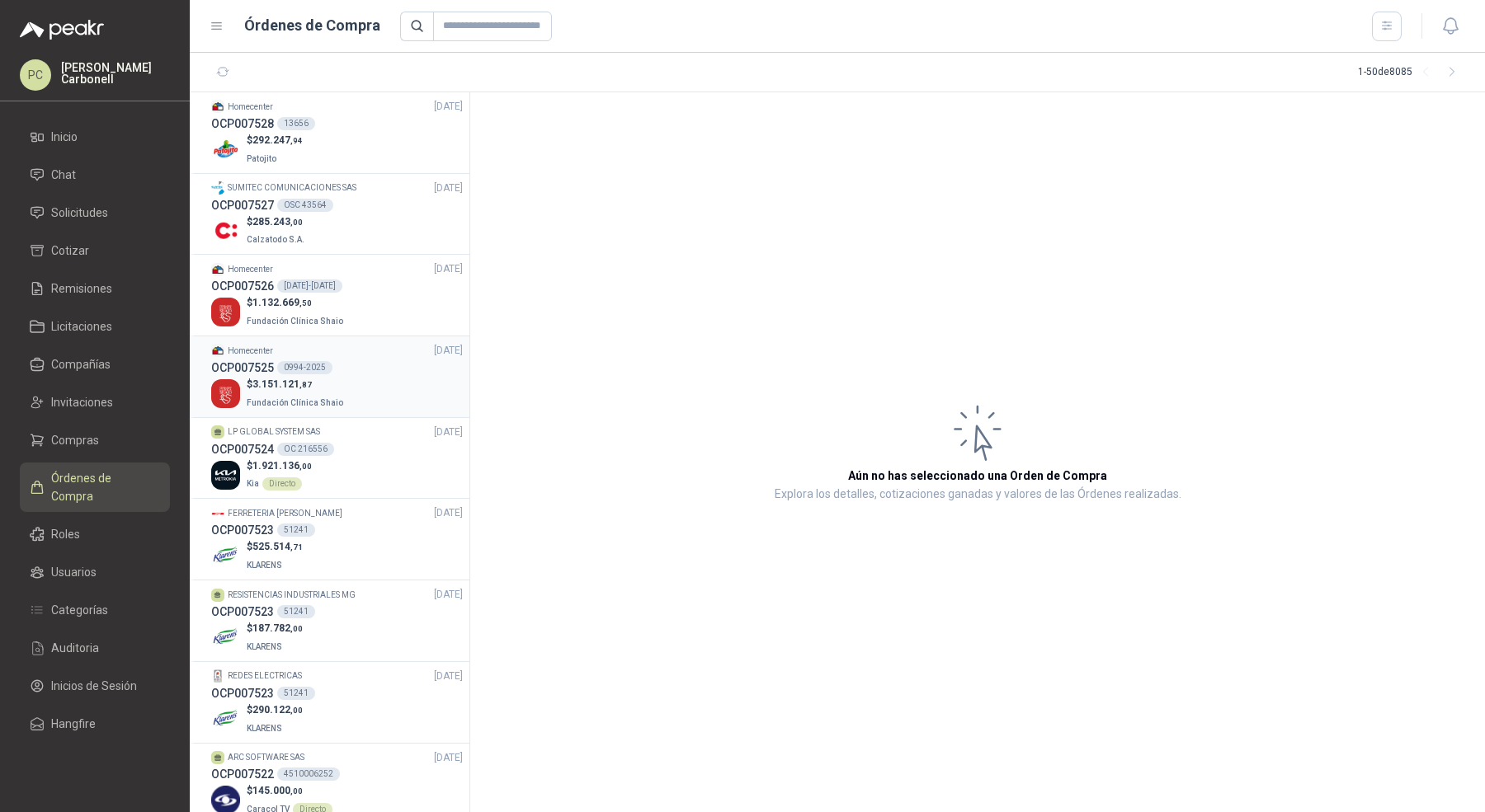
click at [368, 388] on div "$ 3.151.121 ,87 Fundación Clínica Shaio" at bounding box center [337, 393] width 252 height 33
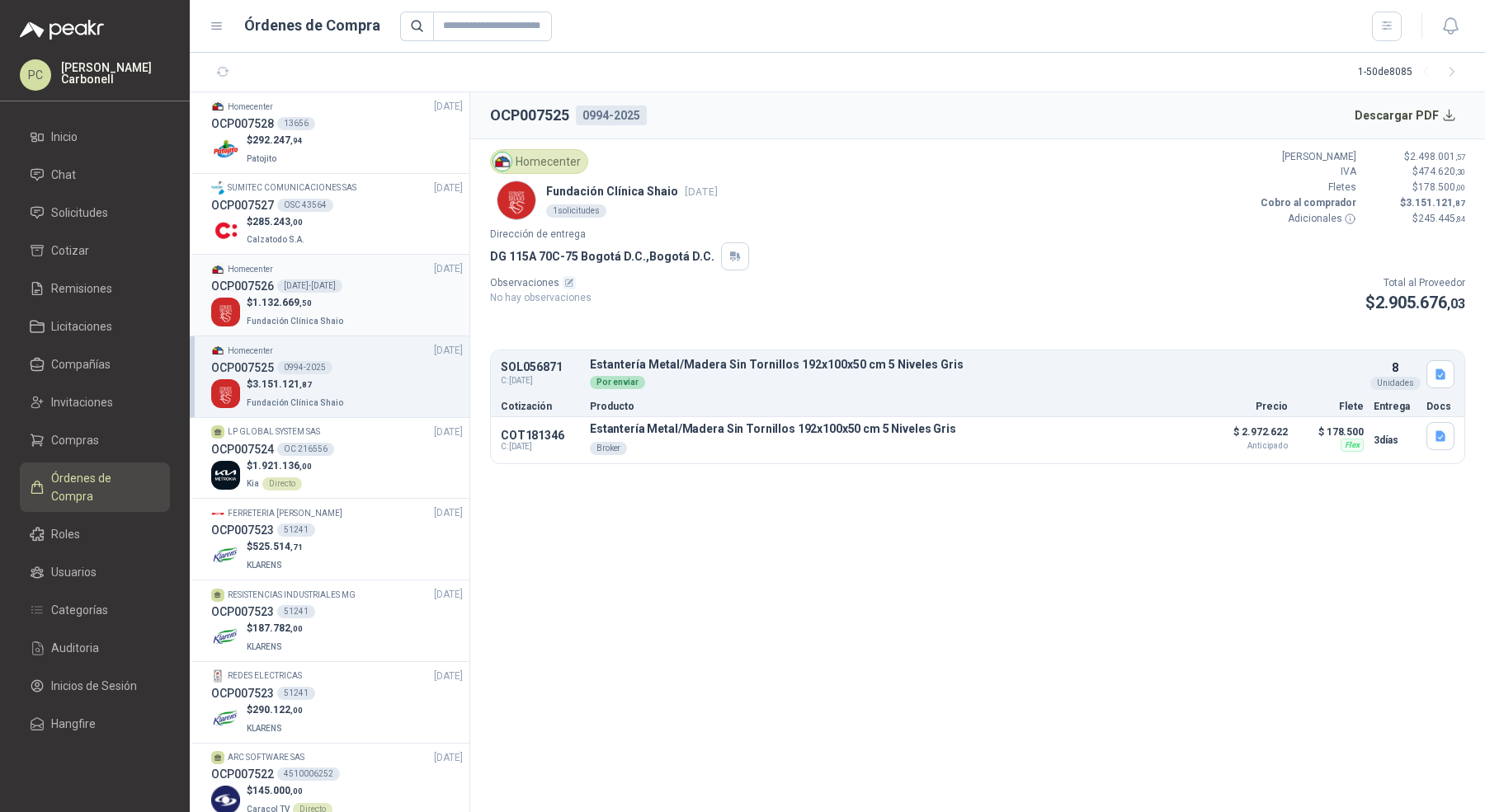
click at [368, 297] on div "$ 1.132.669 ,50 Fundación Clínica Shaio" at bounding box center [337, 312] width 252 height 33
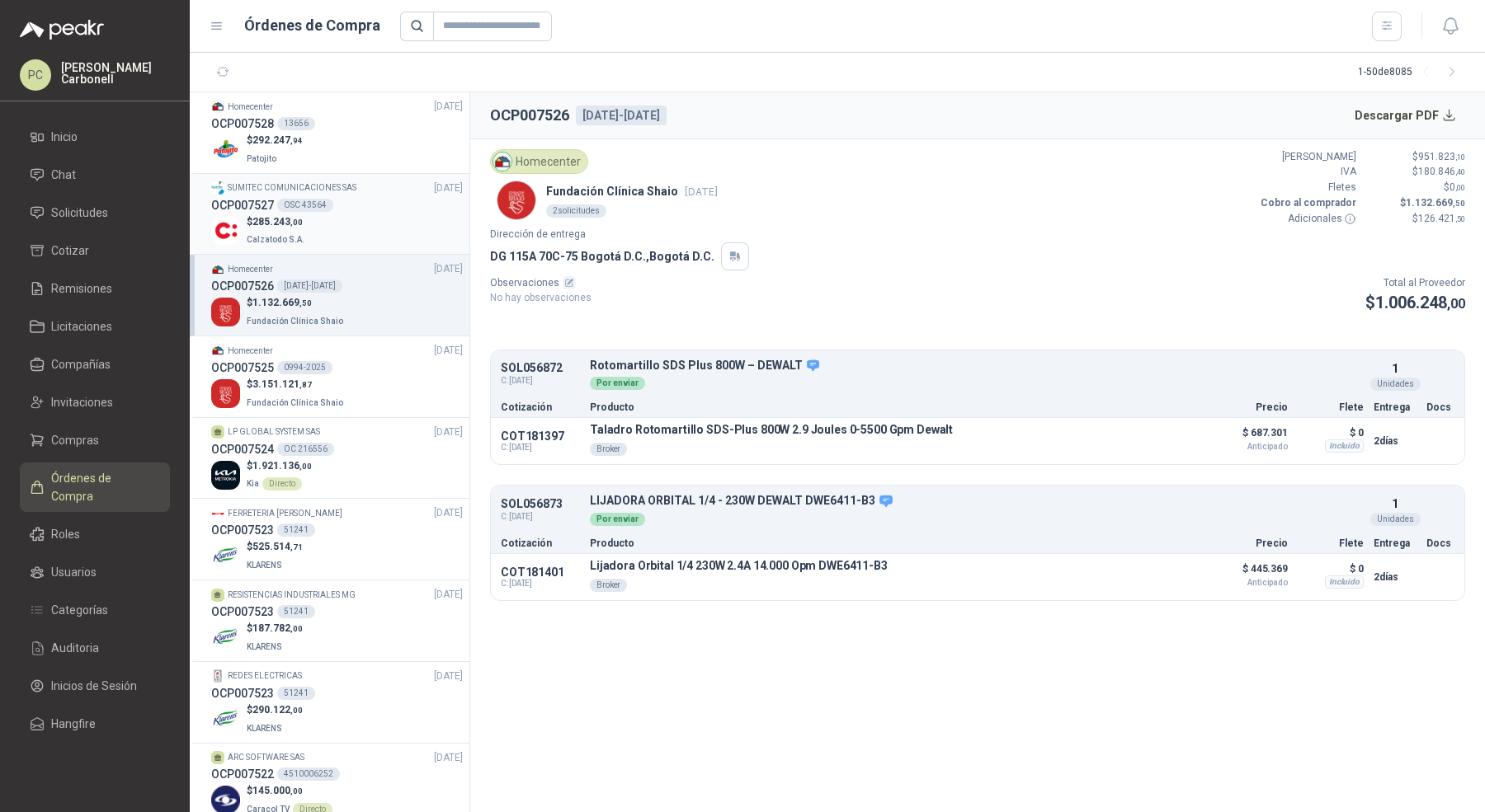
click at [369, 226] on div "$ 285.243 ,00 Calzatodo S.A." at bounding box center [337, 231] width 252 height 33
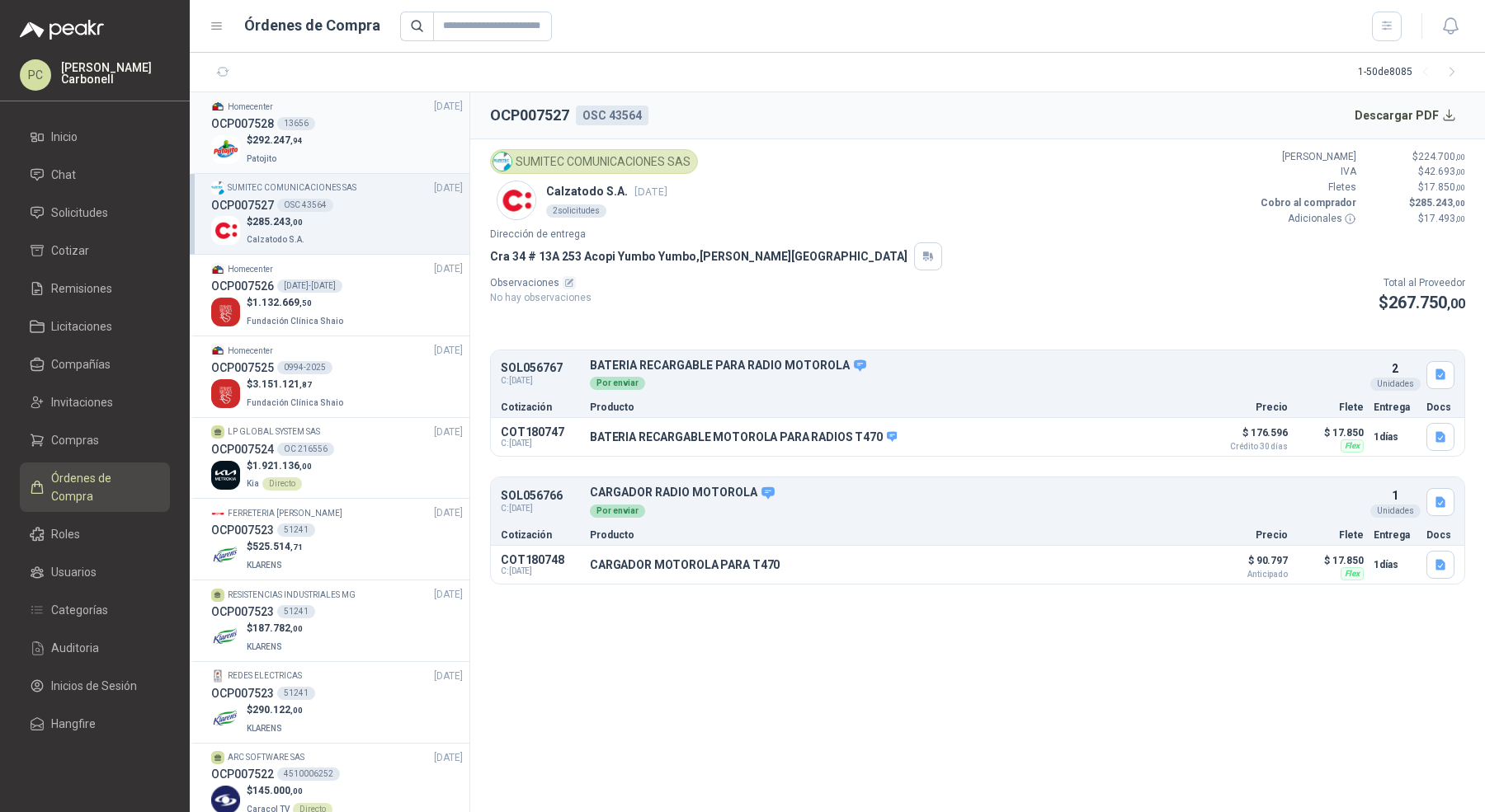
click at [367, 101] on div "Homecenter [DATE]" at bounding box center [337, 106] width 252 height 15
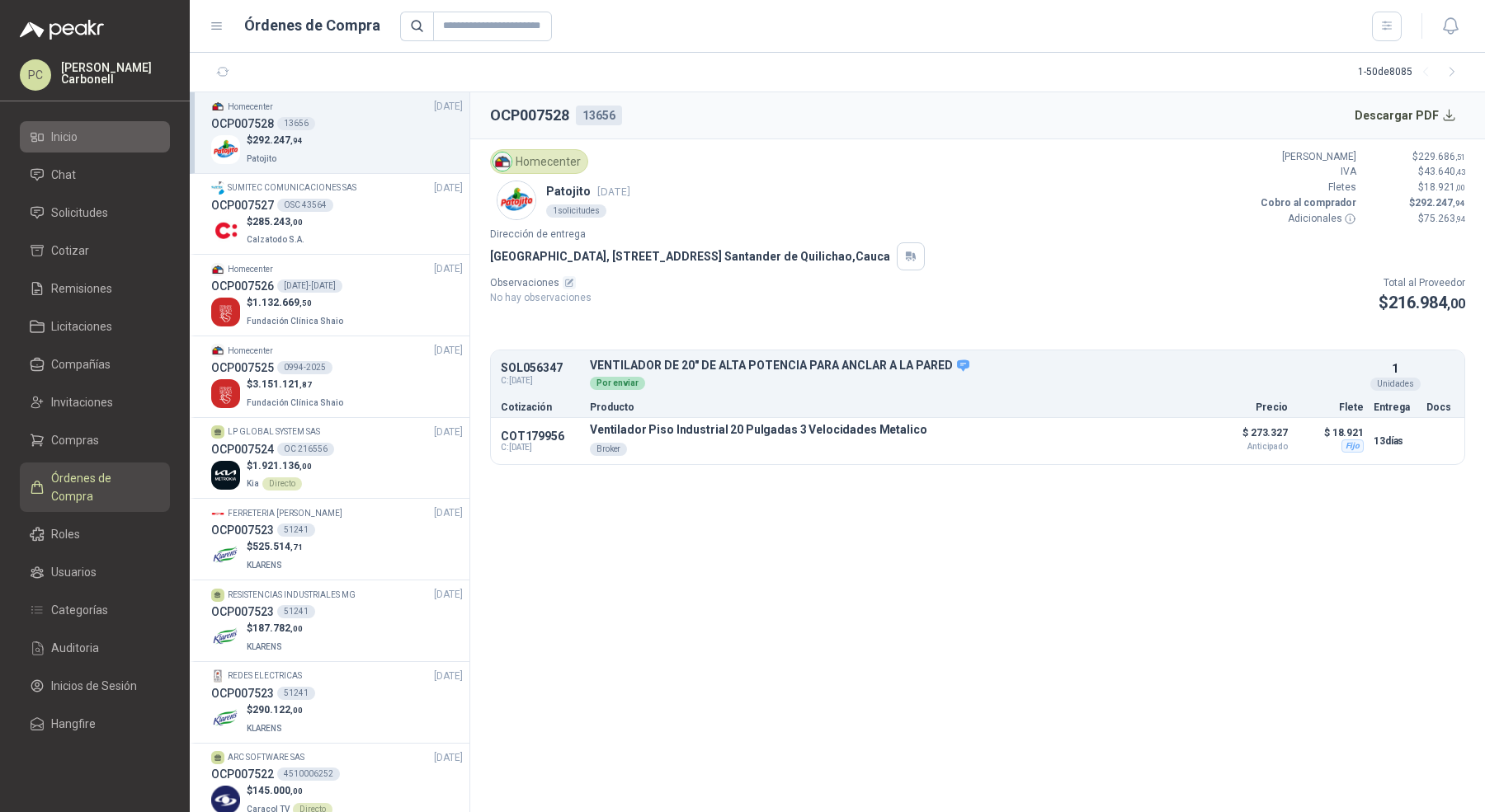
click at [119, 143] on li "Inicio" at bounding box center [95, 136] width 131 height 18
